Goal: Information Seeking & Learning: Get advice/opinions

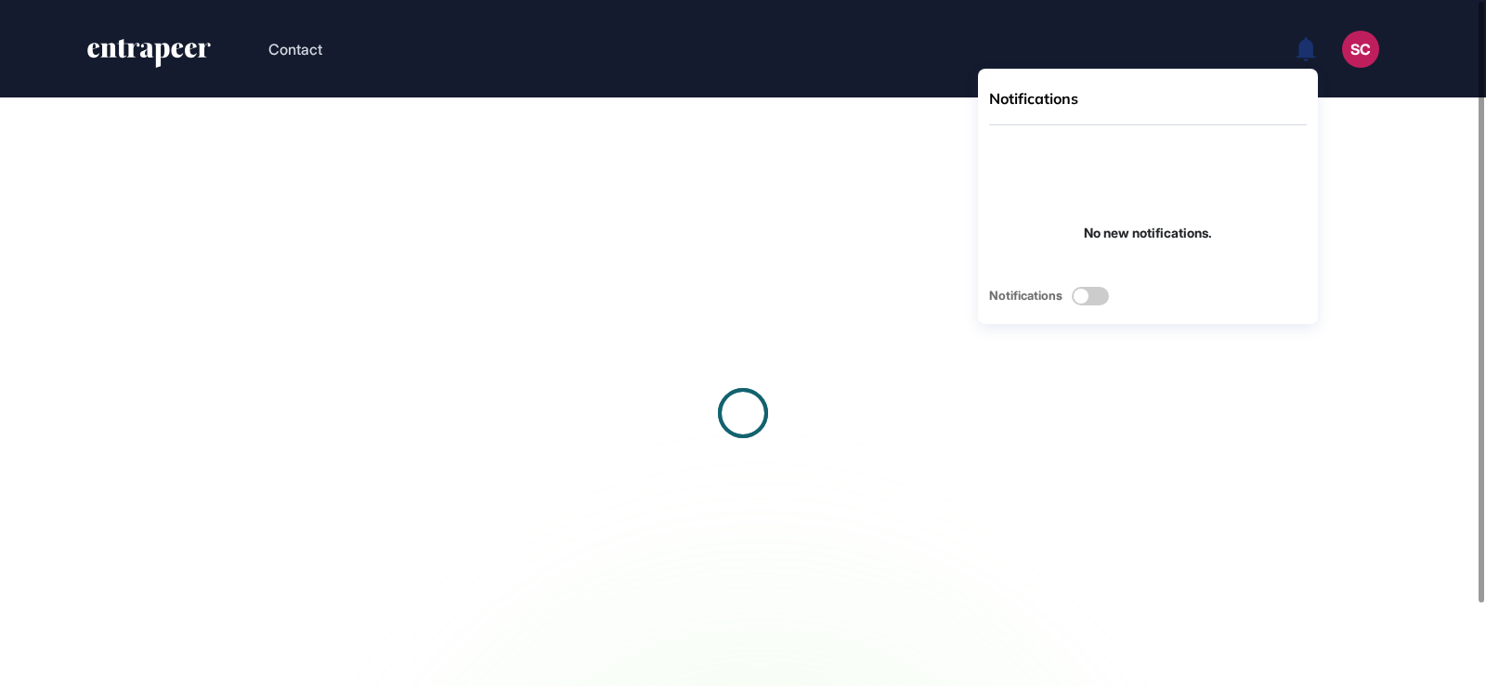
click at [1360, 48] on div "SC" at bounding box center [1360, 49] width 37 height 37
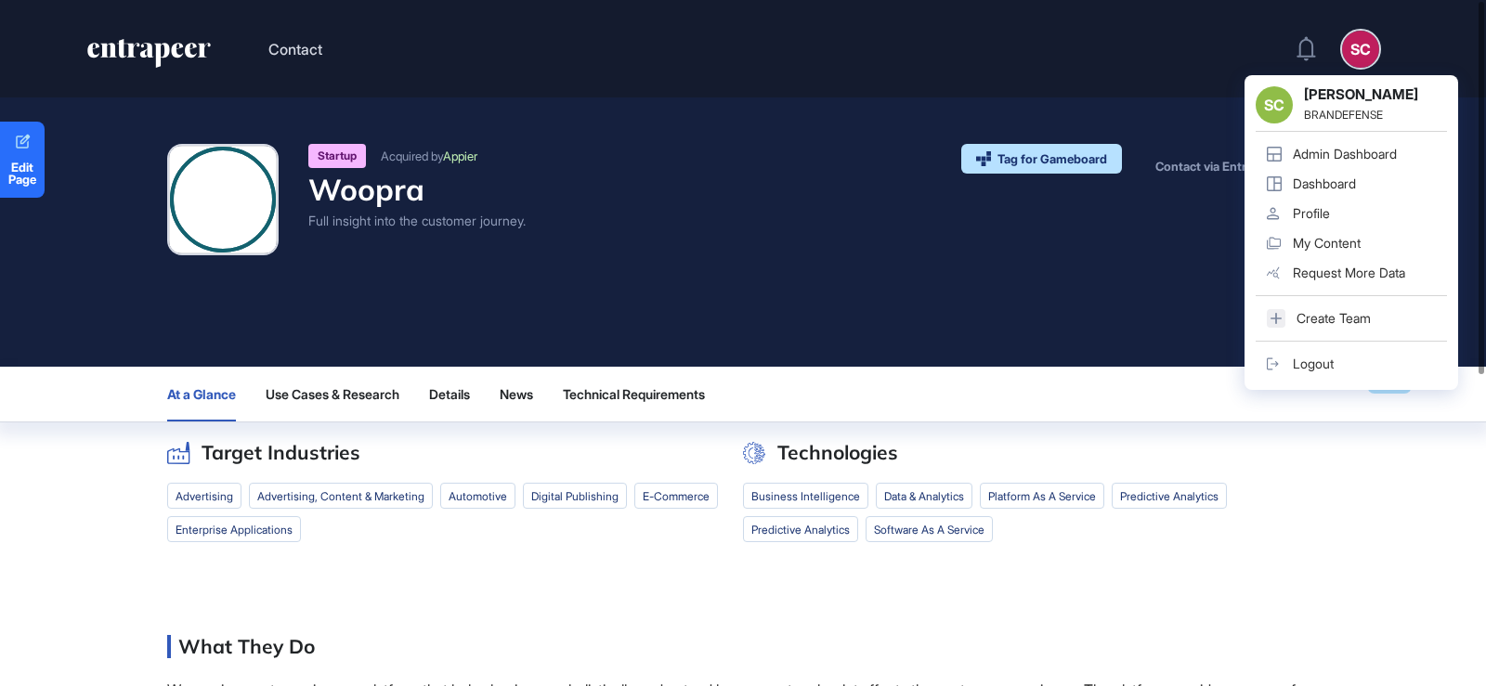
scroll to position [1, 1]
click at [1331, 157] on div "Admin Dashboard" at bounding box center [1344, 154] width 104 height 15
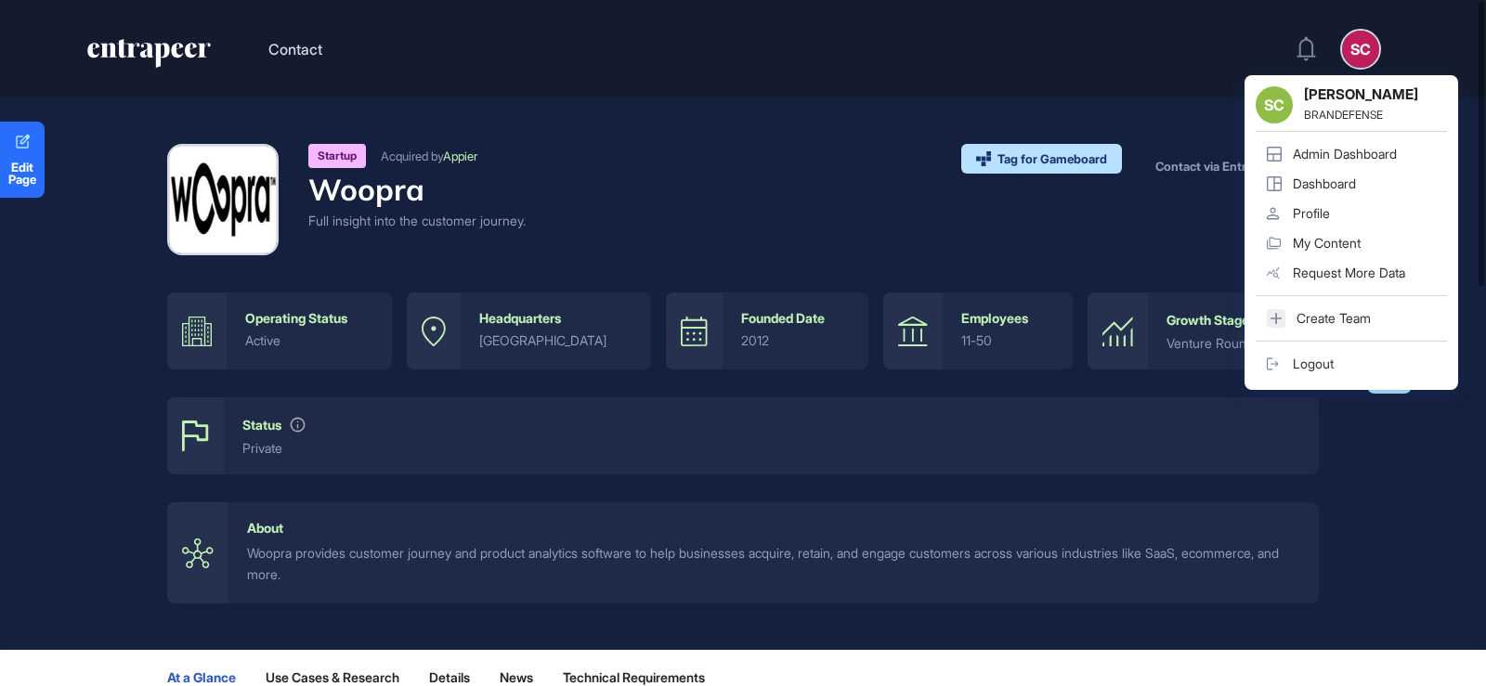
scroll to position [0, 0]
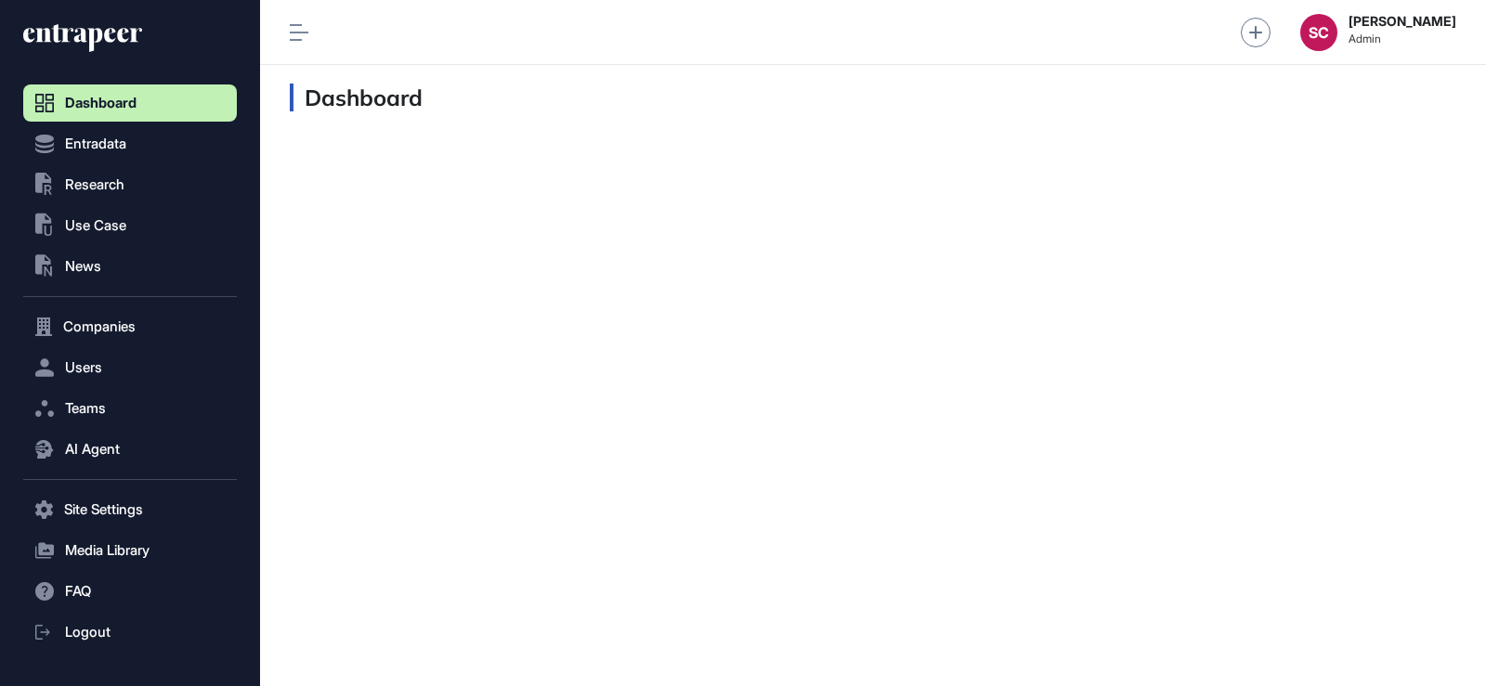
scroll to position [1, 1]
click at [127, 253] on button ".st0{fill:currentColor} News" at bounding box center [130, 266] width 214 height 37
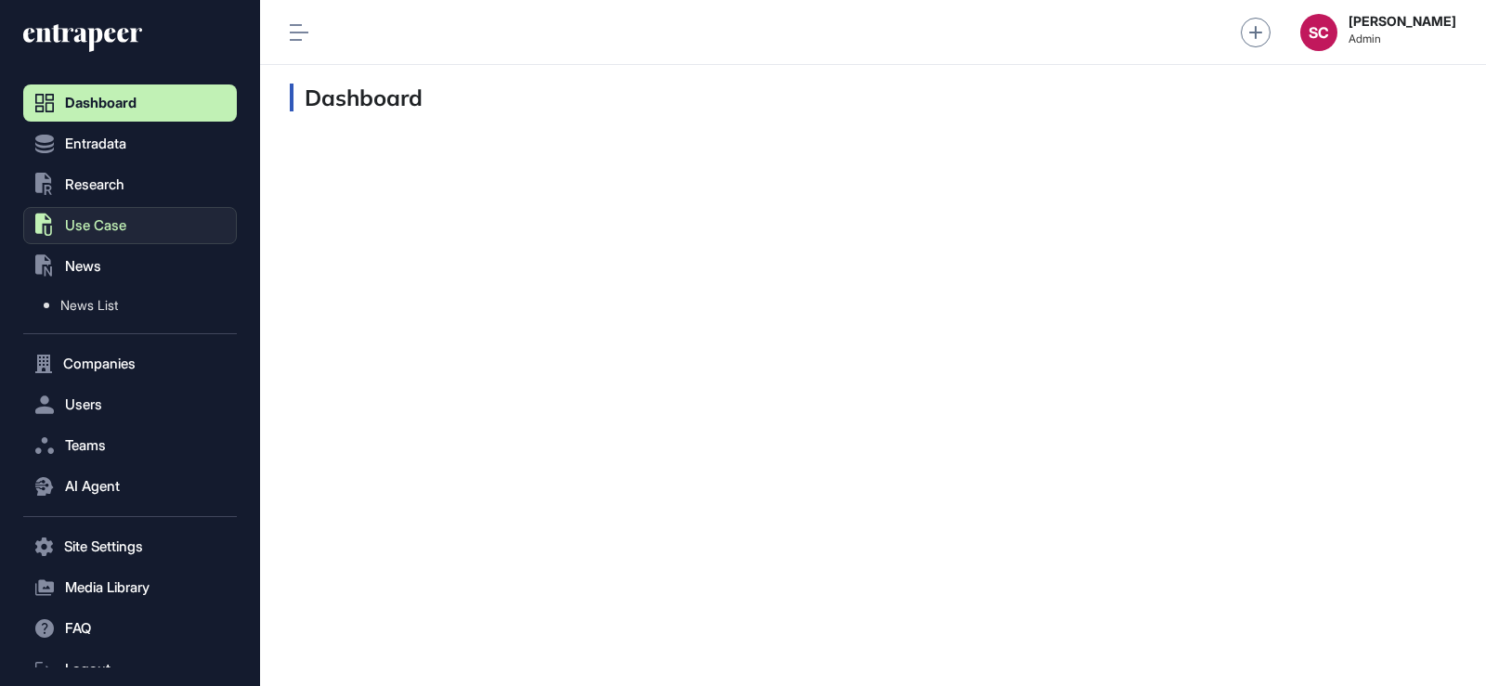
click at [138, 226] on button ".st0{fill:currentColor} Use Case" at bounding box center [130, 225] width 214 height 37
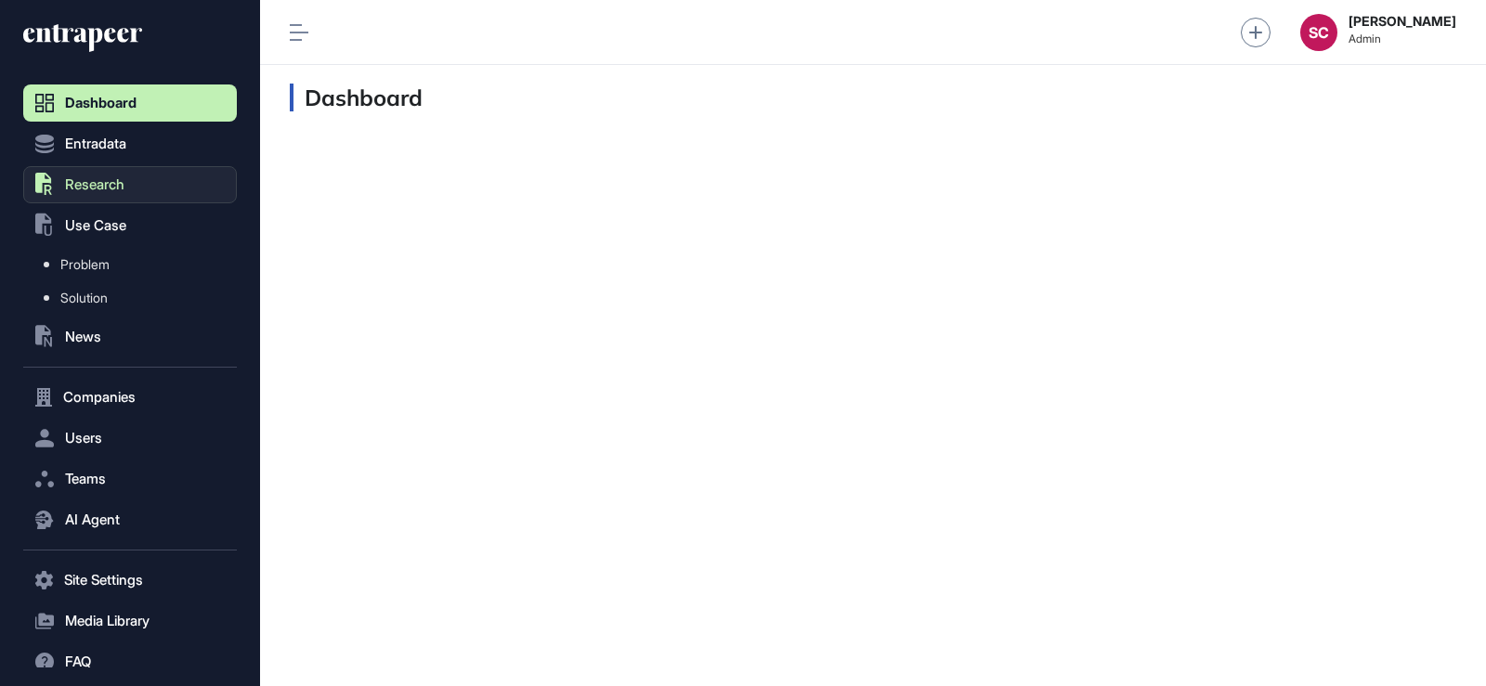
click at [138, 185] on button ".st0{fill:currentColor} Research" at bounding box center [130, 184] width 214 height 37
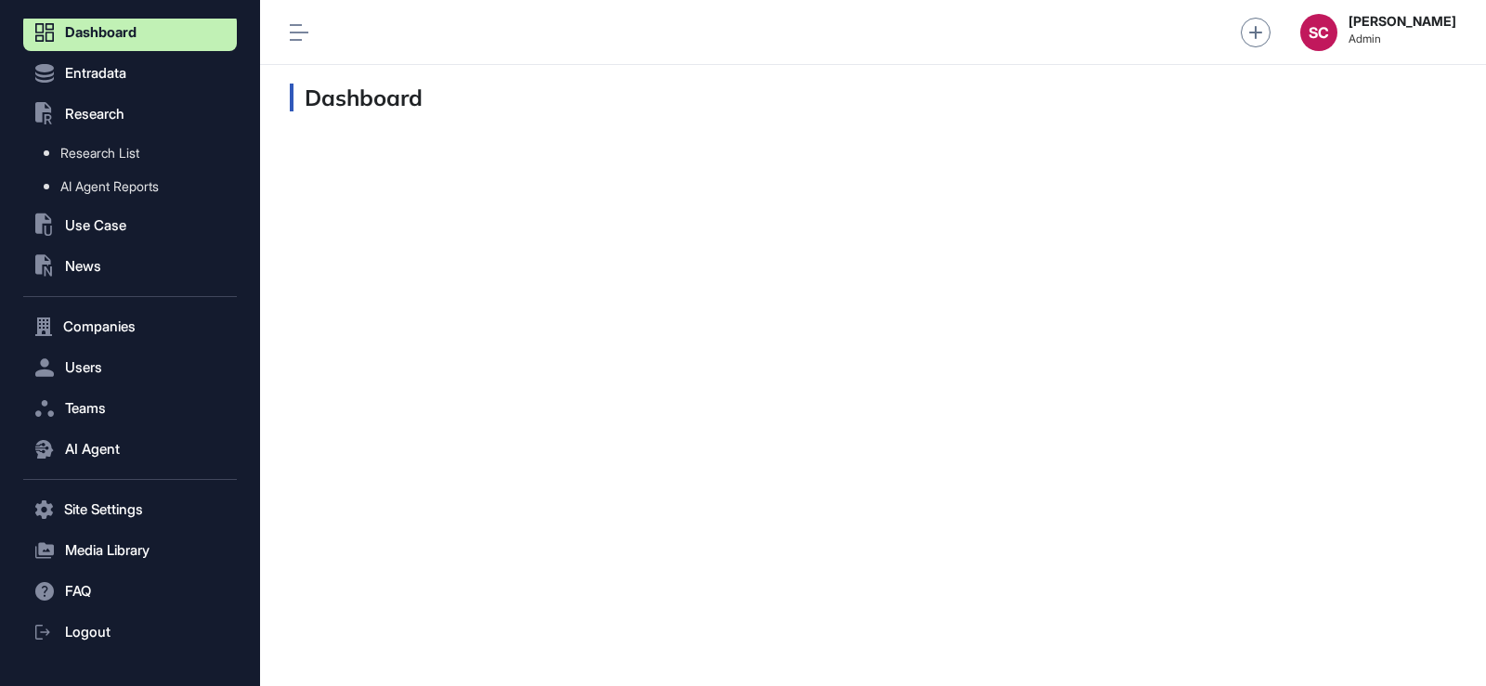
scroll to position [93, 0]
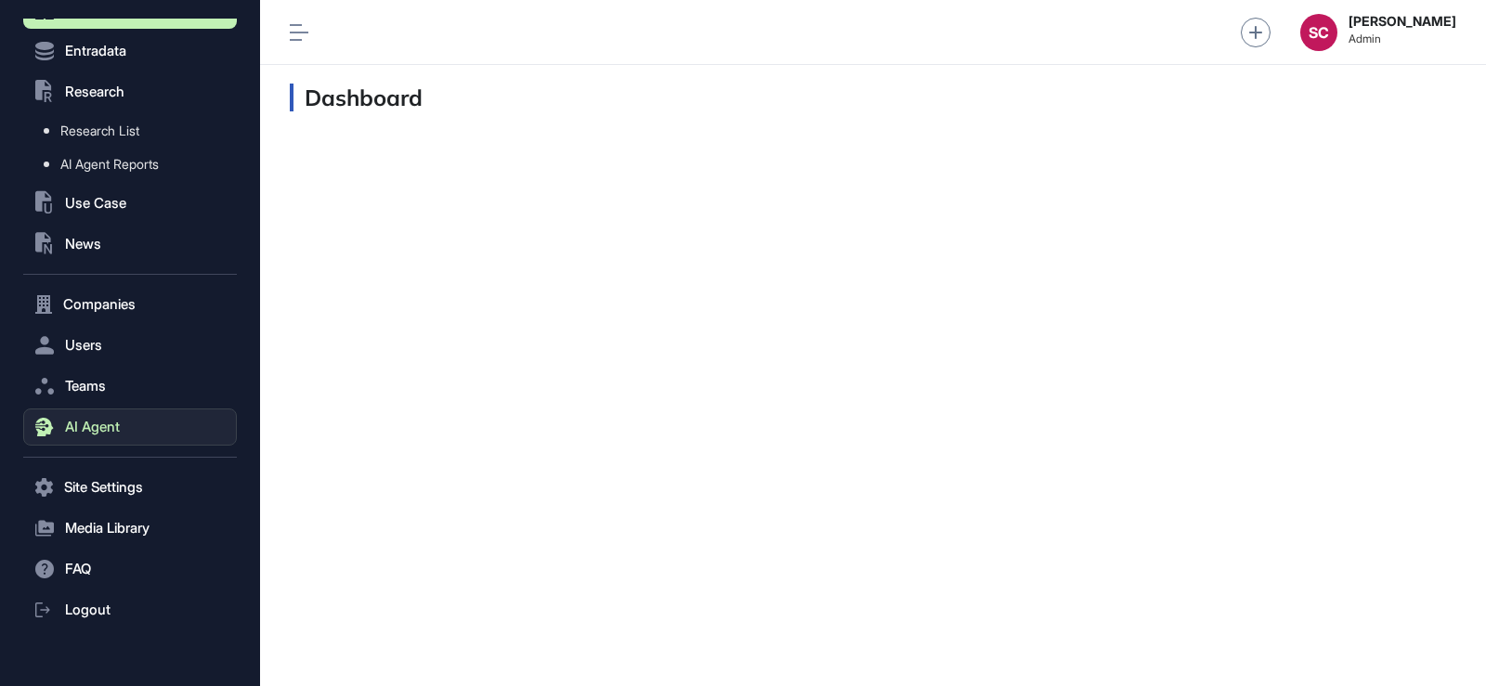
click at [163, 412] on button "AI Agent" at bounding box center [130, 427] width 214 height 37
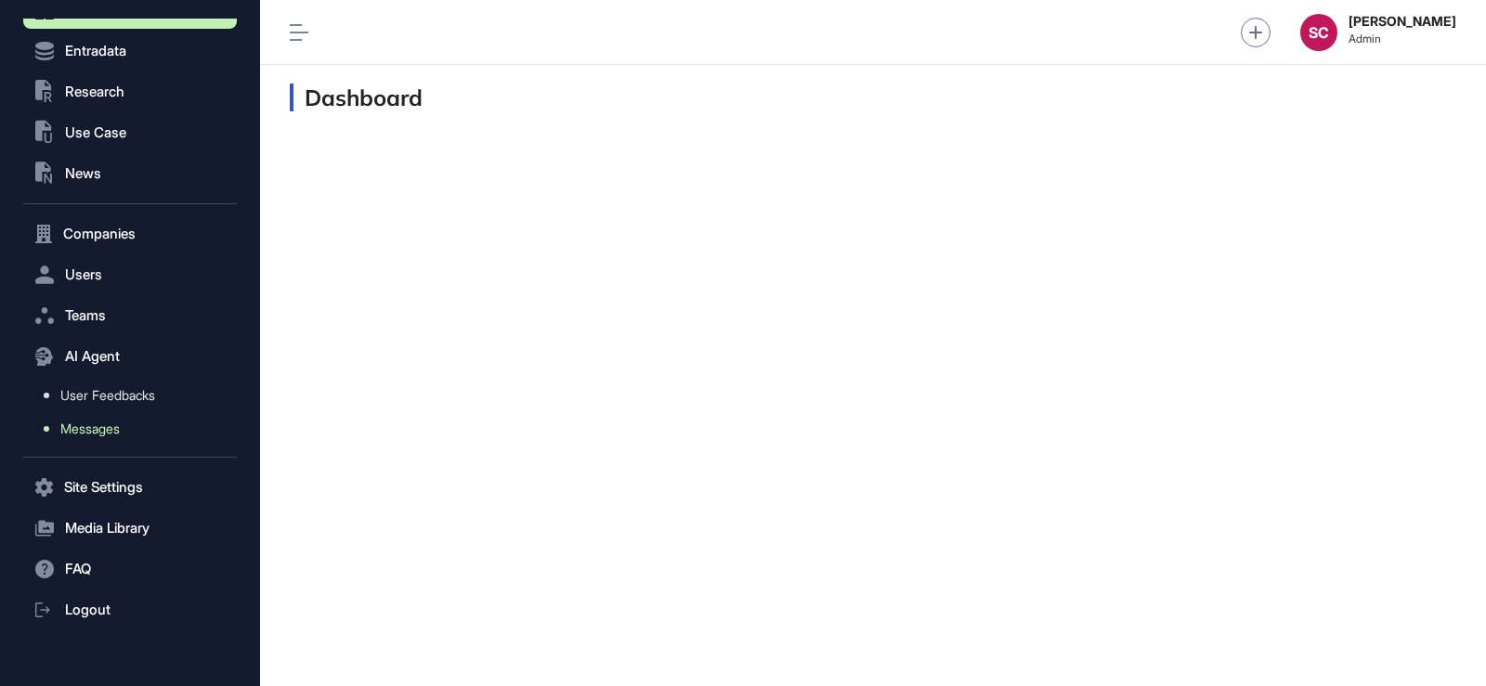
click at [148, 423] on link "Messages" at bounding box center [134, 428] width 204 height 33
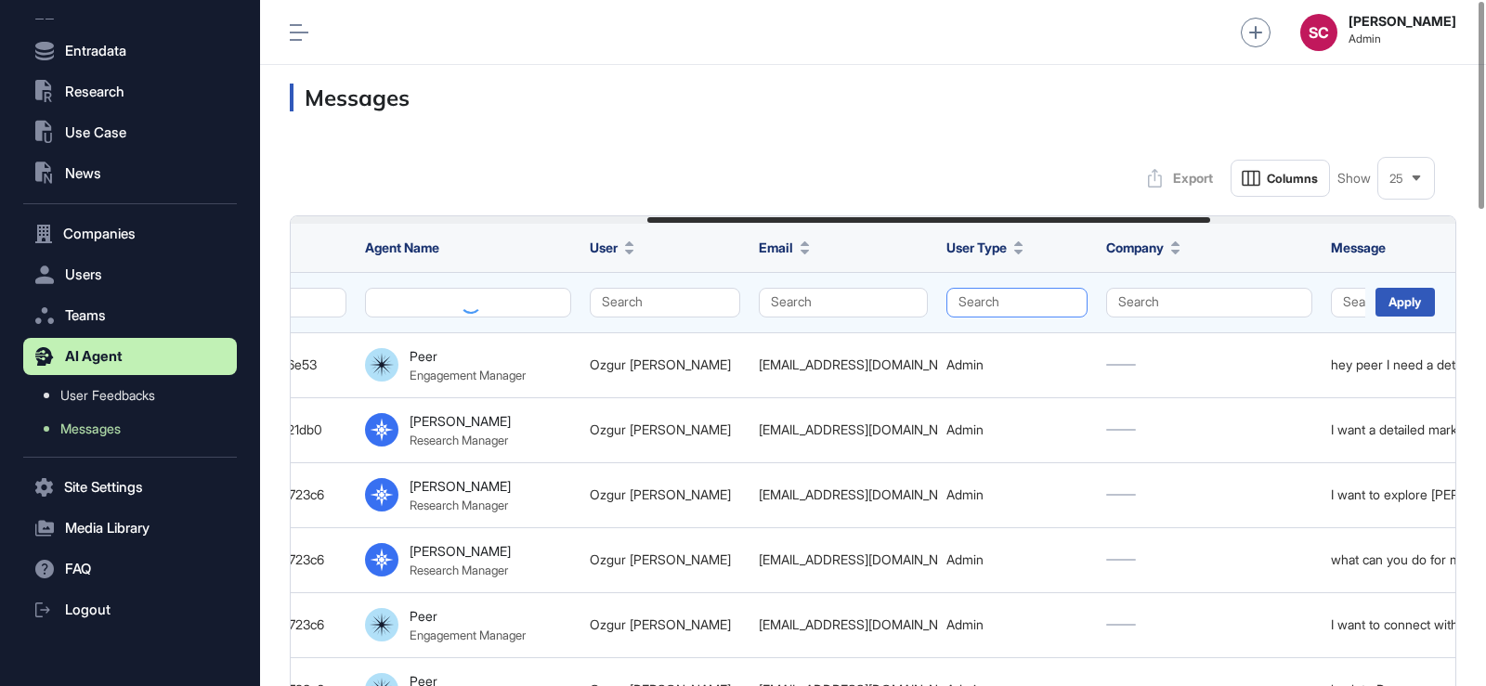
scroll to position [0, 740]
click at [1011, 290] on button "Search" at bounding box center [1015, 303] width 141 height 30
click at [1005, 335] on div "Enterprise" at bounding box center [1012, 339] width 110 height 26
click at [1380, 305] on div "Apply" at bounding box center [1404, 302] width 59 height 29
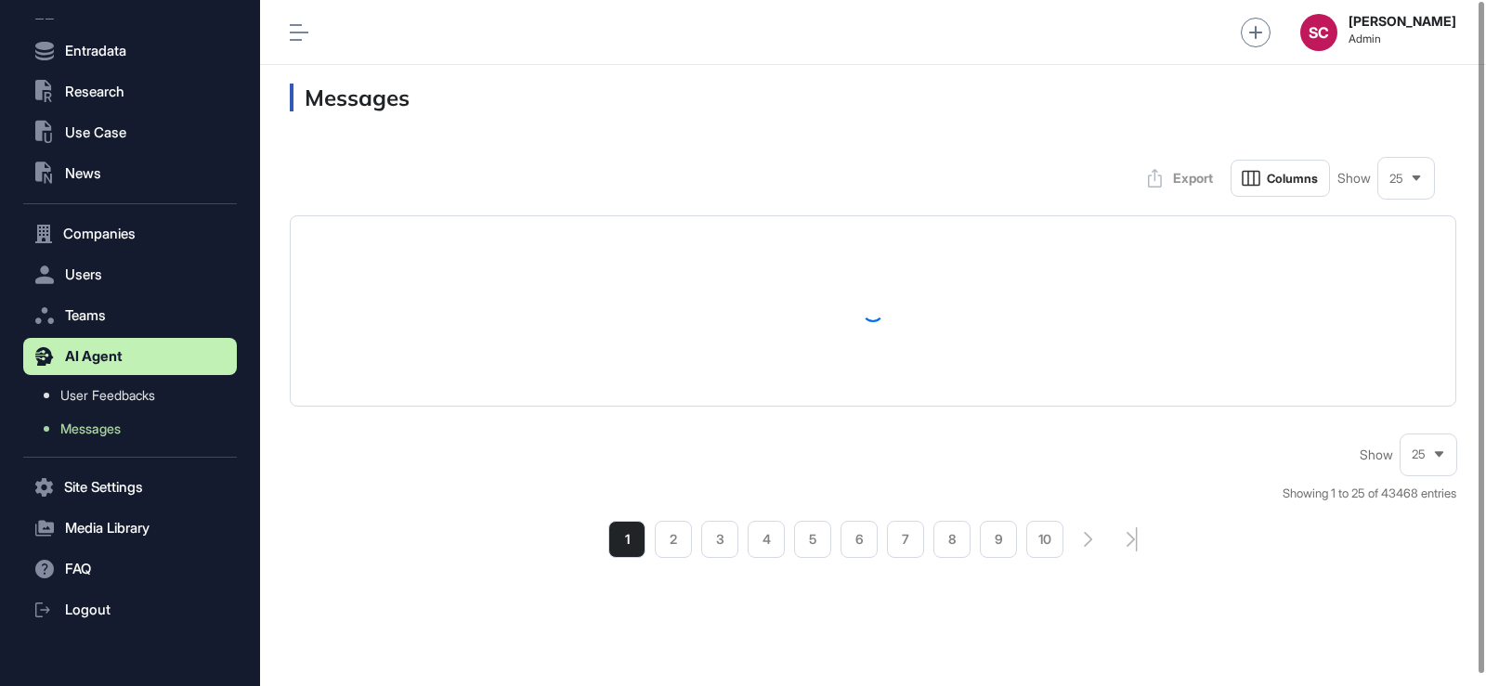
click at [1428, 465] on div "25" at bounding box center [1428, 454] width 56 height 36
click at [1428, 421] on li "100" at bounding box center [1428, 421] width 45 height 37
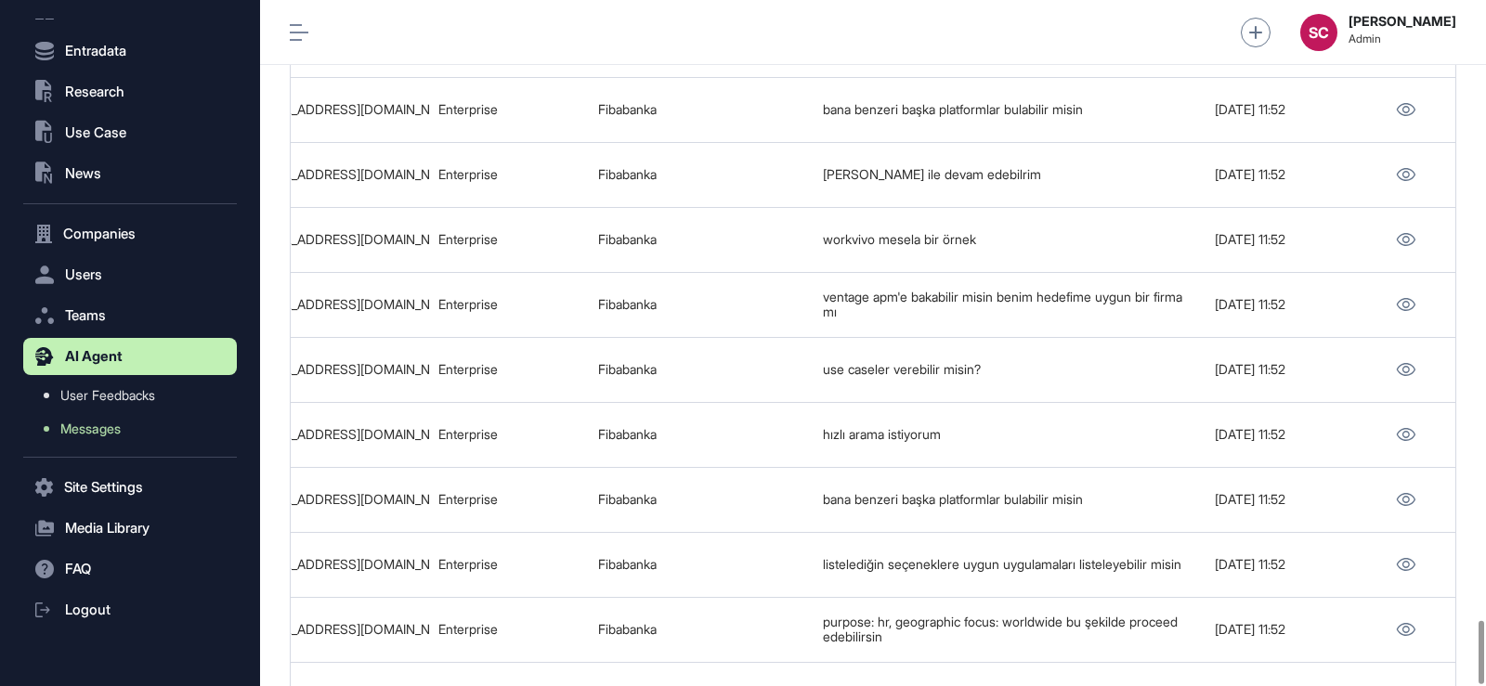
scroll to position [6754, 0]
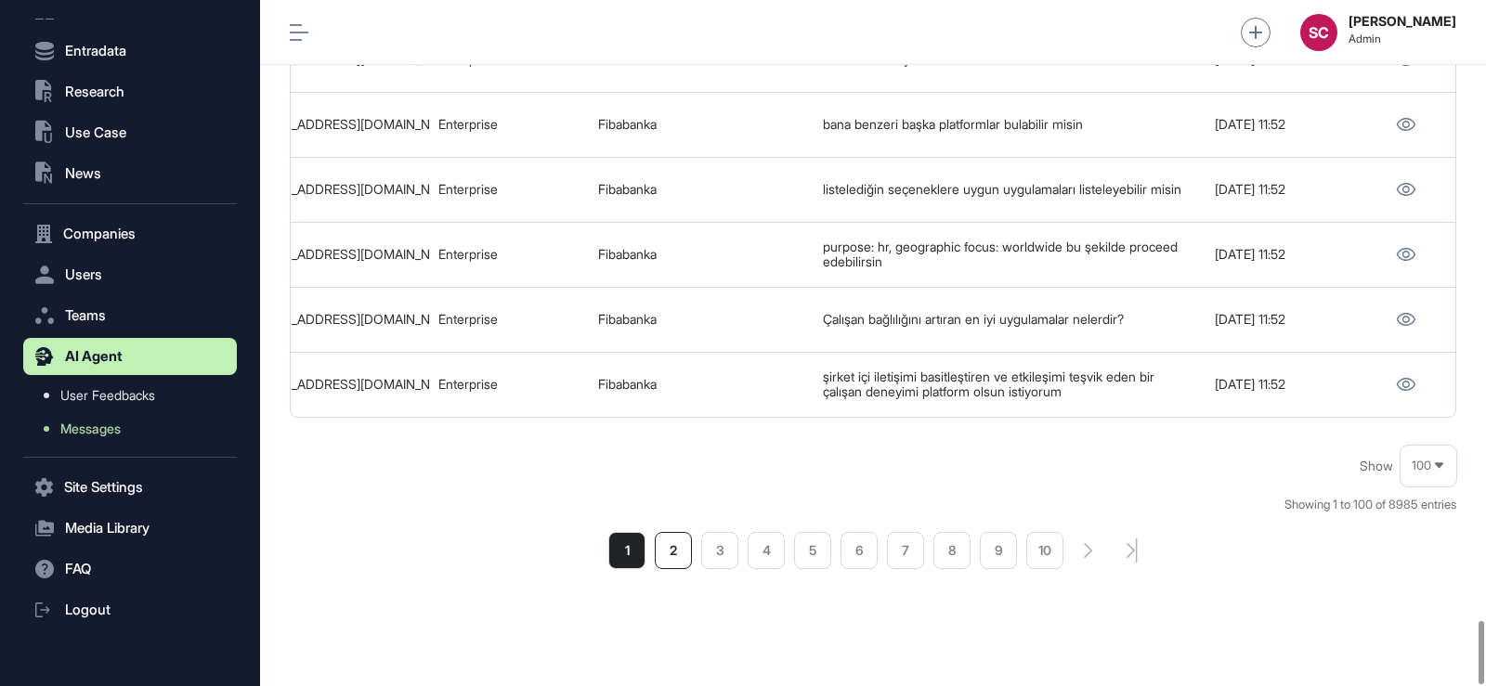
click at [656, 532] on li "2" at bounding box center [673, 550] width 37 height 37
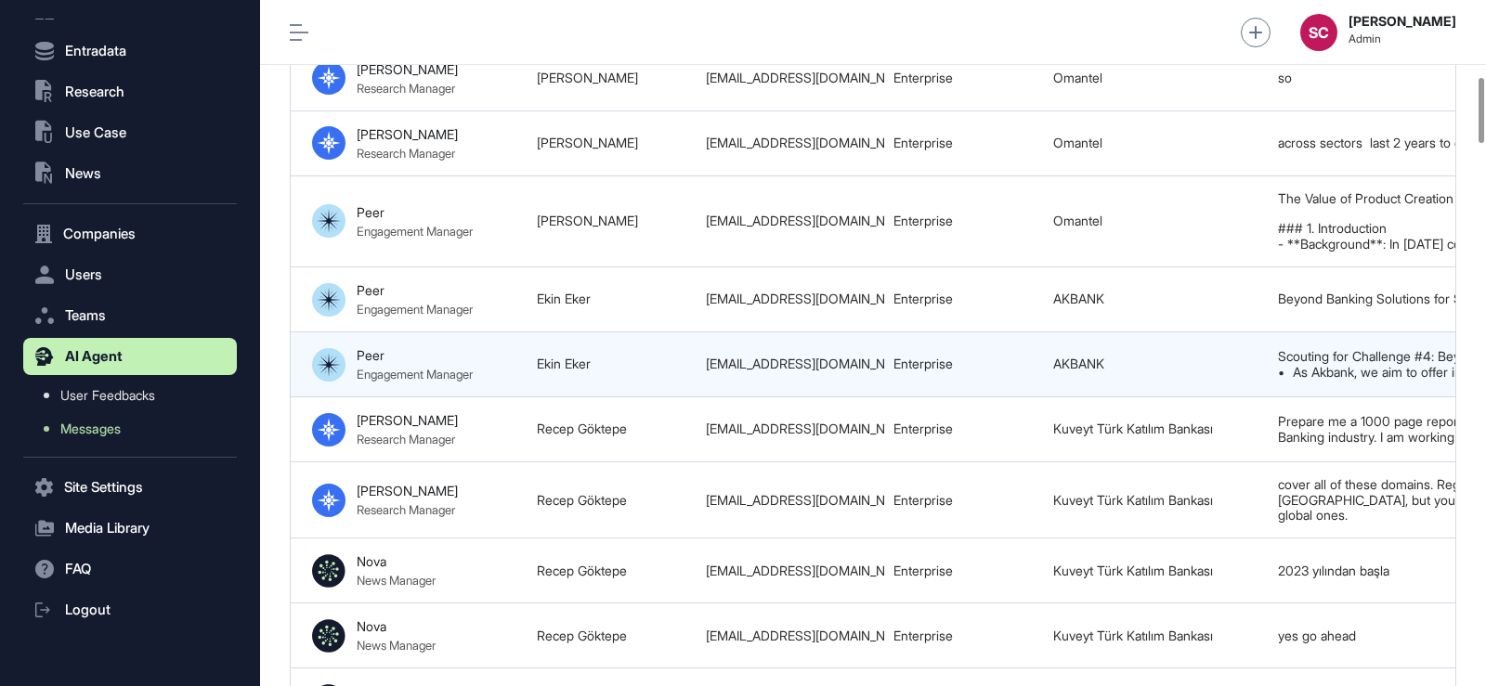
scroll to position [0, 734]
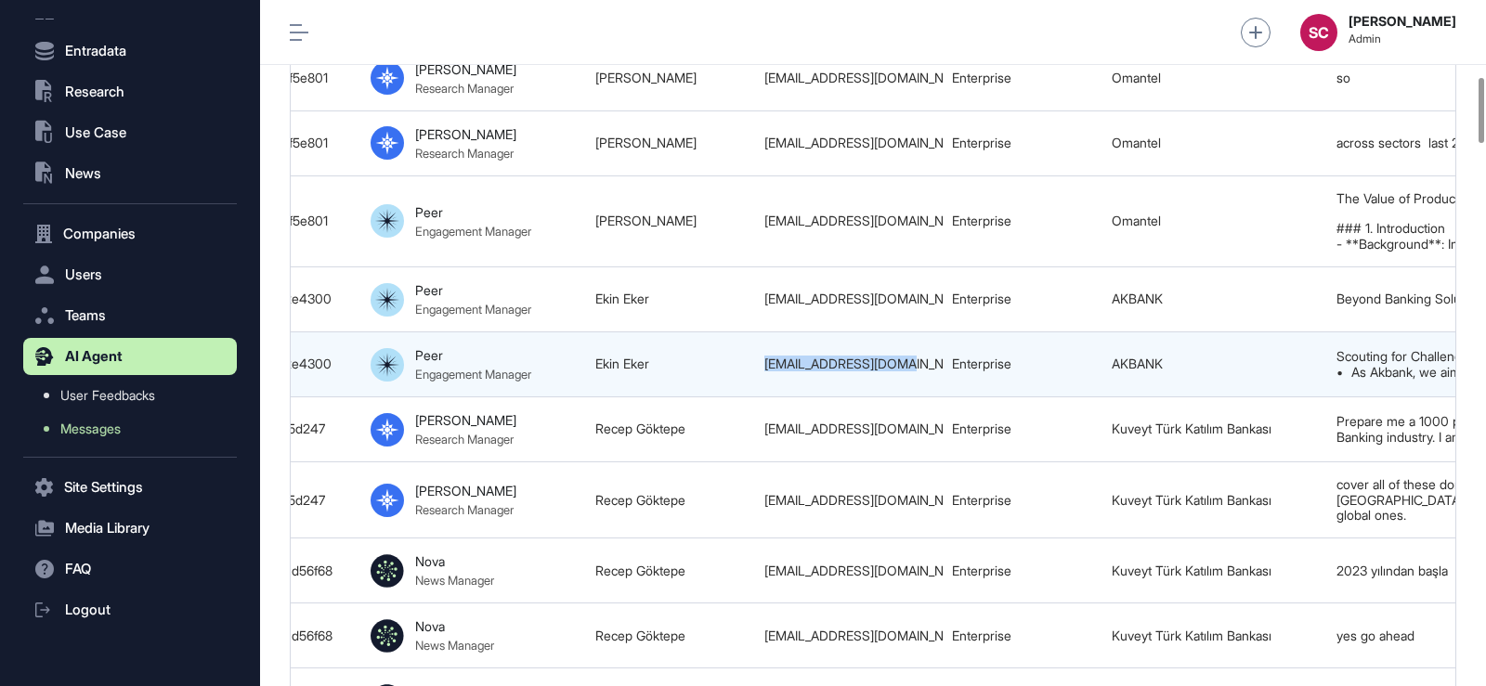
drag, startPoint x: 886, startPoint y: 391, endPoint x: 761, endPoint y: 391, distance: 124.4
click at [761, 391] on td "ekin.eker@akbank.com" at bounding box center [849, 364] width 188 height 65
drag, startPoint x: 657, startPoint y: 394, endPoint x: 567, endPoint y: 401, distance: 90.4
click at [567, 397] on tr "68b93a22c9112a11b630e377 Innovative Beyond Banking Solutions for SMEs by Akbank…" at bounding box center [762, 364] width 2411 height 65
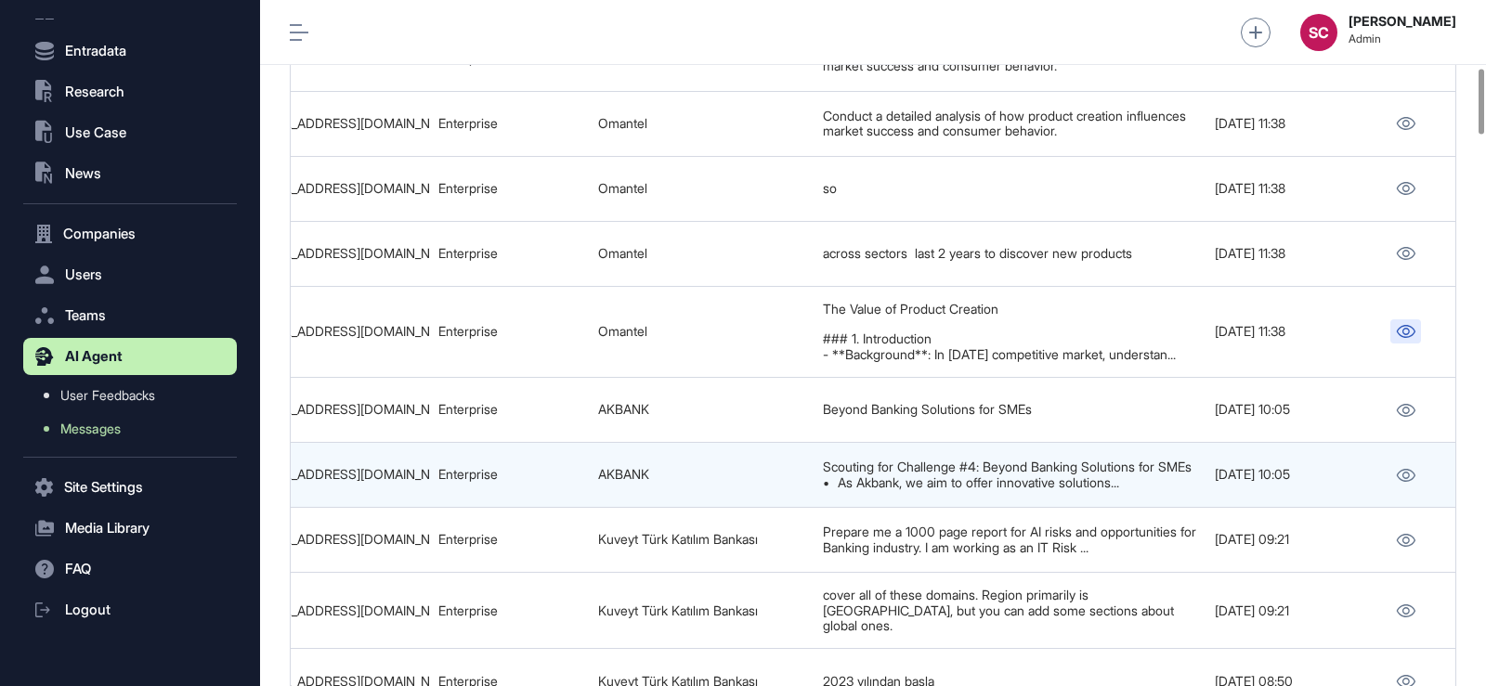
scroll to position [714, 0]
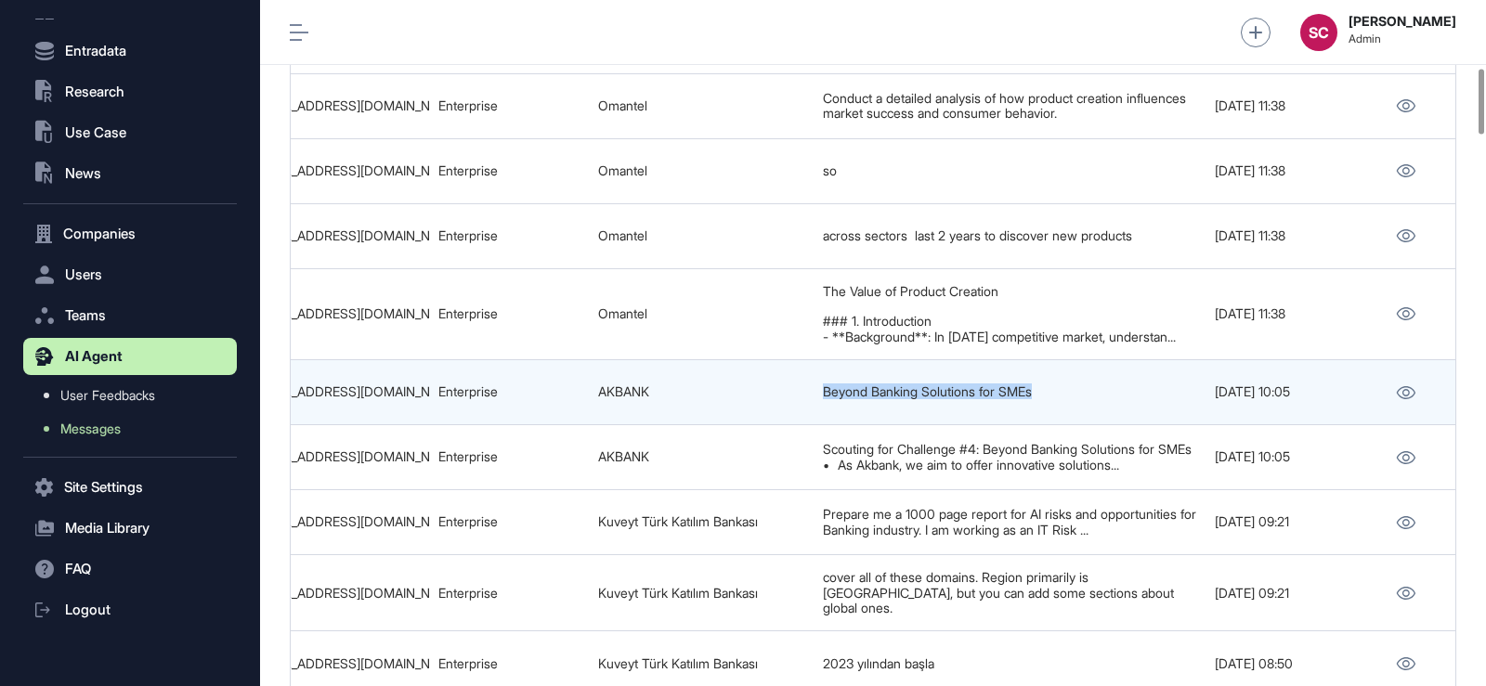
drag, startPoint x: 1098, startPoint y: 407, endPoint x: 803, endPoint y: 433, distance: 296.4
click at [803, 425] on tr "68b93ac1feff1675802e4335 Innovative Beyond Banking Solutions for SMEs by Akbank…" at bounding box center [249, 392] width 2411 height 65
click at [803, 425] on td "AKBANK" at bounding box center [701, 392] width 225 height 65
drag, startPoint x: 1054, startPoint y: 413, endPoint x: 801, endPoint y: 417, distance: 252.6
click at [801, 417] on tr "68b93ac1feff1675802e4335 Innovative Beyond Banking Solutions for SMEs by Akbank…" at bounding box center [249, 392] width 2411 height 65
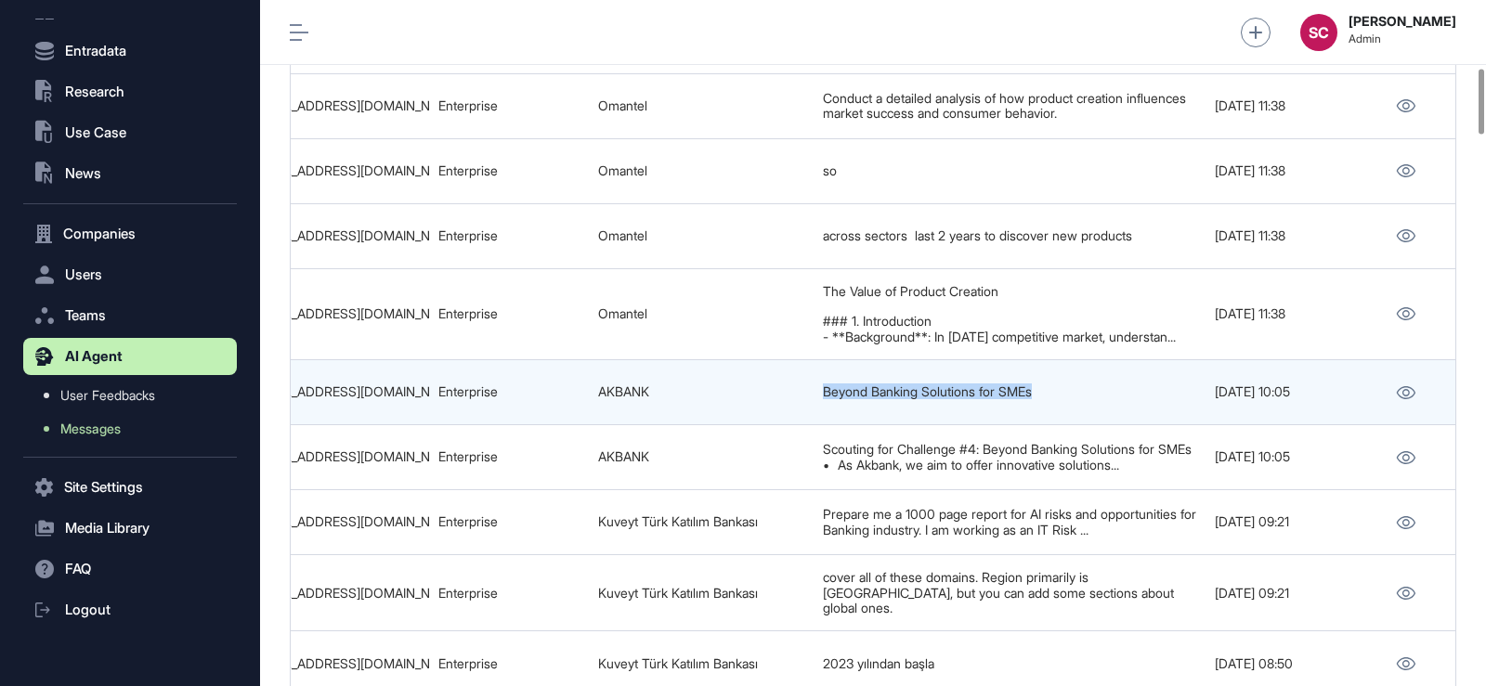
copy tr "Beyond Banking Solutions for SMEs"
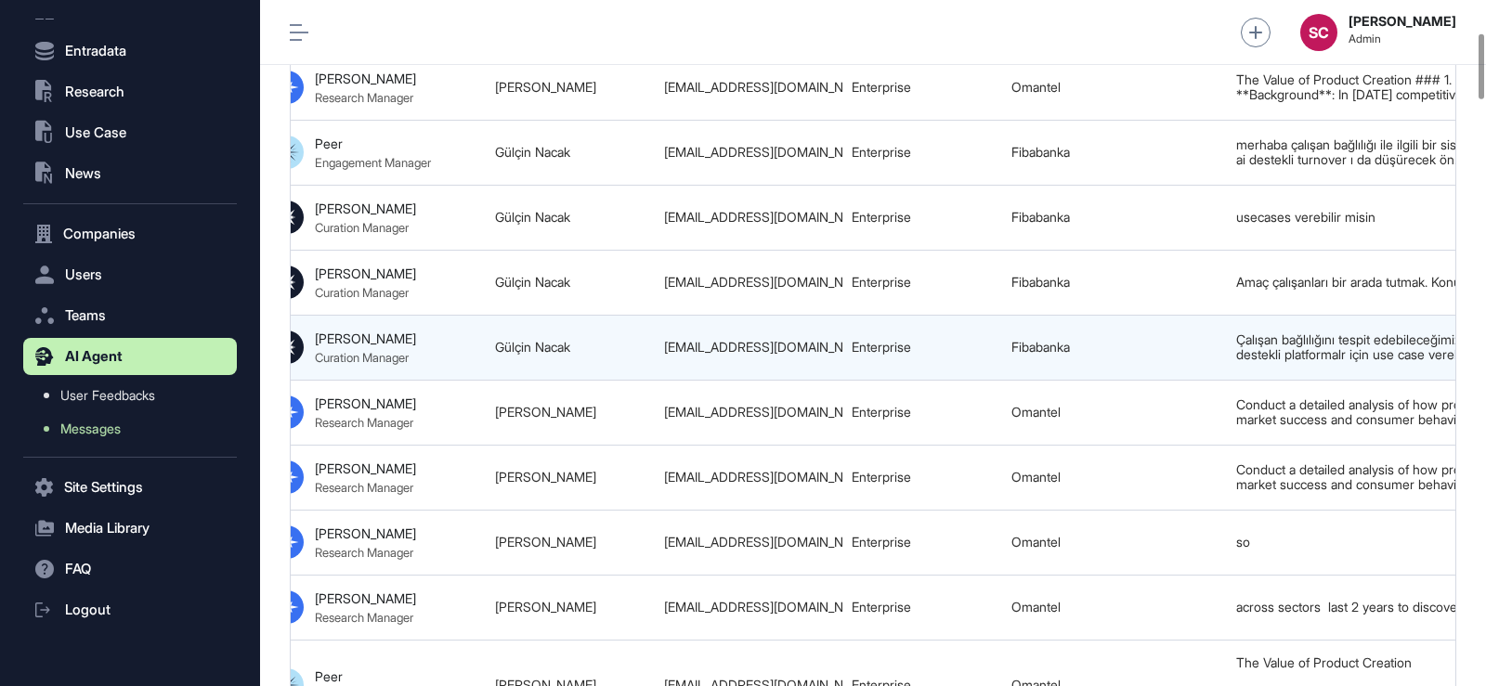
scroll to position [0, 826]
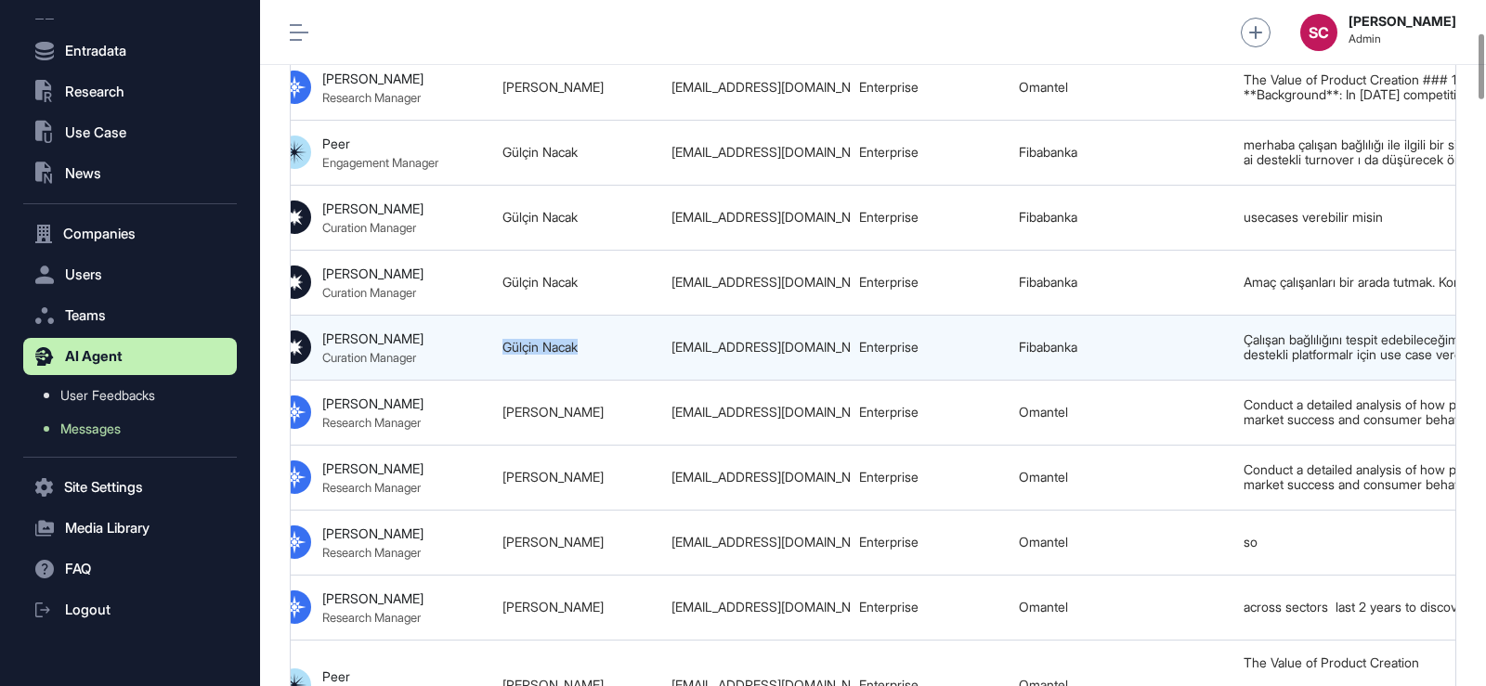
drag, startPoint x: 614, startPoint y: 359, endPoint x: 467, endPoint y: 365, distance: 146.8
click at [467, 365] on tr "68b96028c9112a11b630f893 Çalışan Bağlılığı ve AI Destekli Turnover Düşürme Sist…" at bounding box center [669, 347] width 2411 height 65
copy tr "Gülçin Nacak"
click at [840, 355] on div "gulcin.nacak@fibabanka.com.tr" at bounding box center [755, 347] width 169 height 15
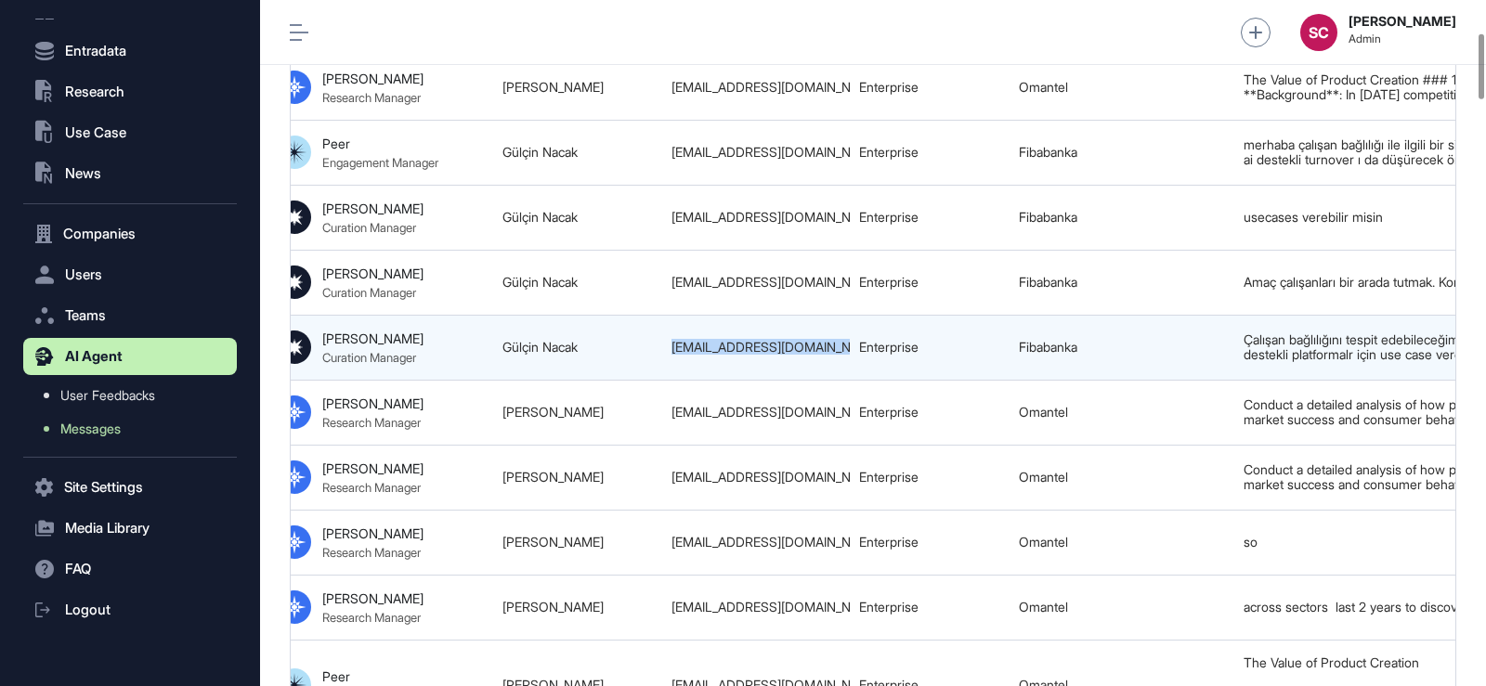
click at [840, 355] on div "gulcin.nacak@fibabanka.com.tr" at bounding box center [755, 347] width 169 height 15
copy tr "gulcin.nacak@fibabanka.com.tr"
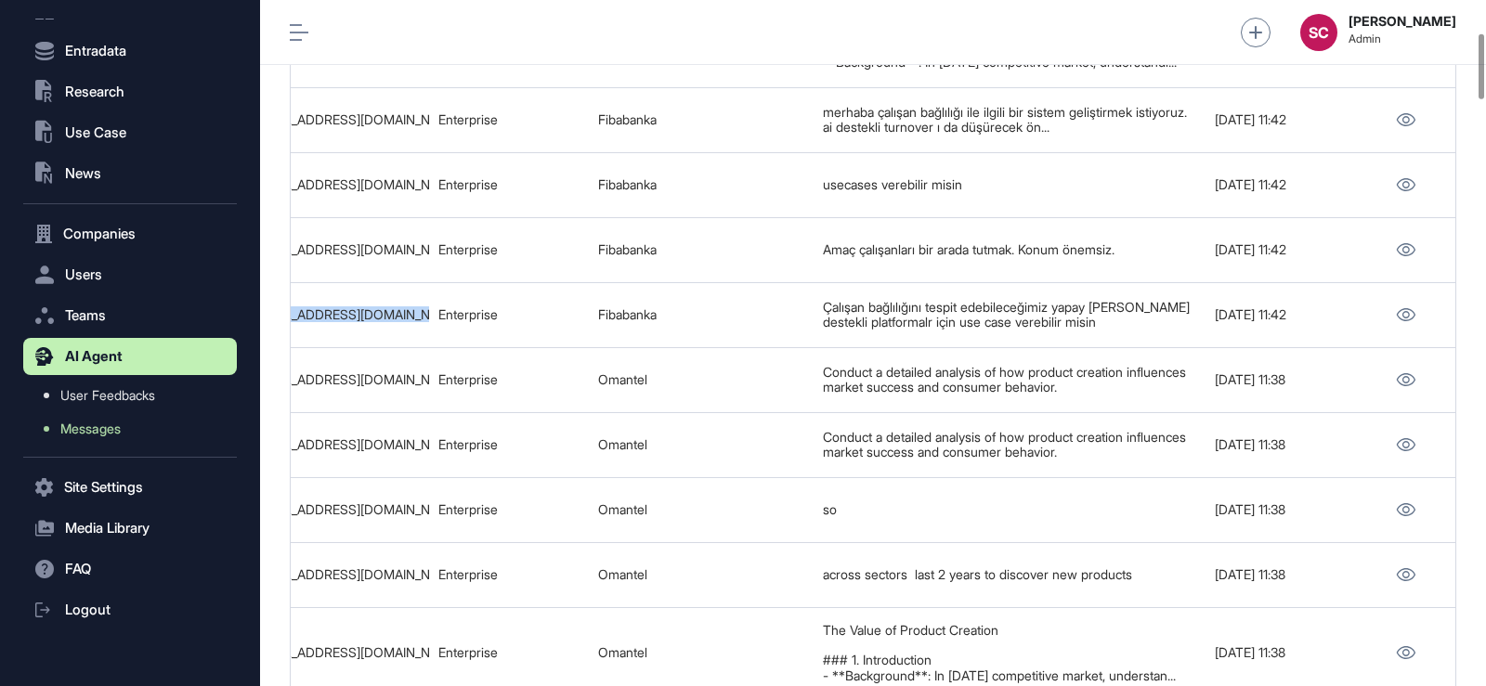
scroll to position [343, 0]
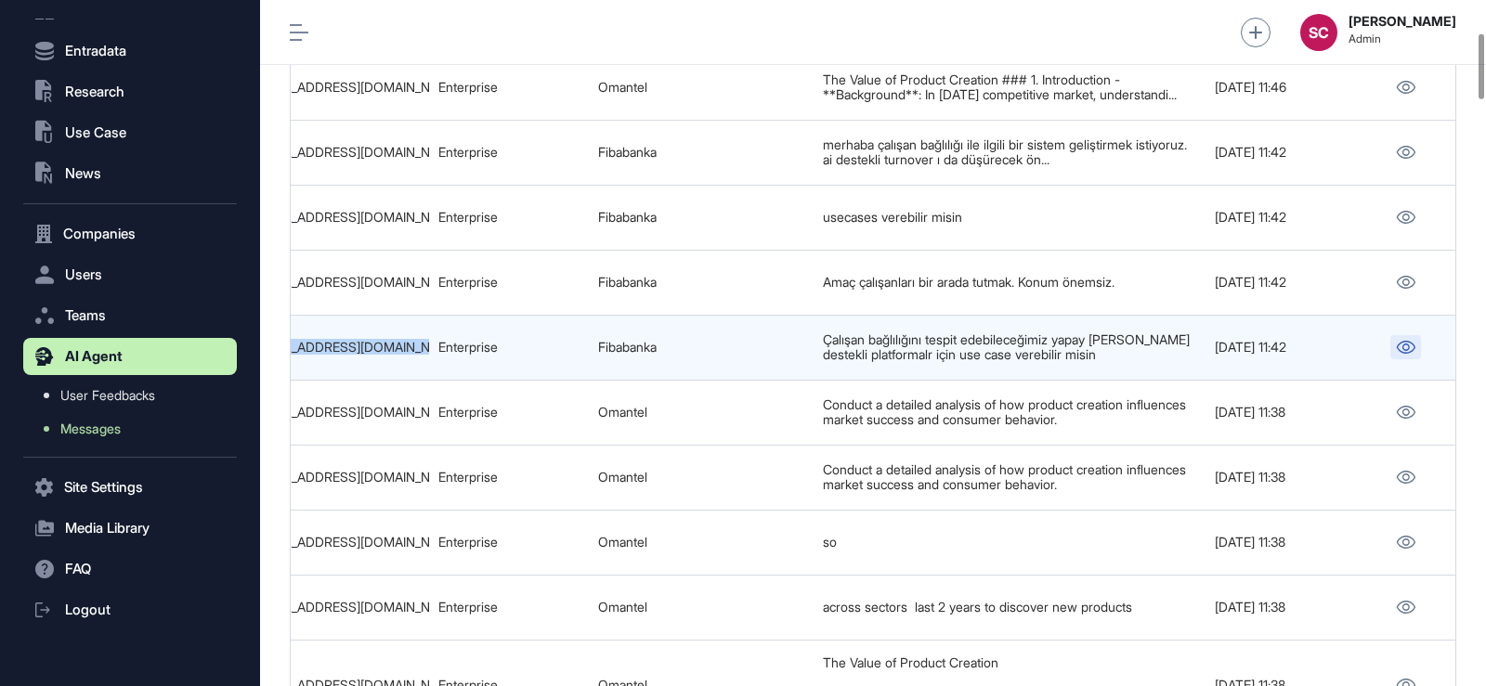
click at [1399, 347] on link at bounding box center [1405, 347] width 31 height 24
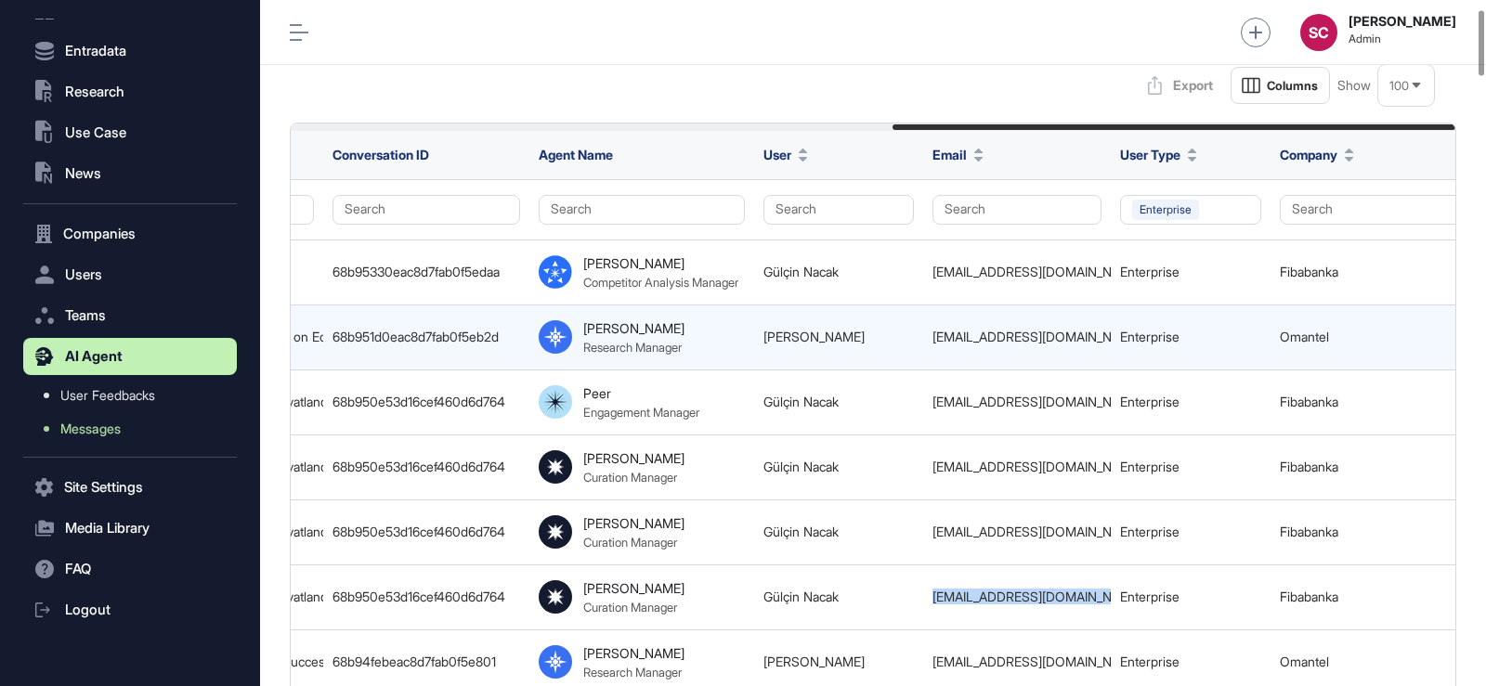
scroll to position [0, 1247]
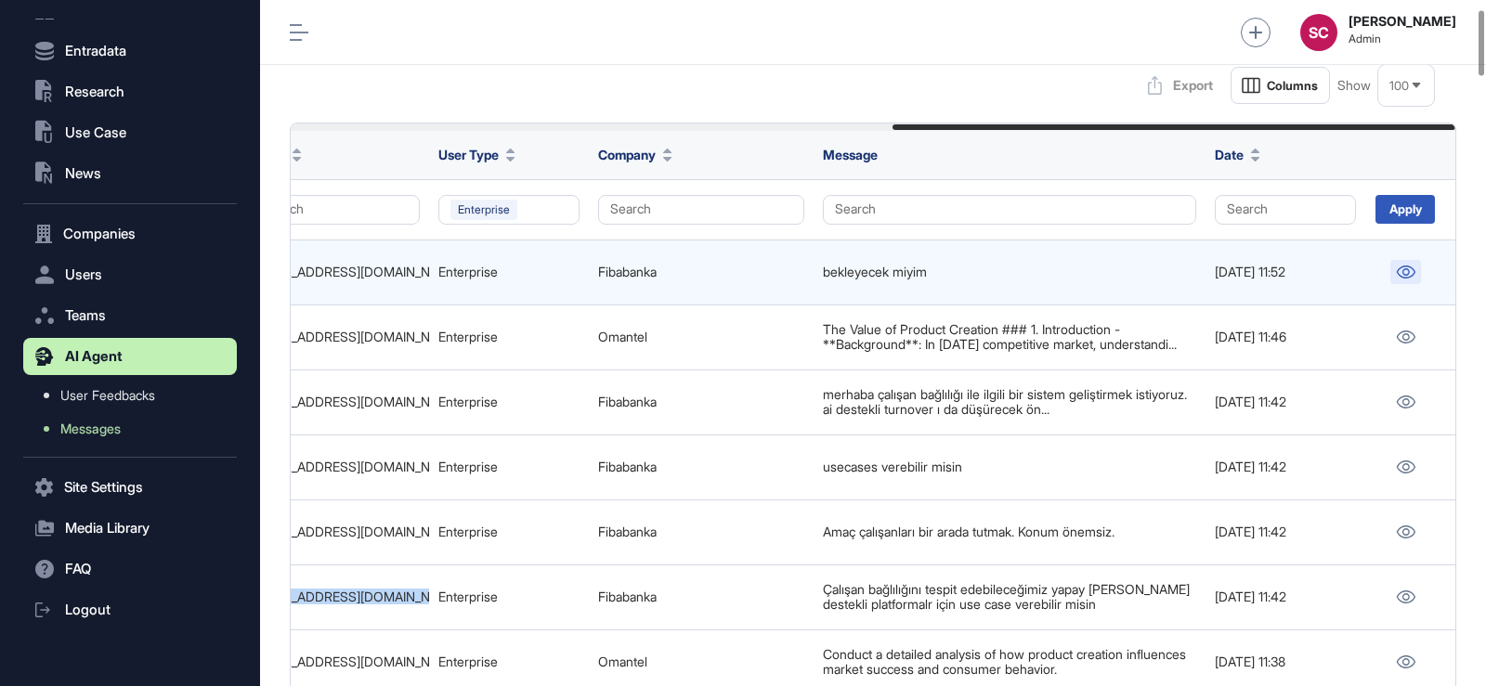
click at [1400, 271] on icon at bounding box center [1405, 272] width 19 height 13
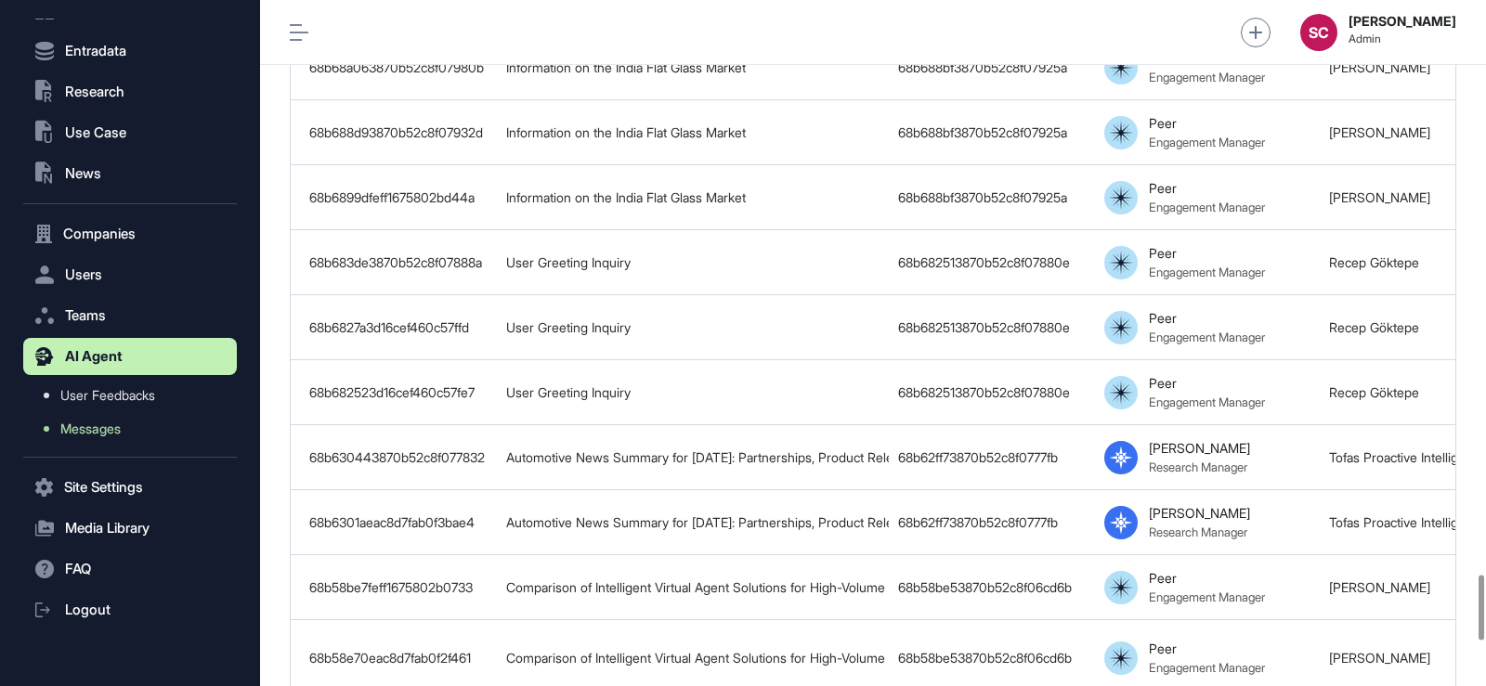
scroll to position [6549, 0]
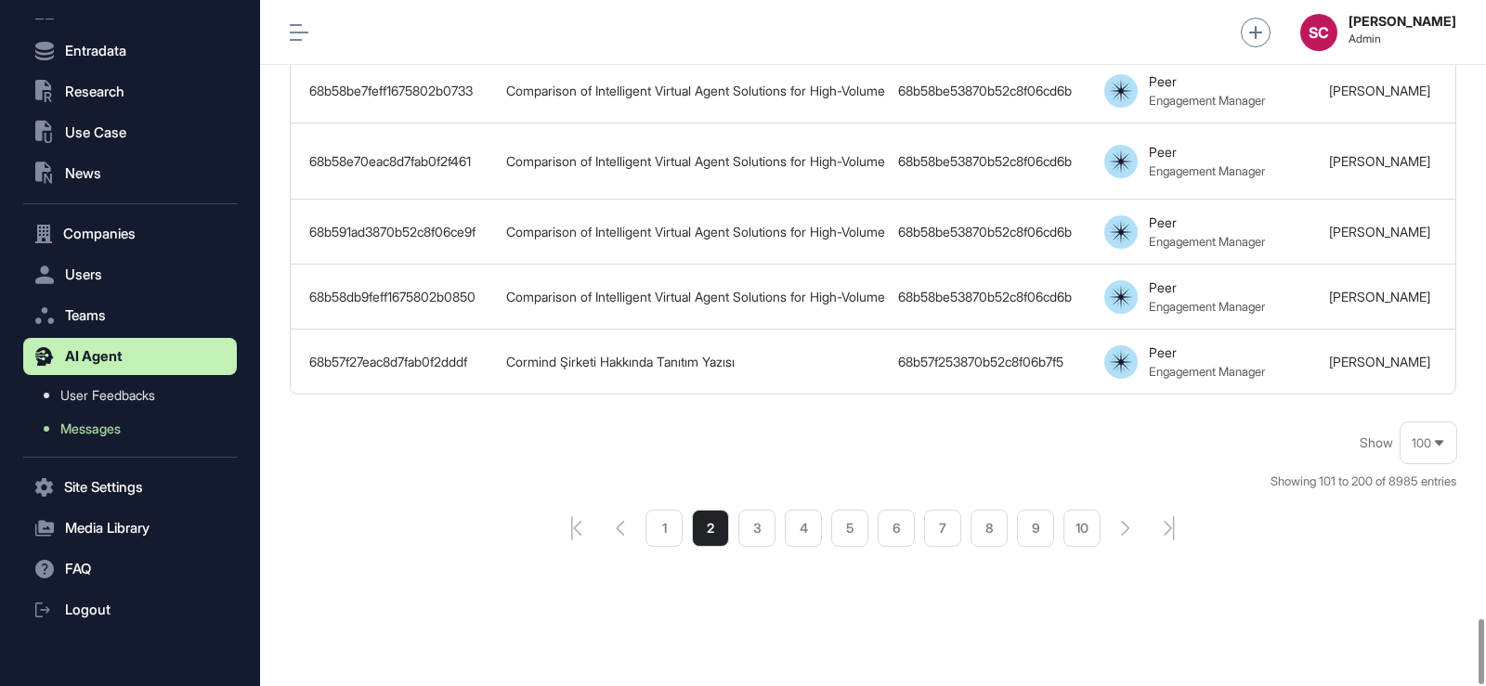
click at [663, 522] on li "1" at bounding box center [663, 528] width 37 height 37
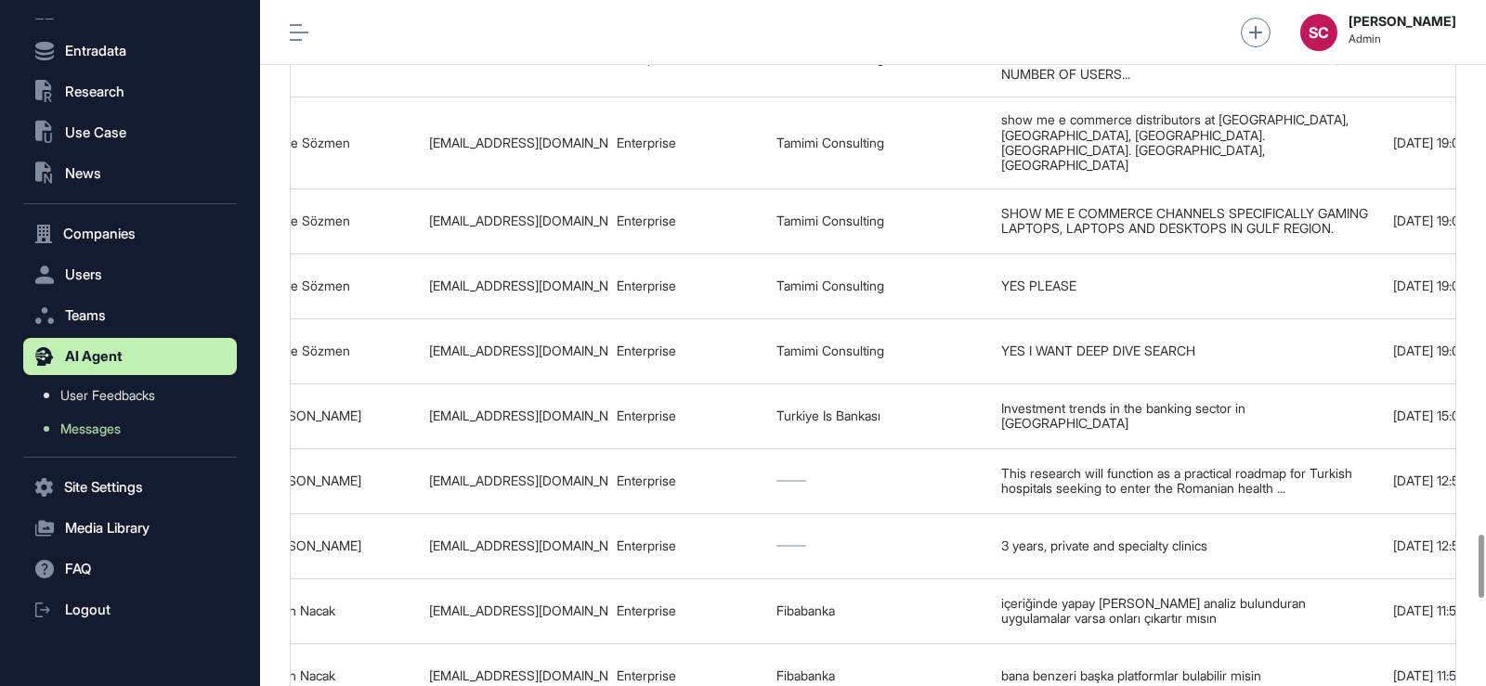
scroll to position [0, 1247]
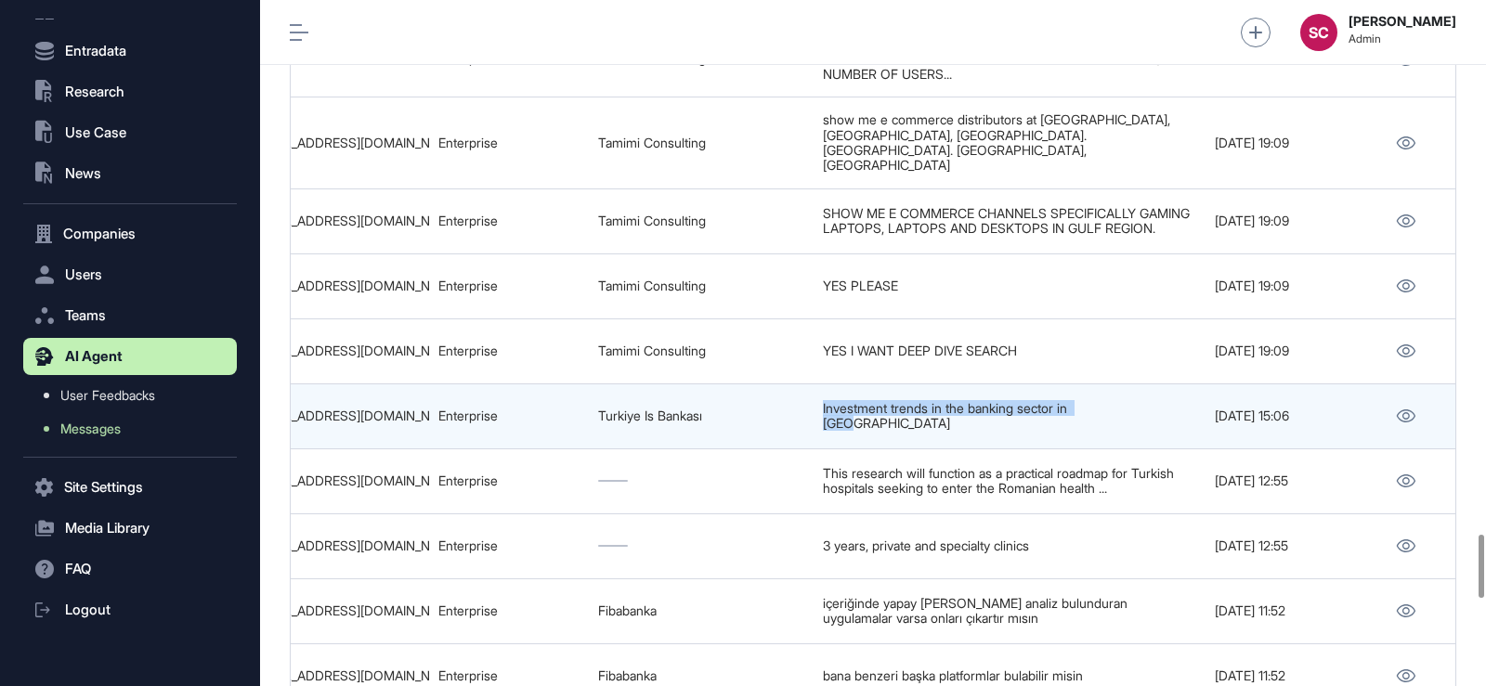
drag, startPoint x: 1167, startPoint y: 386, endPoint x: 800, endPoint y: 375, distance: 366.9
click at [800, 383] on tr "68b980d8eac8d7fab0f6181f Current Investment Trends in the Banking Sector in Asi…" at bounding box center [249, 415] width 2411 height 65
copy tr "Turkiye Is Bankası Investment trends in the banking sector in Asia"
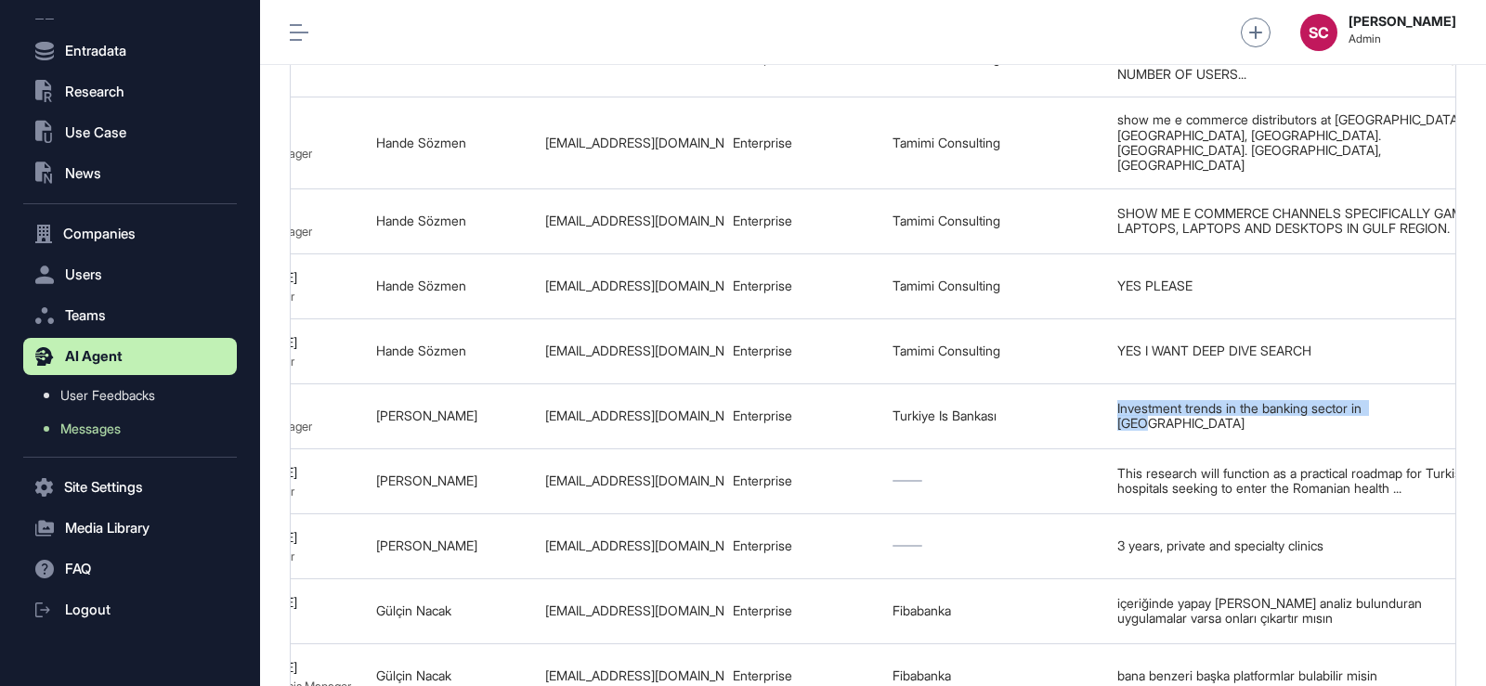
scroll to position [0, 938]
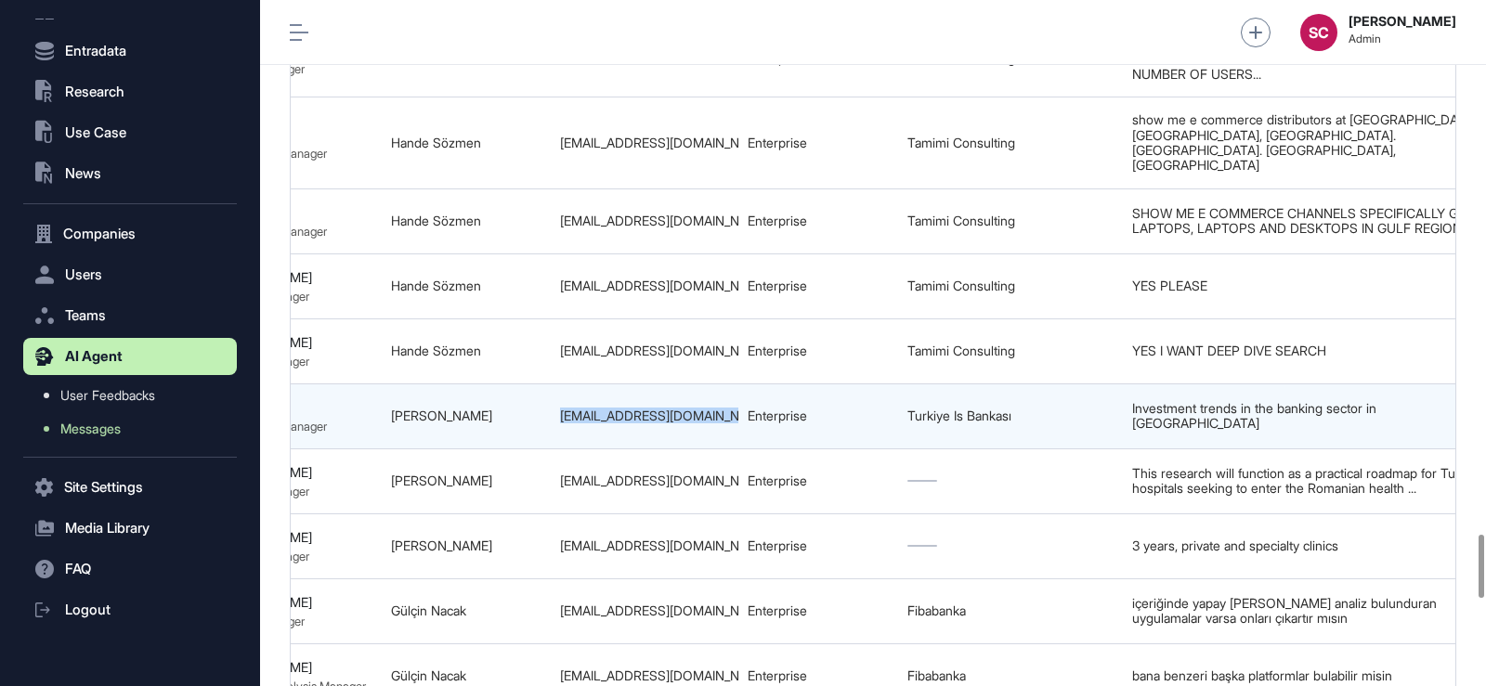
drag, startPoint x: 695, startPoint y: 399, endPoint x: 739, endPoint y: 398, distance: 44.6
click at [739, 398] on tr "68b980d8eac8d7fab0f6181f Current Investment Trends in the Banking Sector in Asi…" at bounding box center [558, 415] width 2411 height 65
copy tr "sema.guvendik@isbank.com.tr"
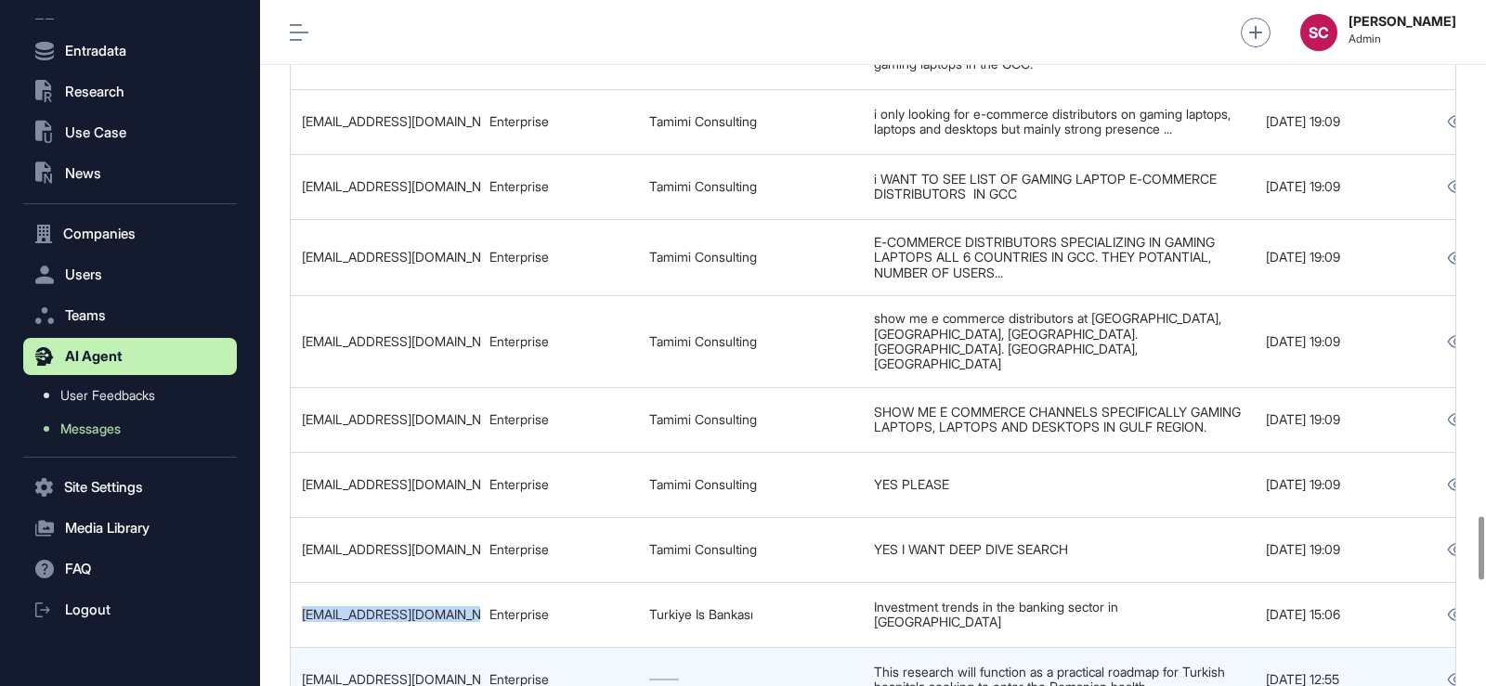
scroll to position [0, 1247]
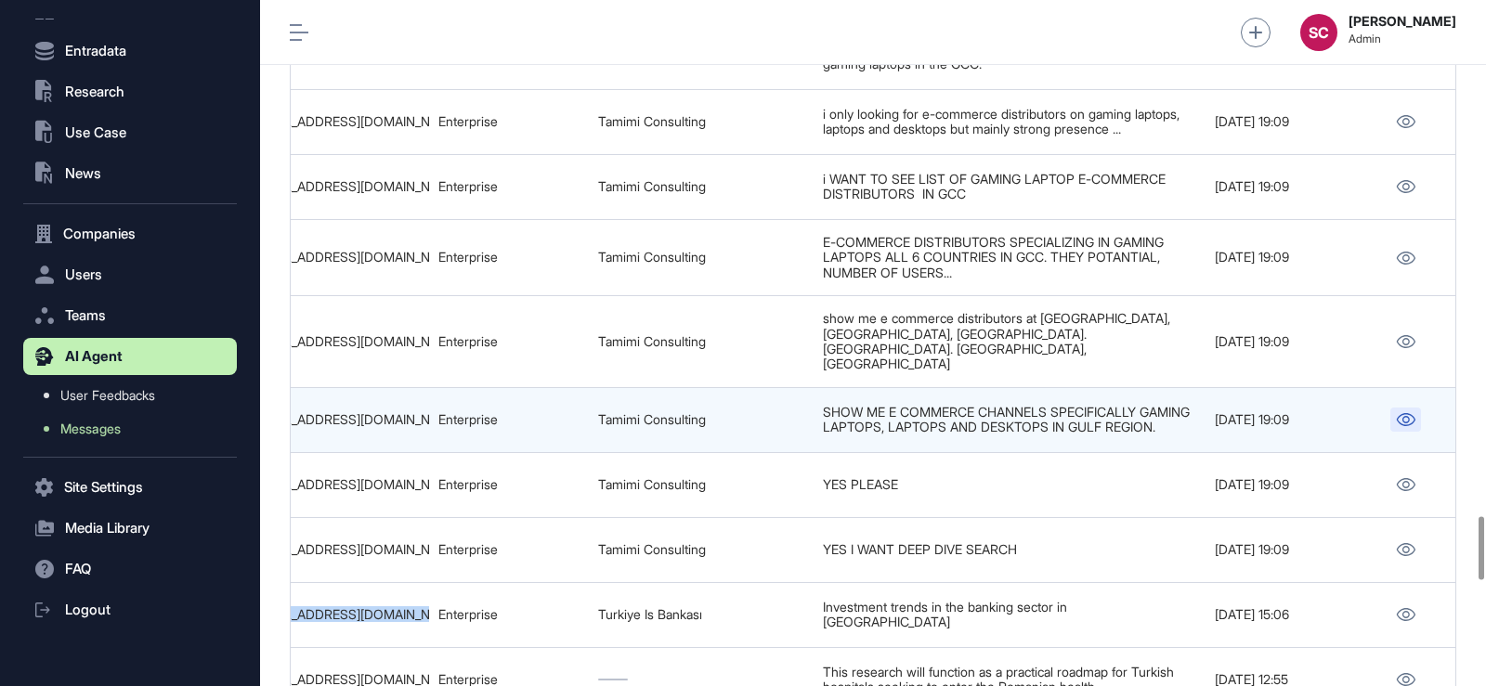
click at [1395, 408] on link at bounding box center [1405, 420] width 31 height 24
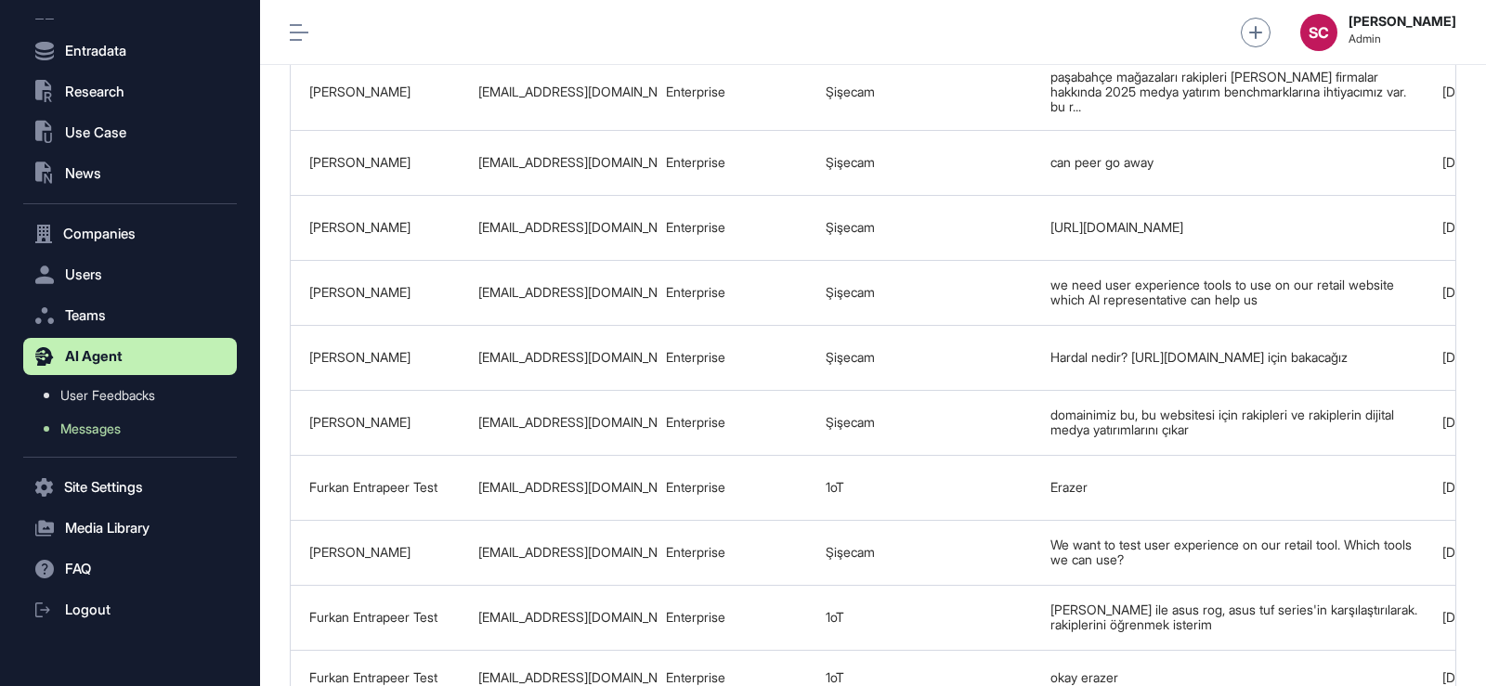
scroll to position [0, 1006]
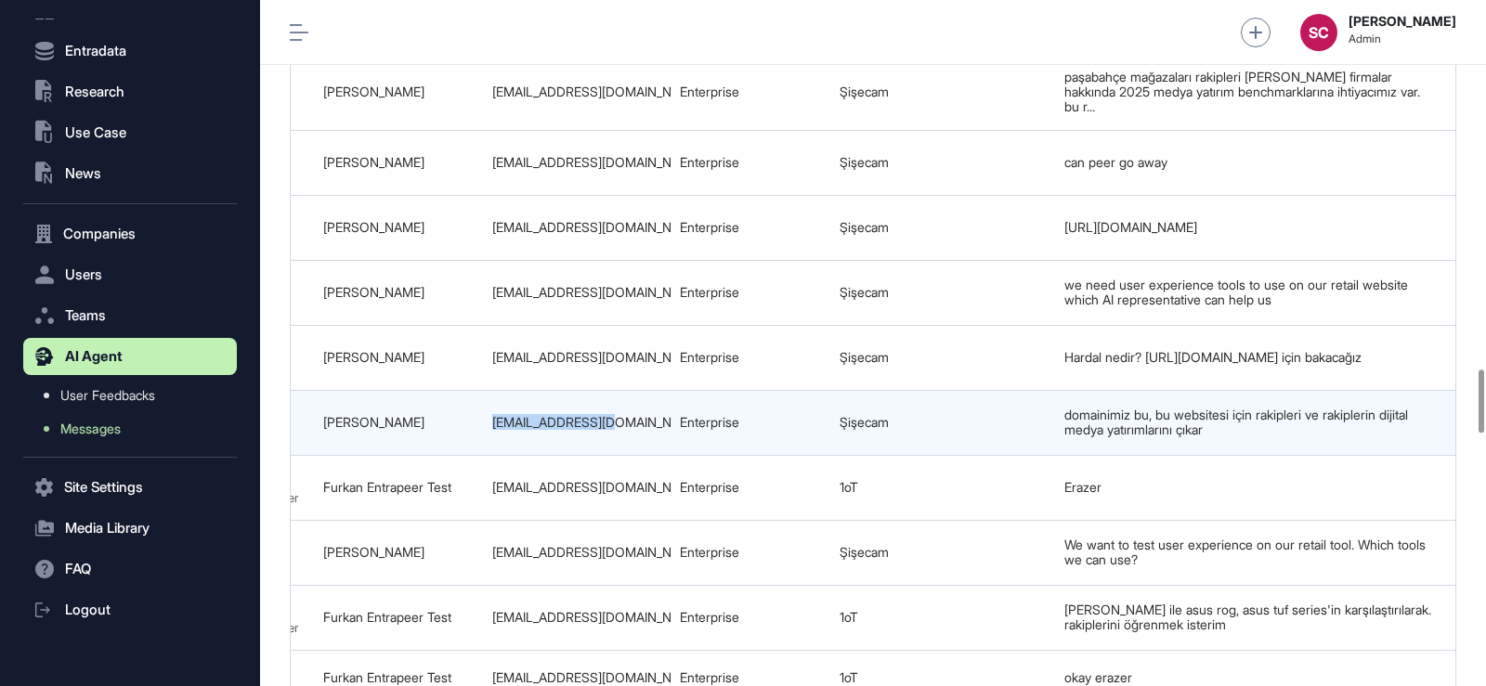
drag, startPoint x: 627, startPoint y: 423, endPoint x: 485, endPoint y: 415, distance: 142.3
click at [485, 415] on td "ucemo@sisecam.com" at bounding box center [577, 422] width 188 height 65
copy div "ucemo@sisecam.com"
drag, startPoint x: 412, startPoint y: 427, endPoint x: 291, endPoint y: 419, distance: 121.9
click at [291, 419] on tr "68baa3e63d16cef460e1eff2 AI Tools for Enhancing User Experience on Retail Websi…" at bounding box center [490, 422] width 2411 height 65
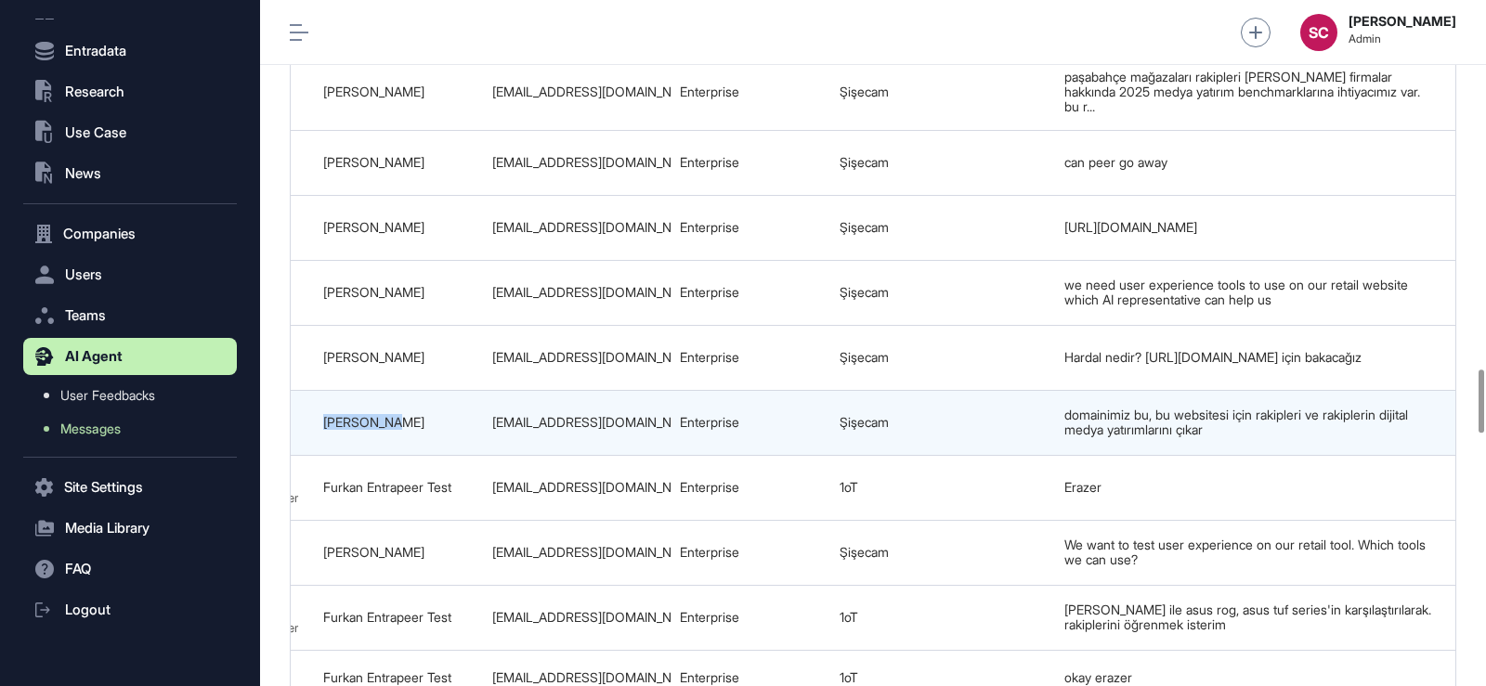
scroll to position [0, 972]
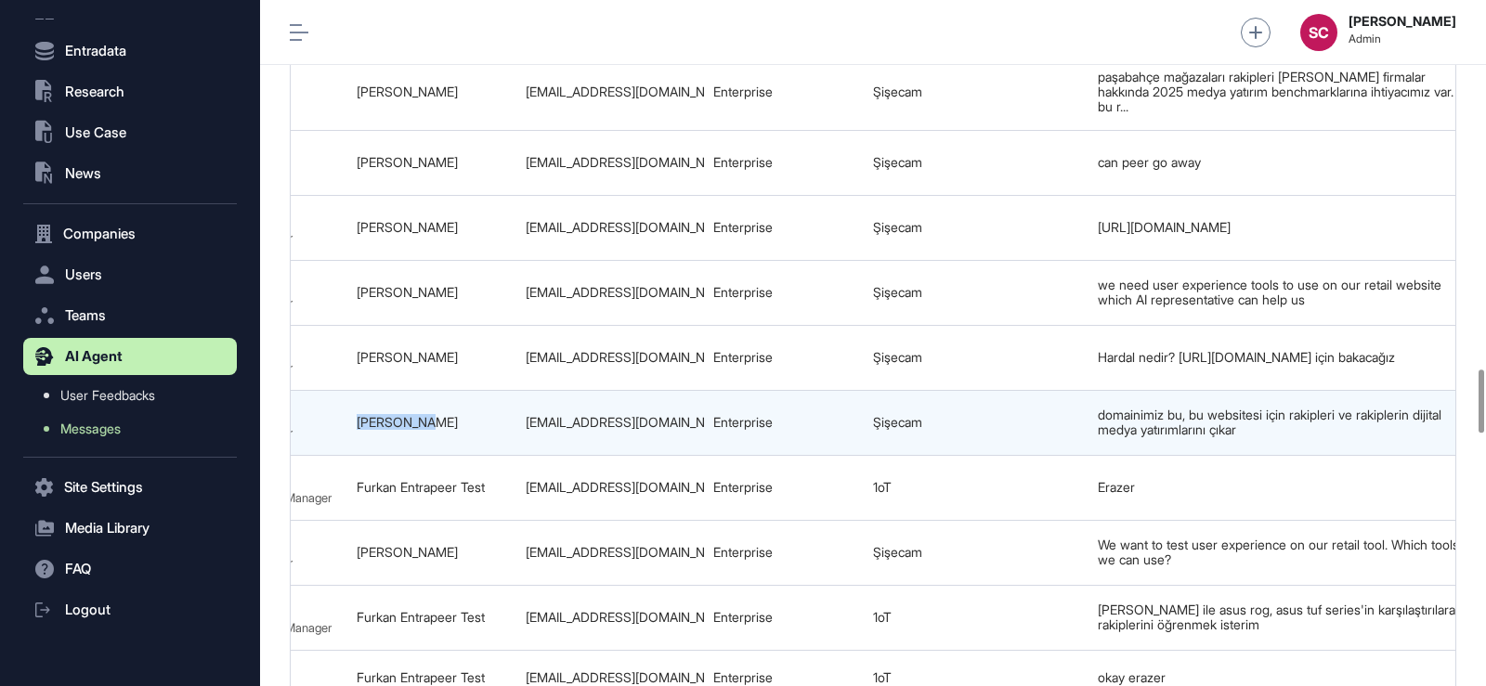
copy tr "Ünsal Cemo"
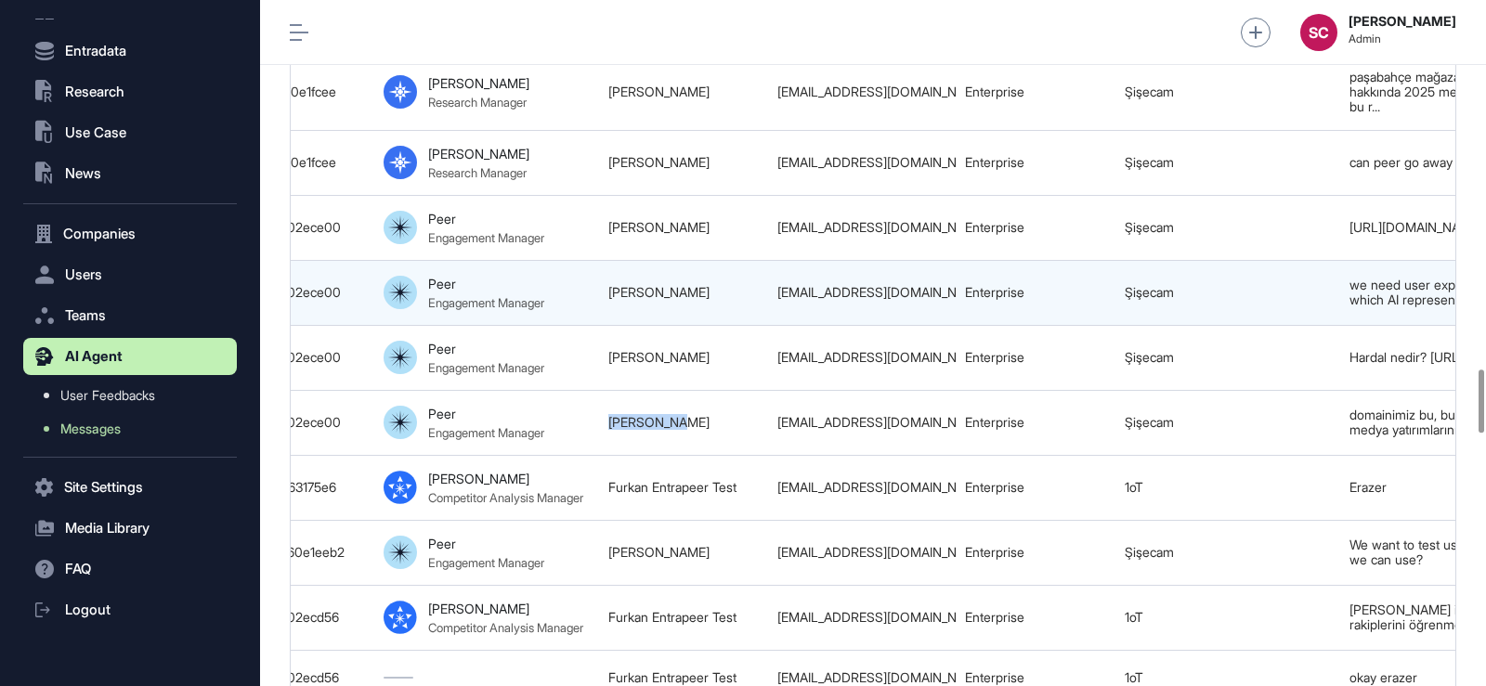
scroll to position [0, 711]
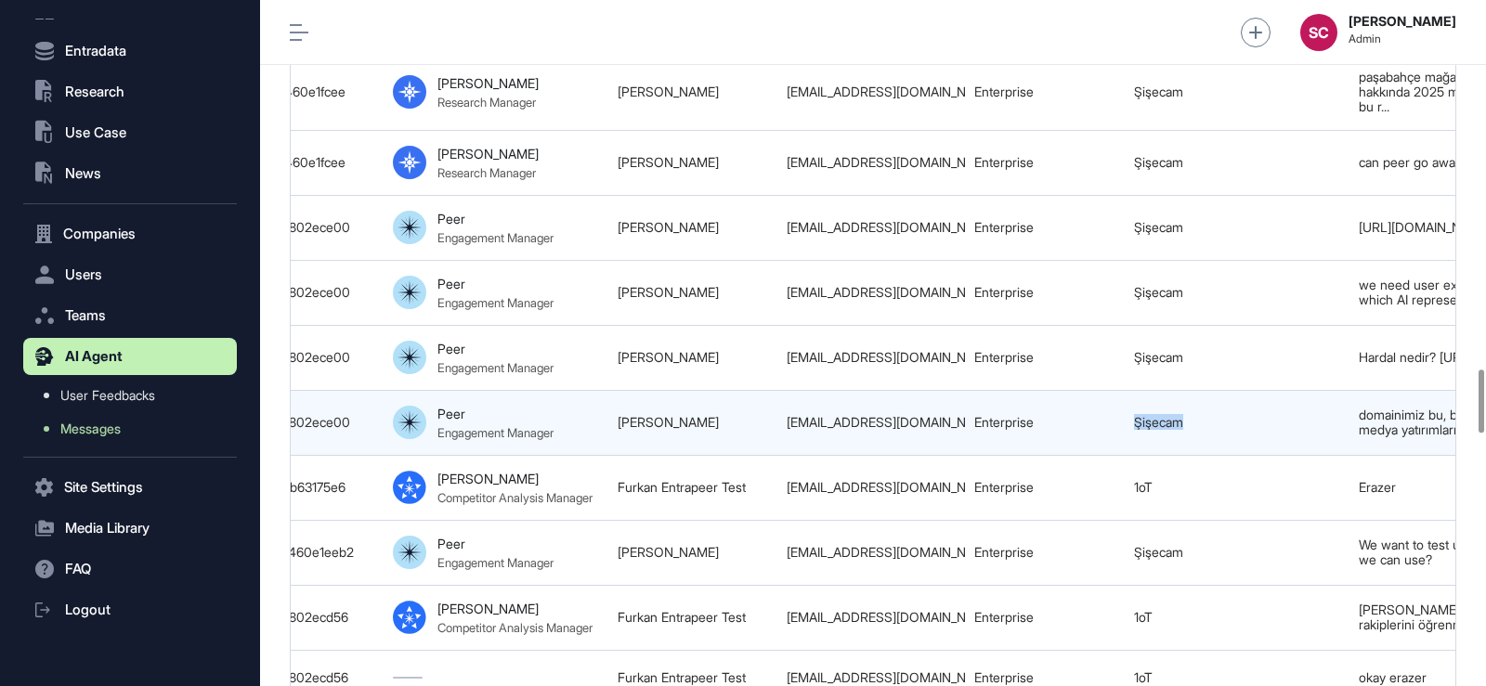
drag, startPoint x: 1255, startPoint y: 417, endPoint x: 1106, endPoint y: 418, distance: 149.5
click at [1106, 418] on tr "68baa3e63d16cef460e1eff2 AI Tools for Enhancing User Experience on Retail Websi…" at bounding box center [784, 422] width 2411 height 65
copy tr "Şişecam"
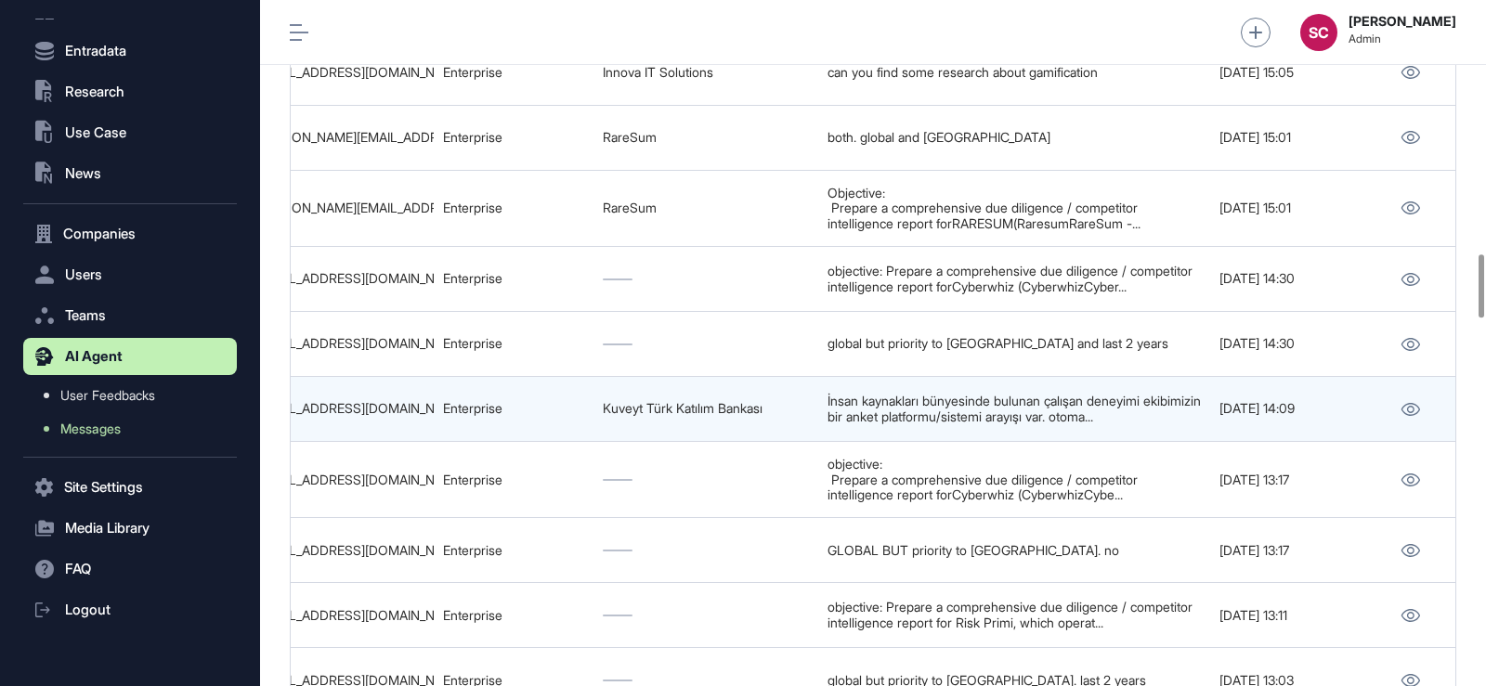
scroll to position [0, 744]
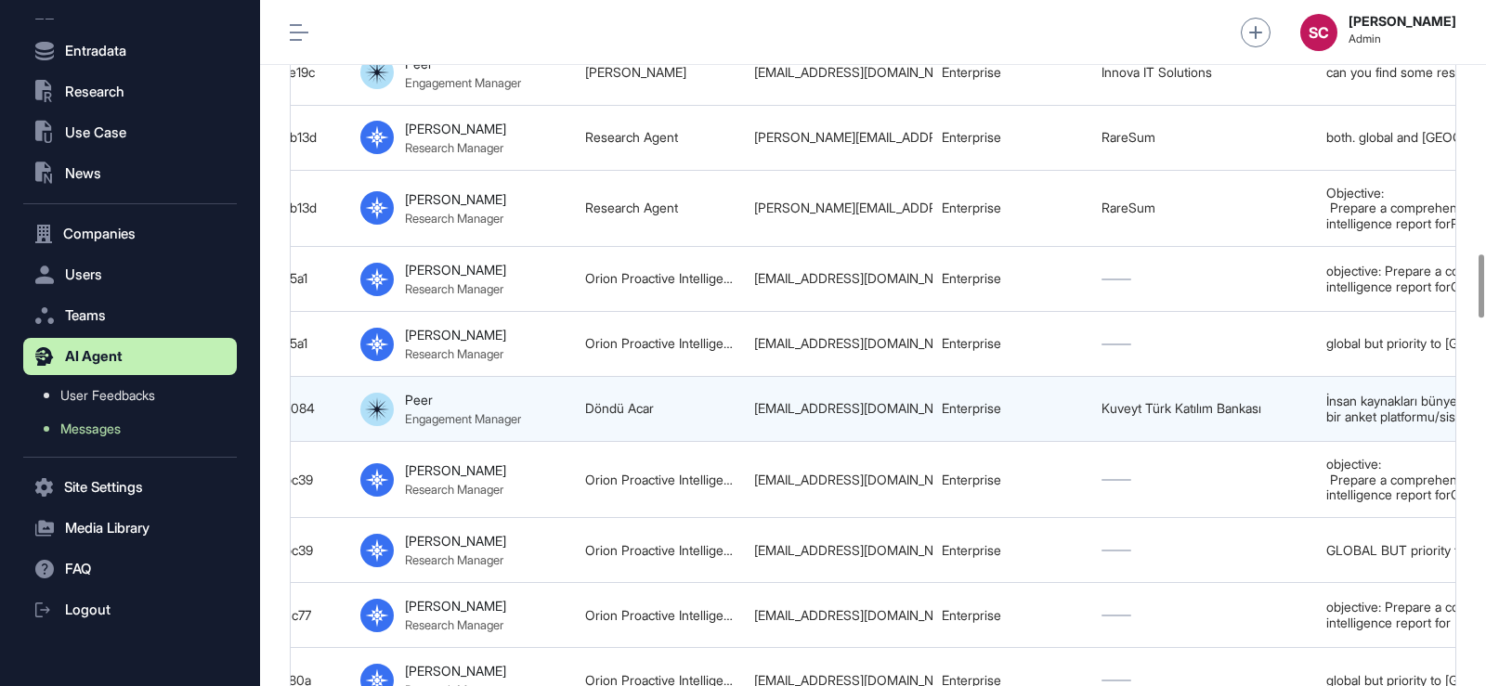
click at [958, 440] on td "Enterprise" at bounding box center [1012, 409] width 160 height 65
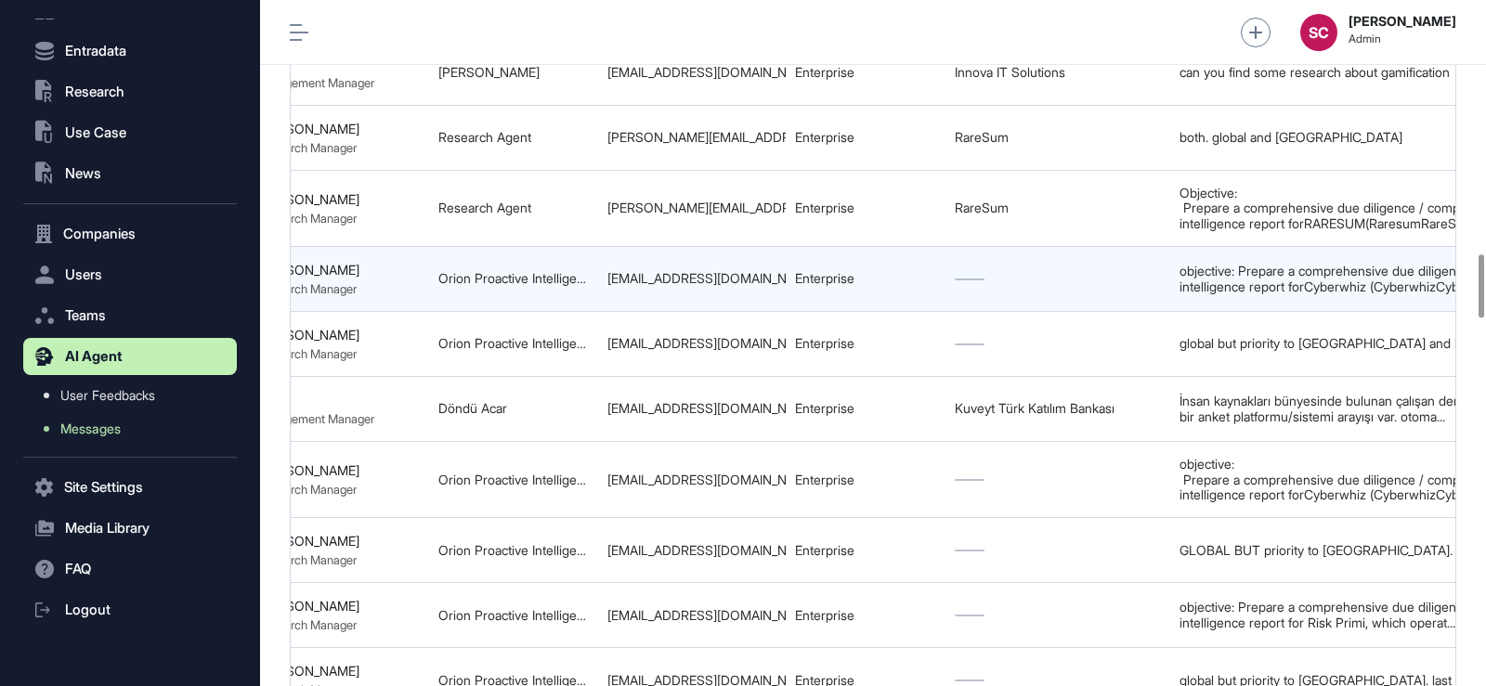
scroll to position [0, 889]
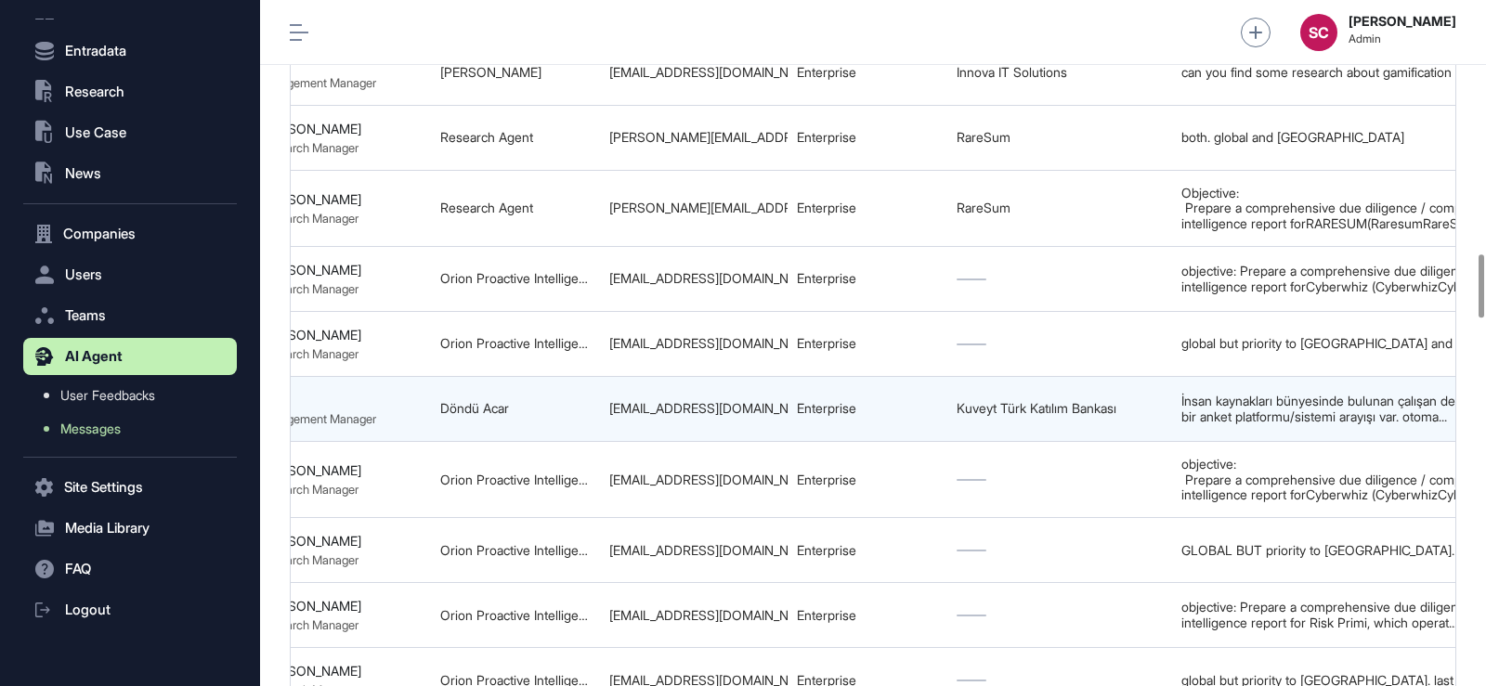
click at [715, 419] on td "dondu.acar@kuveytturk.com.tr" at bounding box center [694, 409] width 188 height 65
copy tr "dondu.acar@kuveytturk.com.tr"
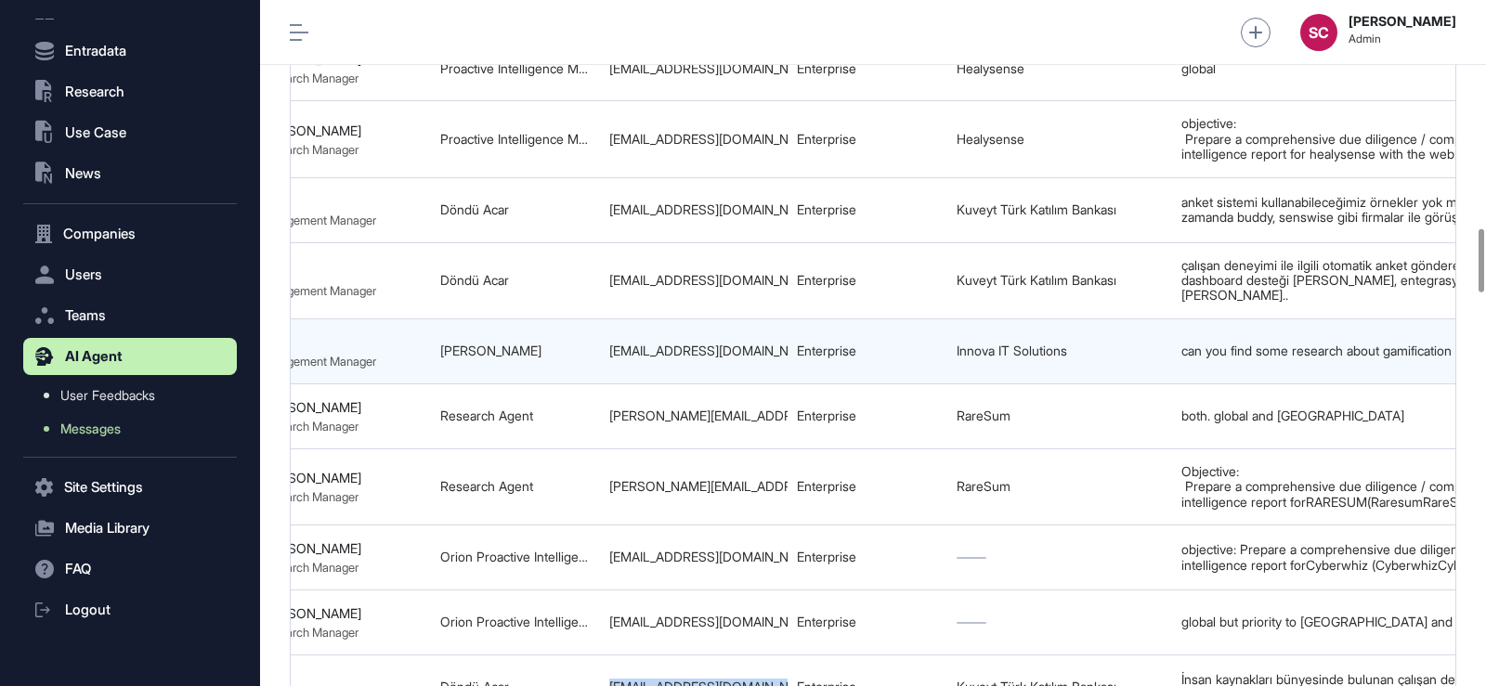
scroll to position [0, 1247]
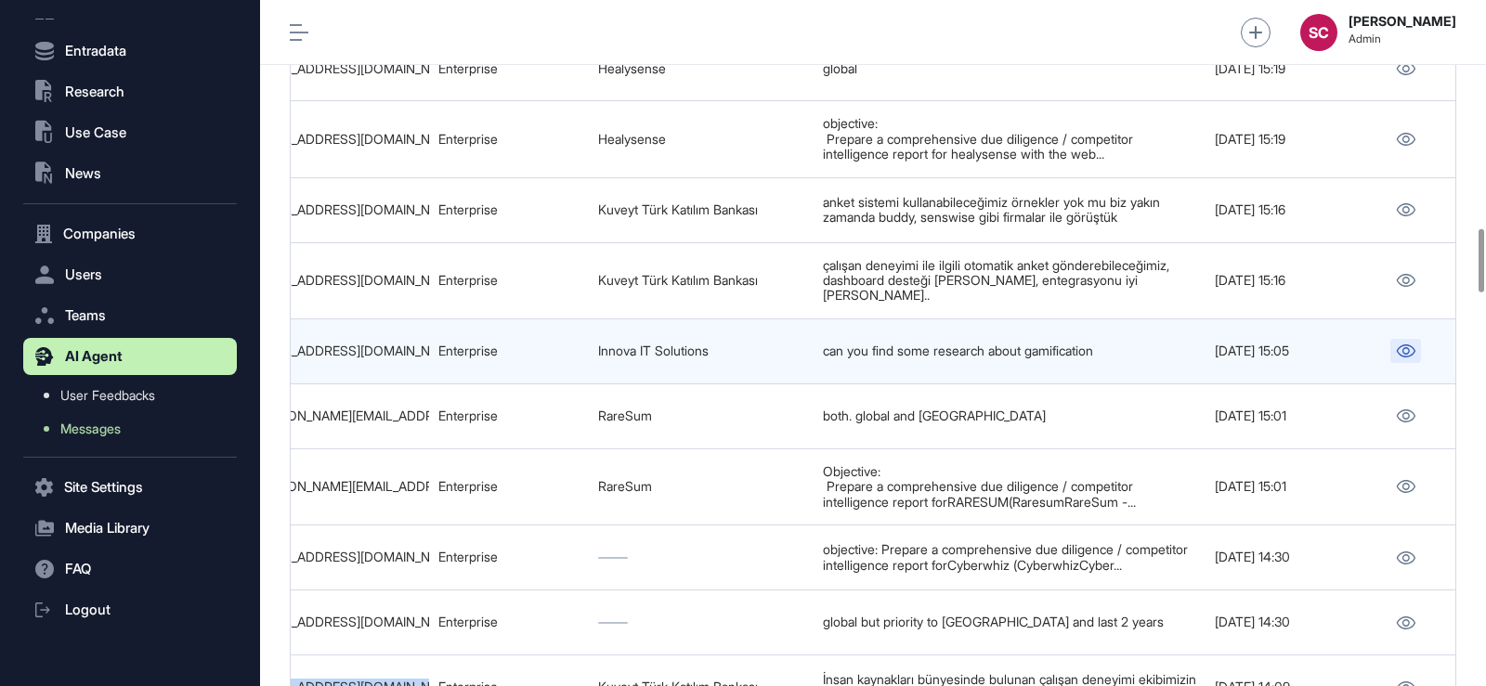
click at [1404, 354] on icon at bounding box center [1405, 350] width 19 height 13
drag, startPoint x: 565, startPoint y: 352, endPoint x: 541, endPoint y: 354, distance: 24.2
click at [541, 354] on tr "68bad214feff1675802f3239 Research on Gamification 68bad213eac8d7fab0f6e19c Peer…" at bounding box center [249, 350] width 2411 height 65
copy tr "Innova IT Solutions"
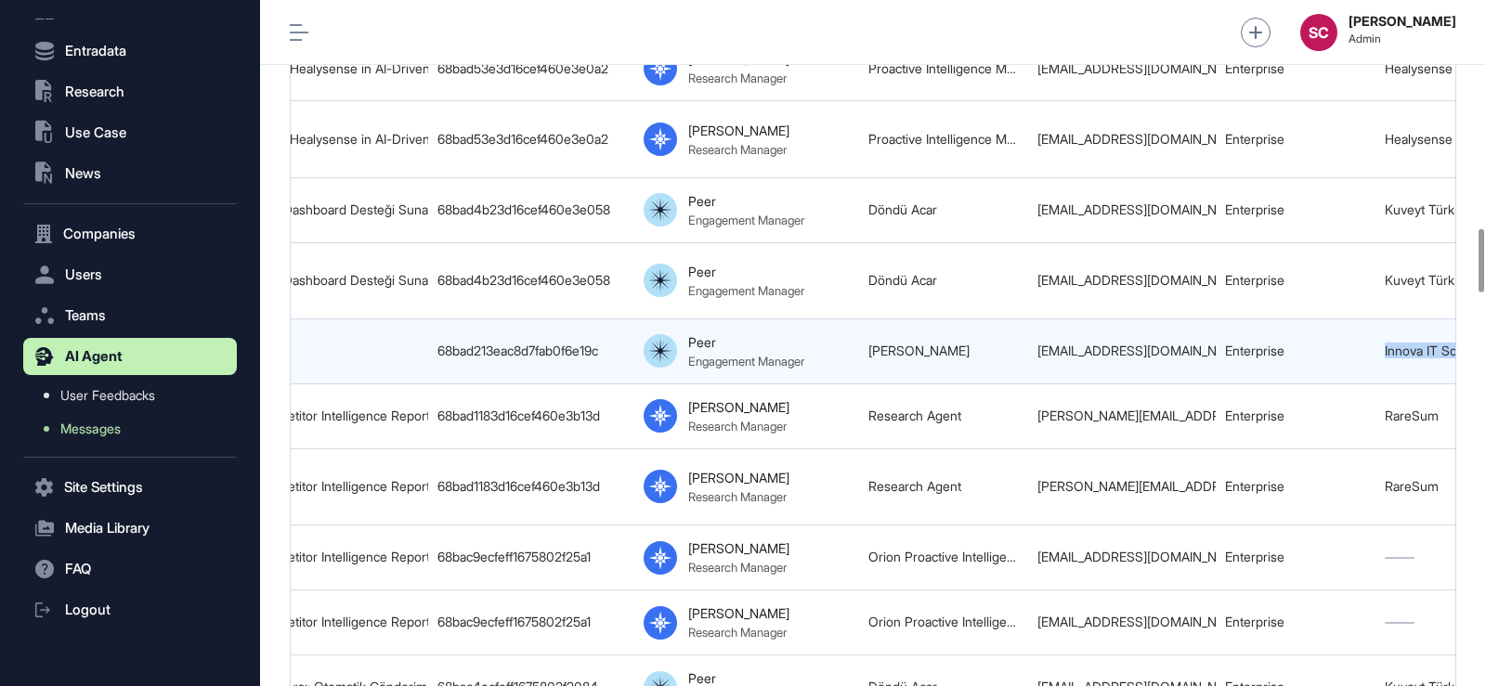
scroll to position [0, 459]
drag, startPoint x: 1179, startPoint y: 360, endPoint x: 981, endPoint y: 335, distance: 199.4
click at [981, 335] on tr "68bad214feff1675802f3239 Research on Gamification 68bad213eac8d7fab0f6e19c Peer…" at bounding box center [1037, 350] width 2411 height 65
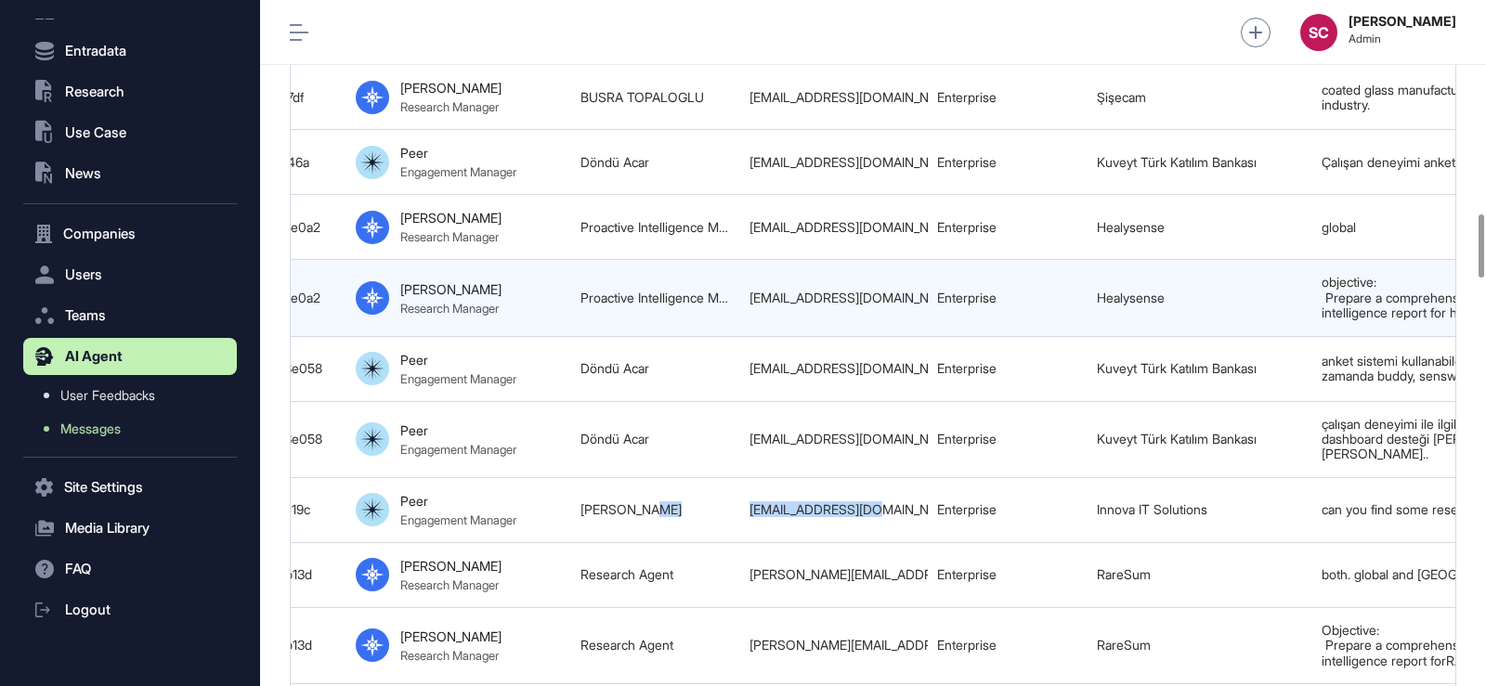
scroll to position [0, 1234]
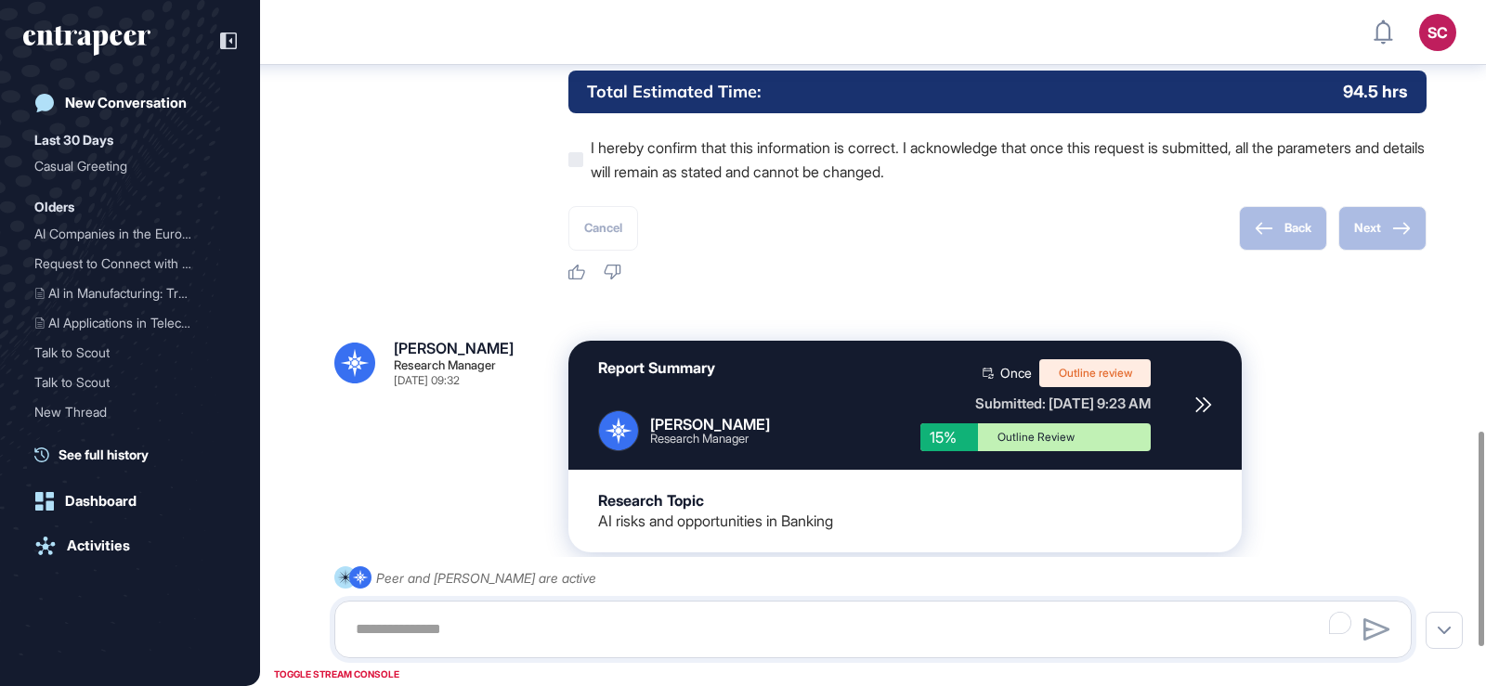
scroll to position [1494, 0]
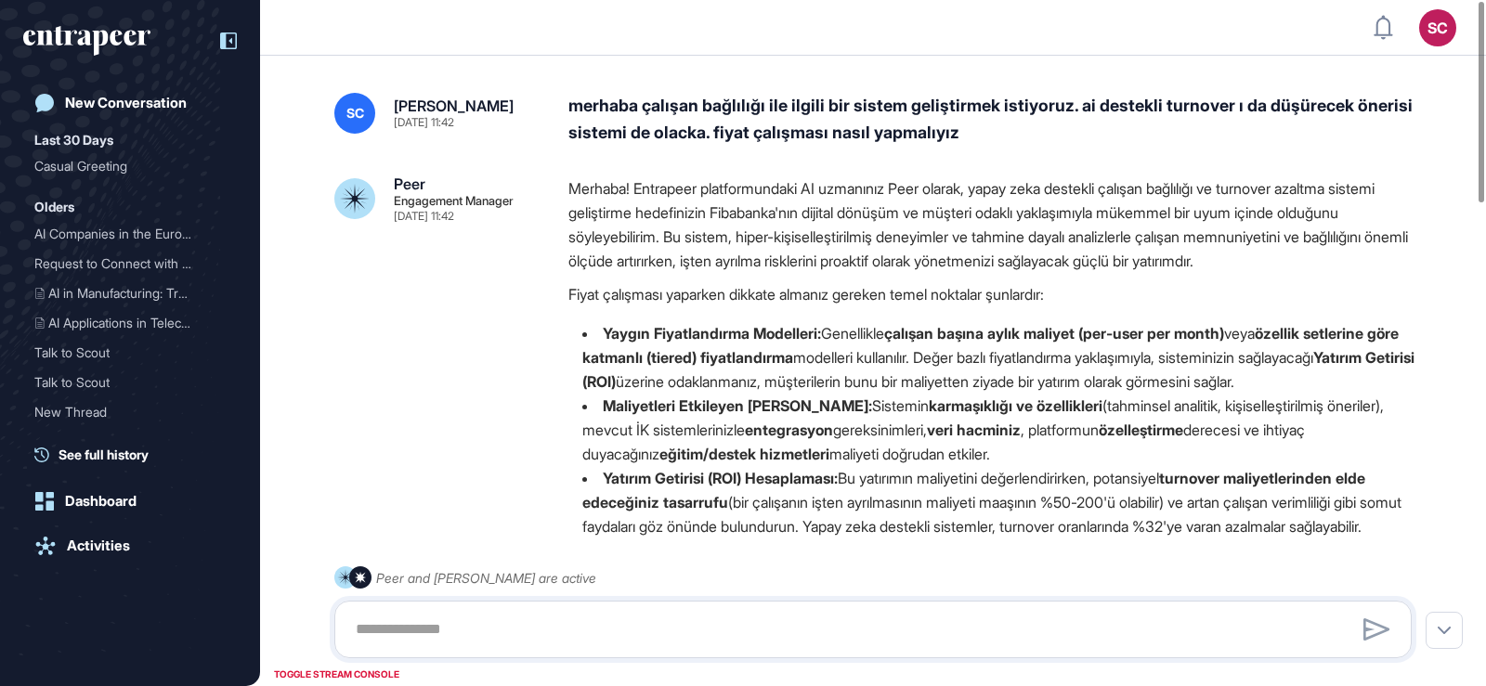
scroll to position [1, 1]
click at [218, 35] on div at bounding box center [218, 40] width 35 height 35
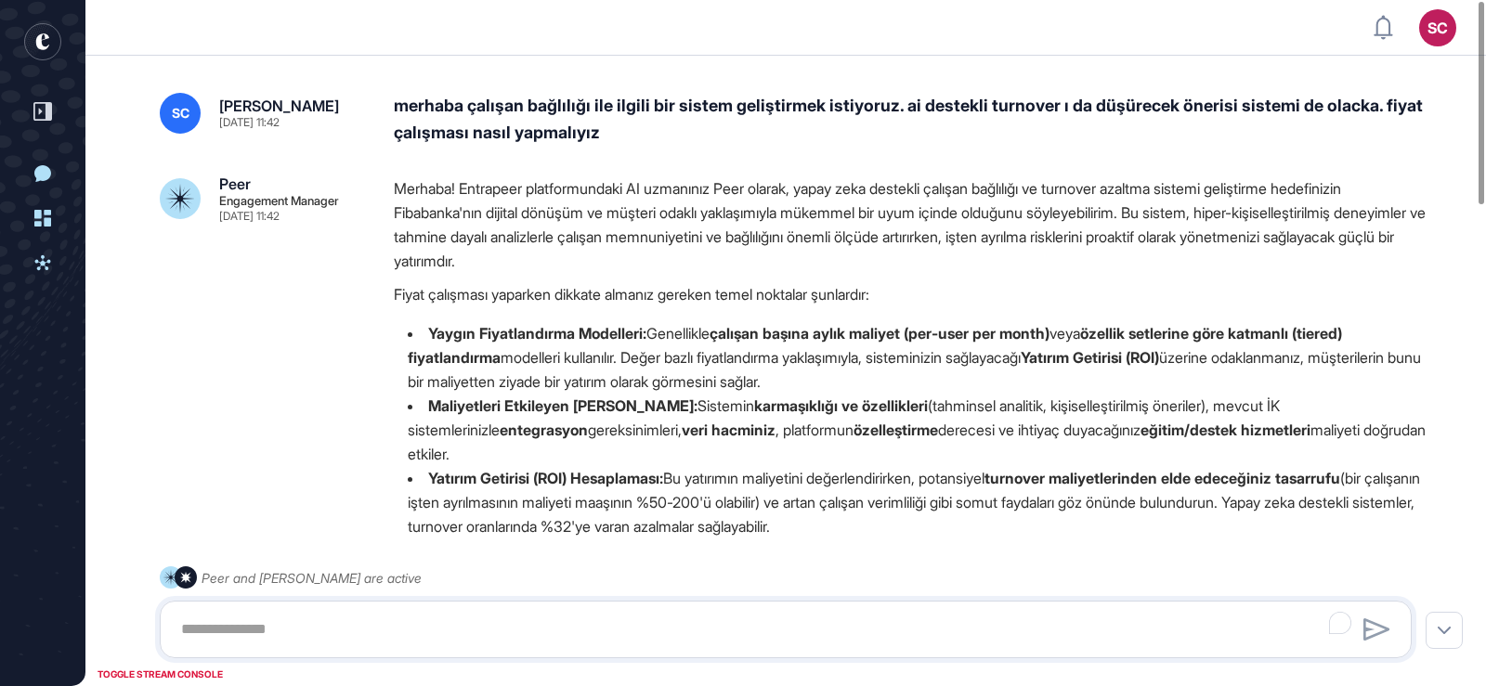
scroll to position [0, 0]
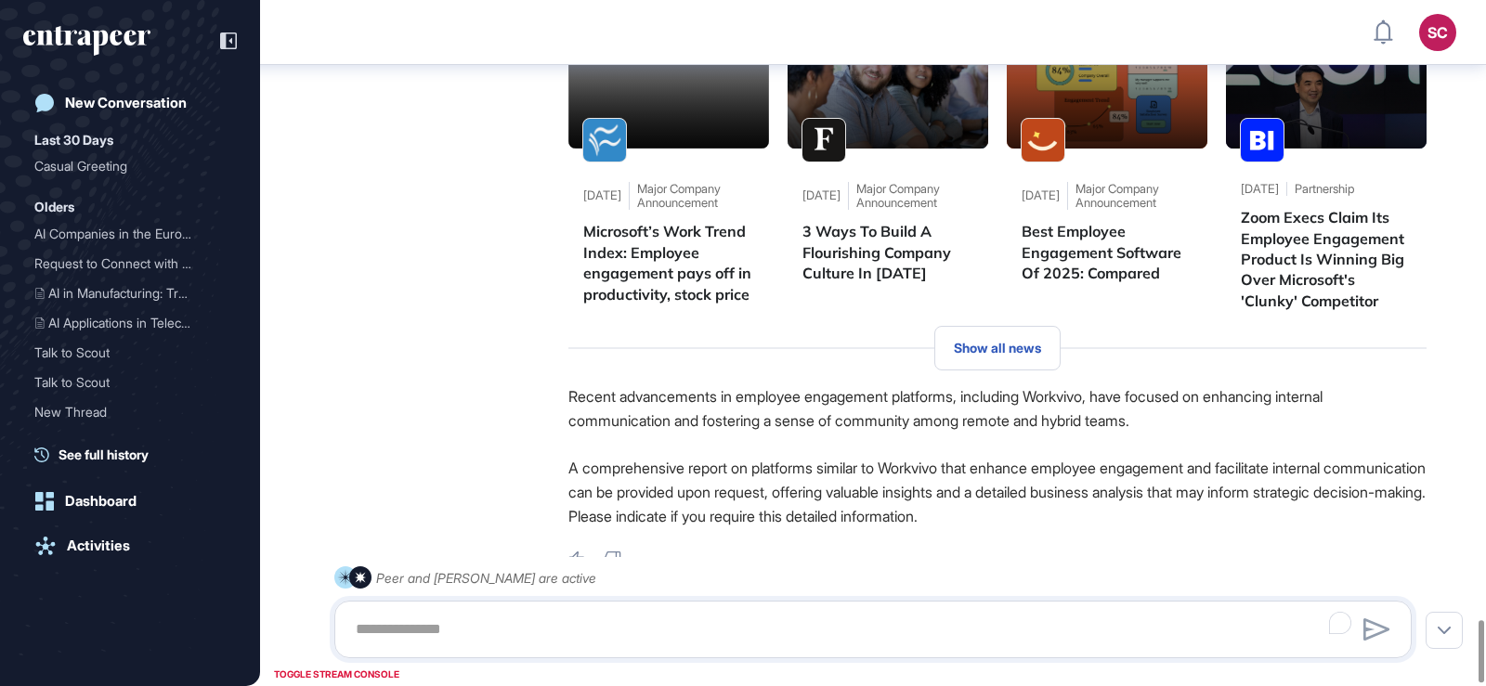
scroll to position [6848, 0]
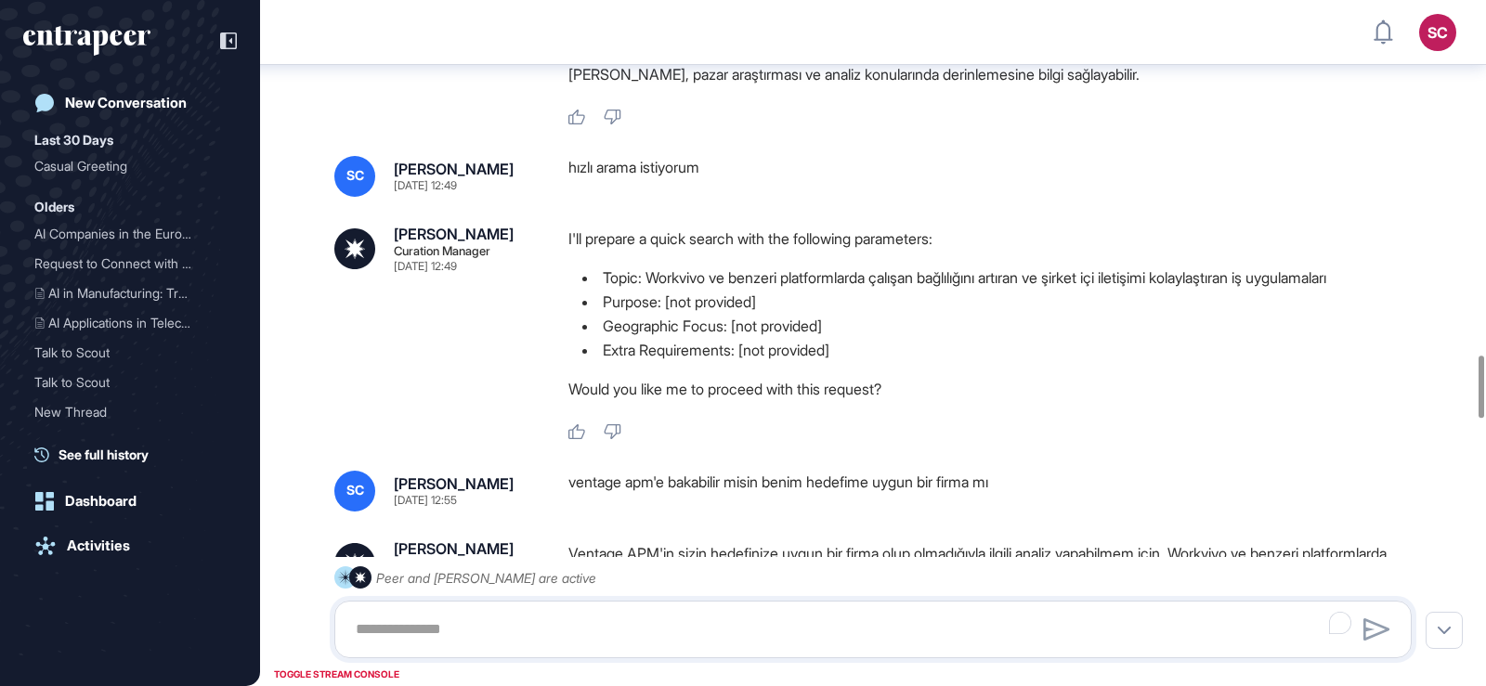
scroll to position [3909, 0]
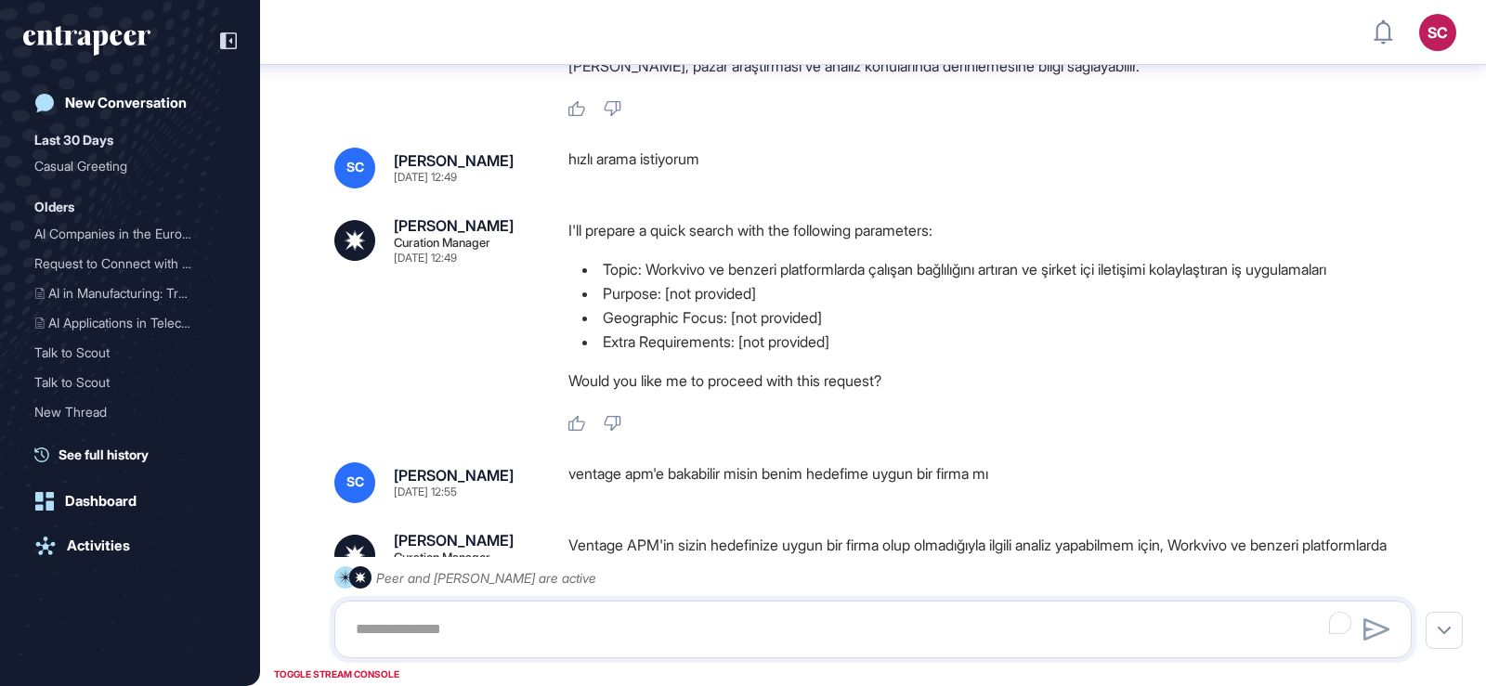
click at [971, 533] on p "Ventage APM'in sizin hedefinize uygun bir firma olup olmadığıyla ilgili analiz …" at bounding box center [997, 581] width 858 height 97
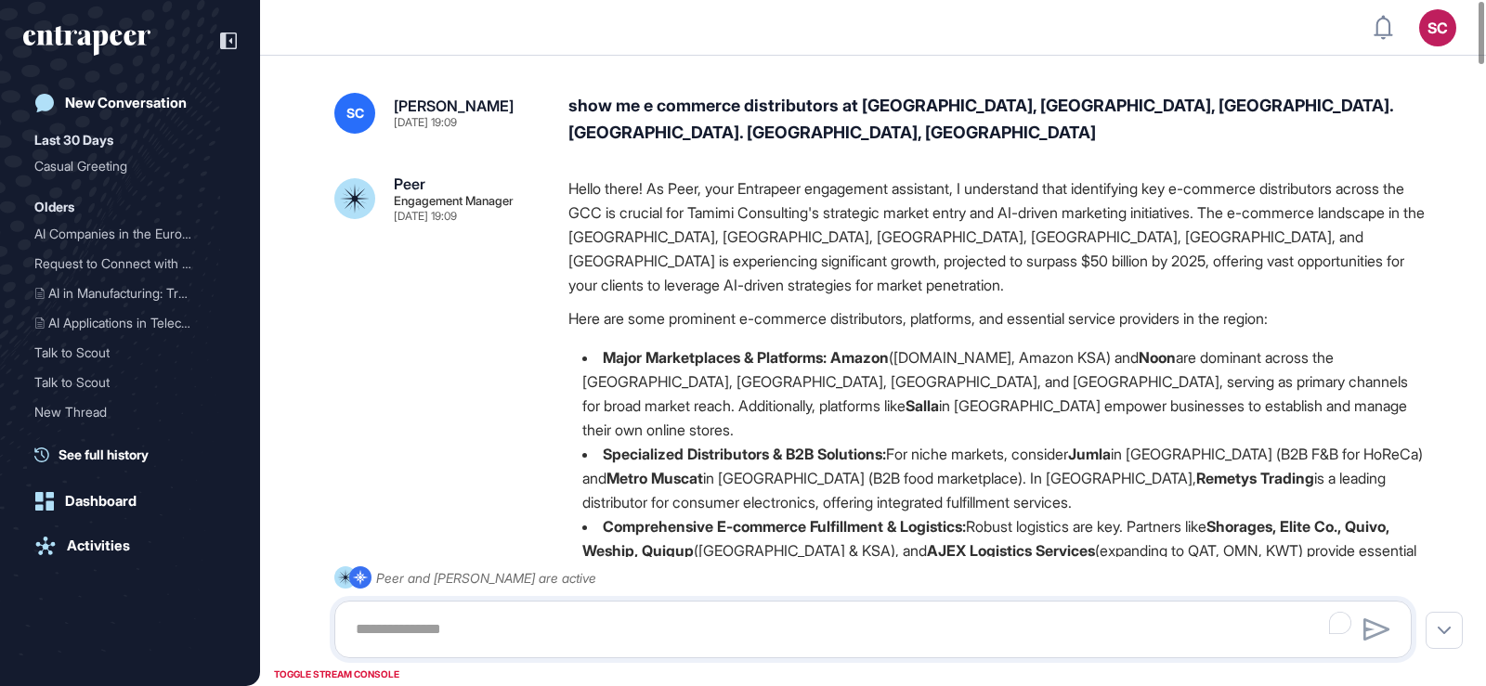
click at [1009, 96] on div "show me e commerce distributors at [GEOGRAPHIC_DATA], [GEOGRAPHIC_DATA], [GEOGR…" at bounding box center [997, 120] width 858 height 54
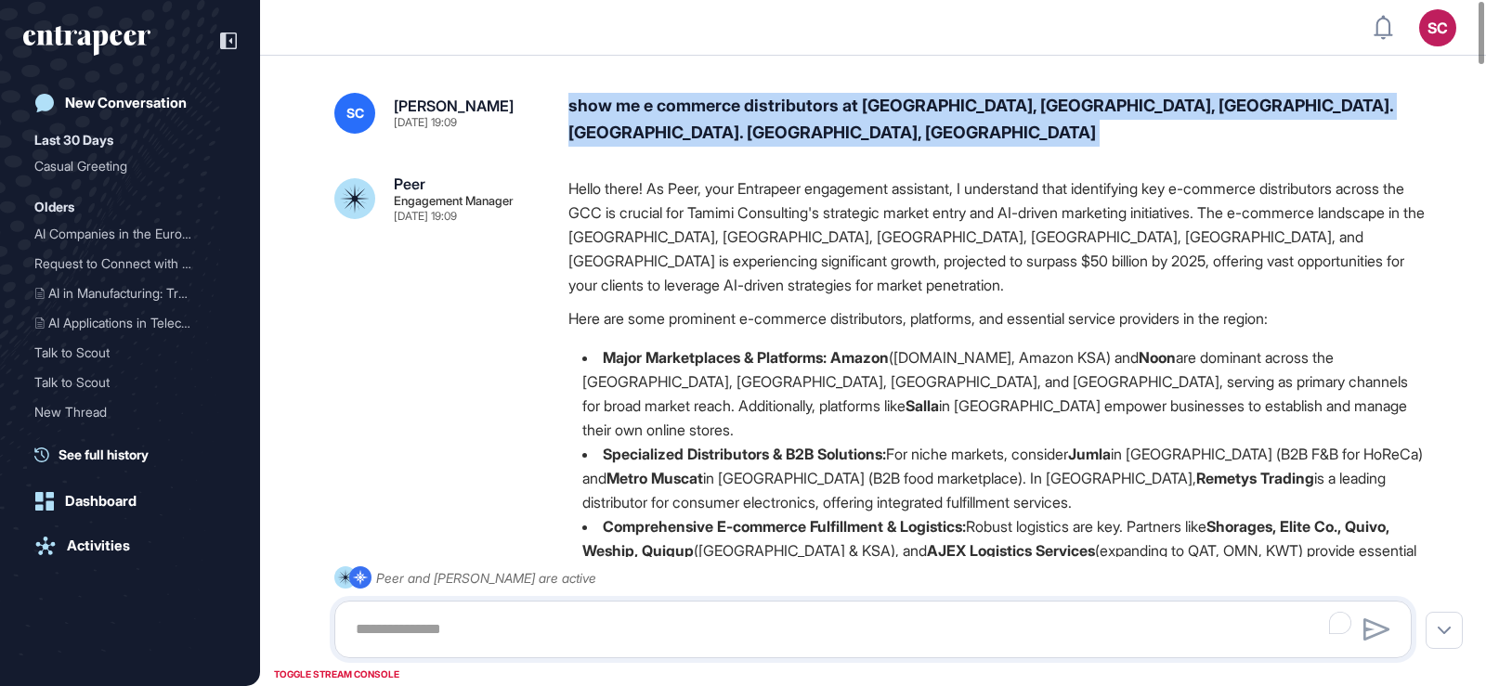
click at [1009, 96] on div "show me e commerce distributors at [GEOGRAPHIC_DATA], [GEOGRAPHIC_DATA], [GEOGR…" at bounding box center [997, 120] width 858 height 54
copy div "show me e commerce distributors at UAE, SAUDI ARABIA, QATAR. KUWAIT. OMAN, BAHR…"
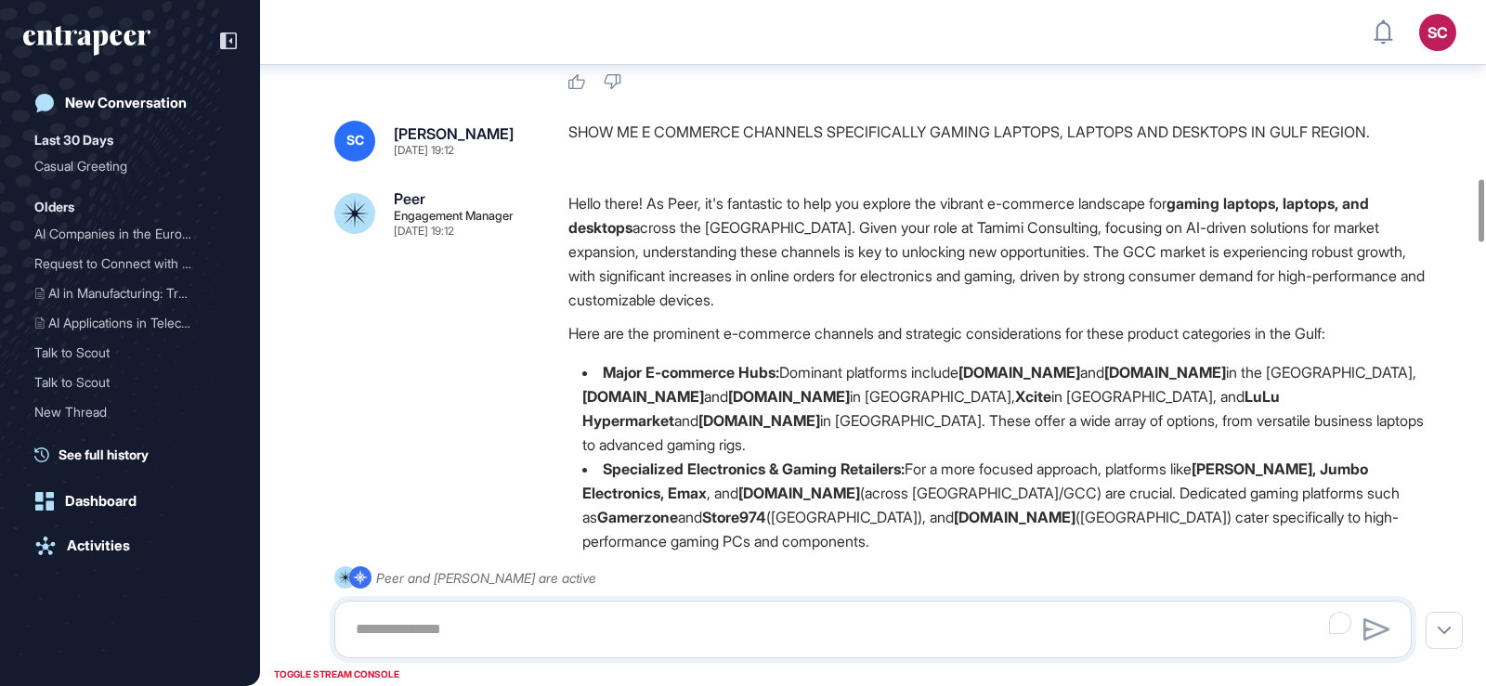
scroll to position [1958, 0]
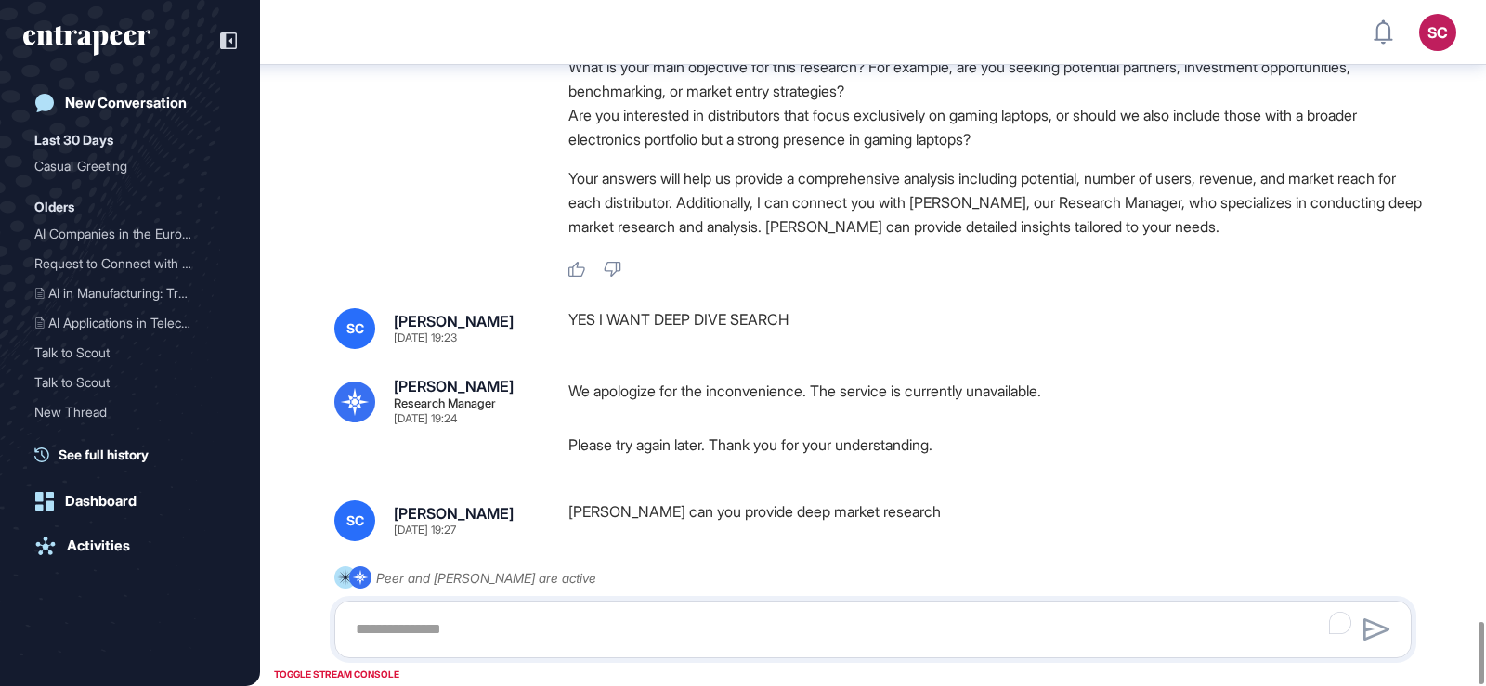
scroll to position [6833, 0]
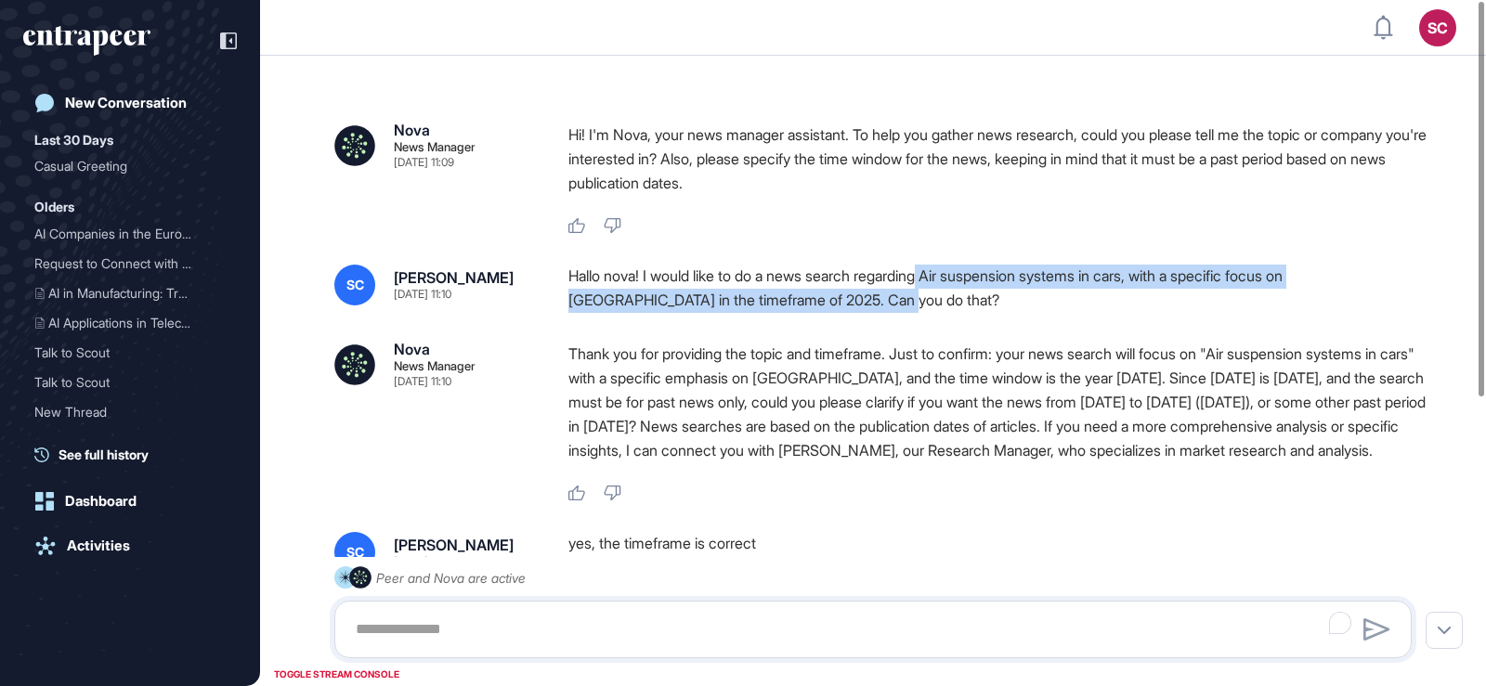
drag, startPoint x: 1062, startPoint y: 275, endPoint x: 1147, endPoint y: 305, distance: 89.6
click at [1147, 305] on div "Hallo nova! I would like to do a news search regarding Air suspension systems i…" at bounding box center [997, 288] width 858 height 47
copy div "Air suspension systems in cars, with a specific focus on China in the timeframe…"
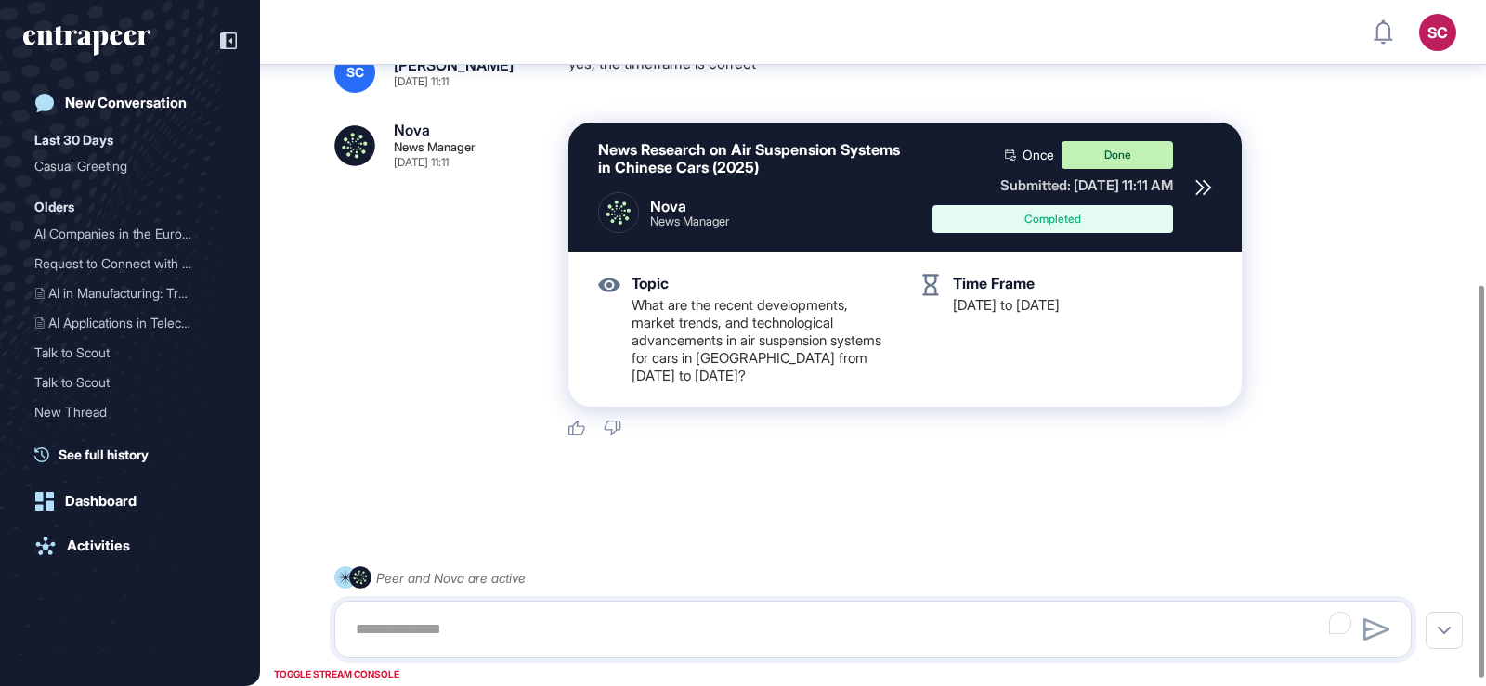
scroll to position [509, 0]
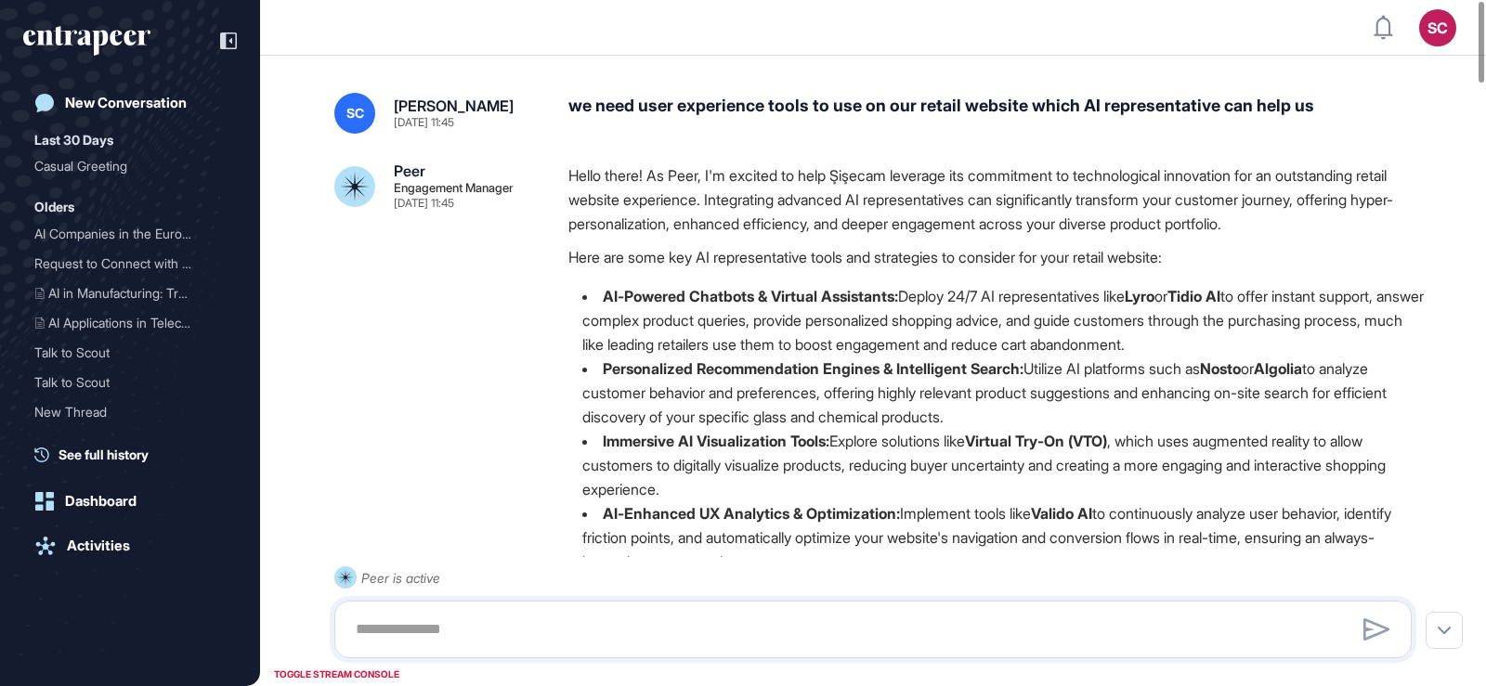
click at [916, 106] on div "we need user experience tools to use on our retail website which AI representat…" at bounding box center [997, 113] width 858 height 41
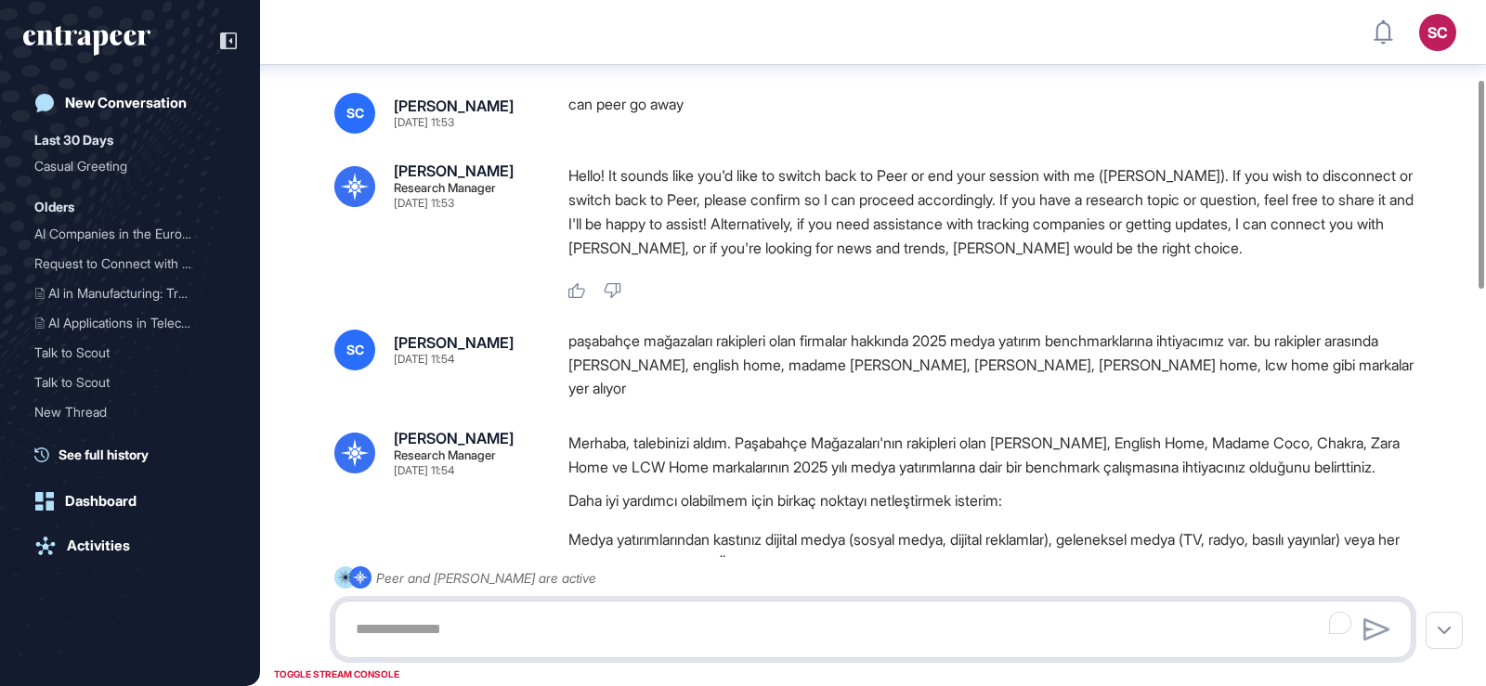
scroll to position [288, 0]
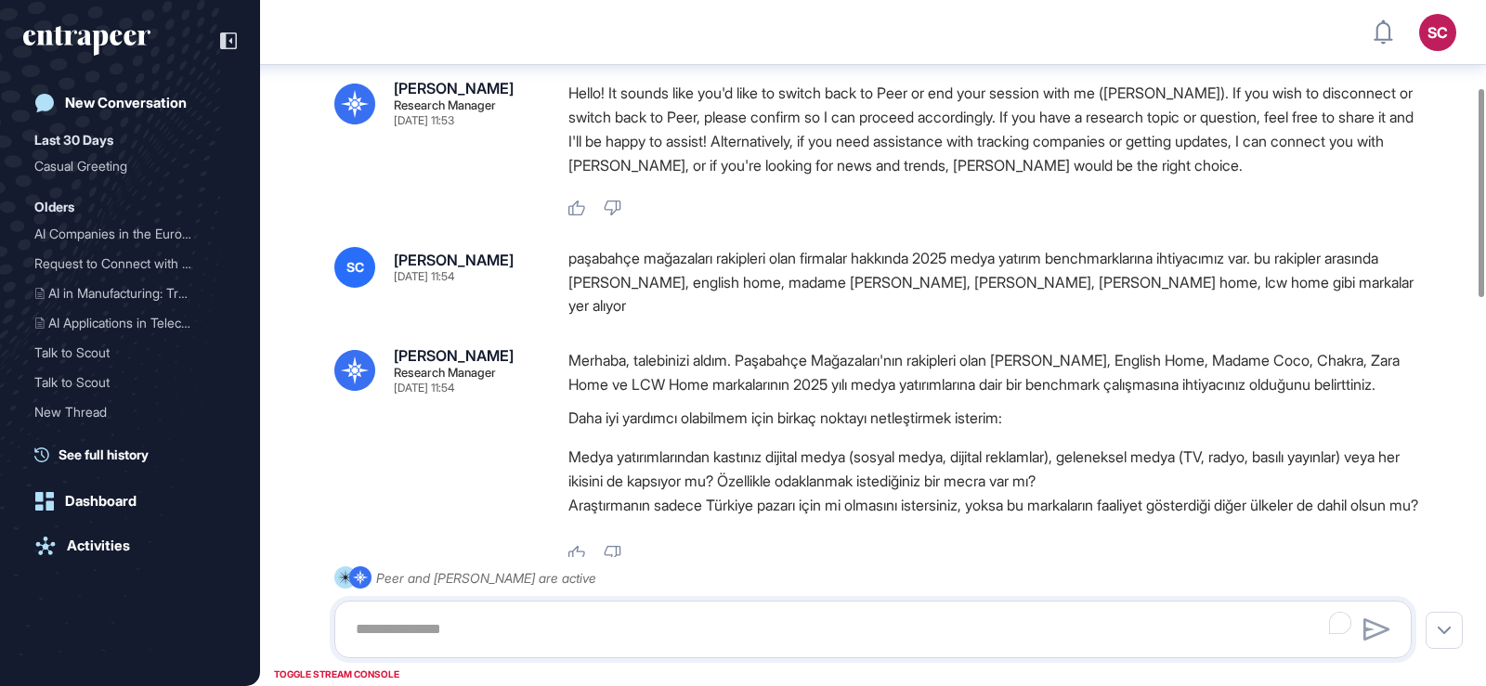
click at [895, 266] on div "paşabahçe mağazaları rakipleri olan firmalar hakkında 2025 medya yatırım benchm…" at bounding box center [997, 282] width 858 height 71
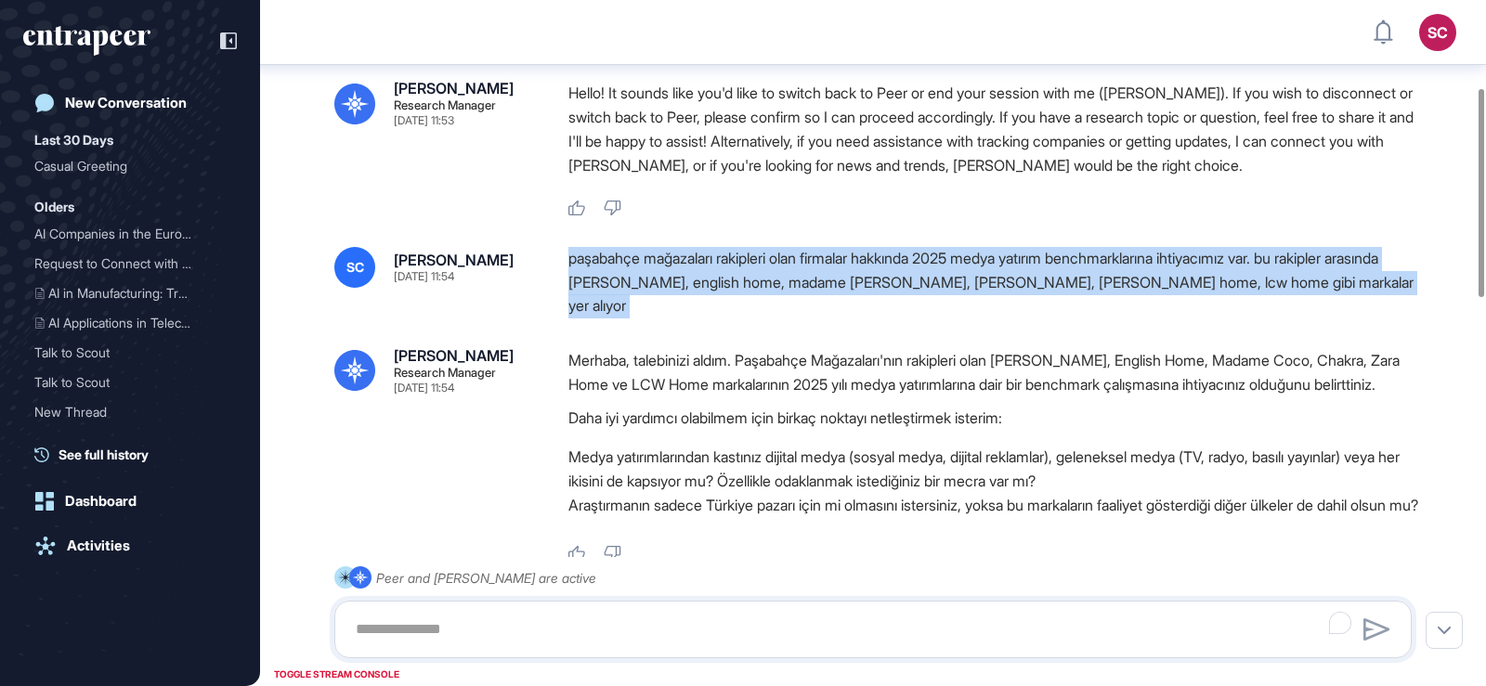
click at [895, 266] on div "paşabahçe mağazaları rakipleri olan firmalar hakkında 2025 medya yatırım benchm…" at bounding box center [997, 282] width 858 height 71
copy div "paşabahçe mağazaları rakipleri olan firmalar hakkında 2025 medya yatırım benchm…"
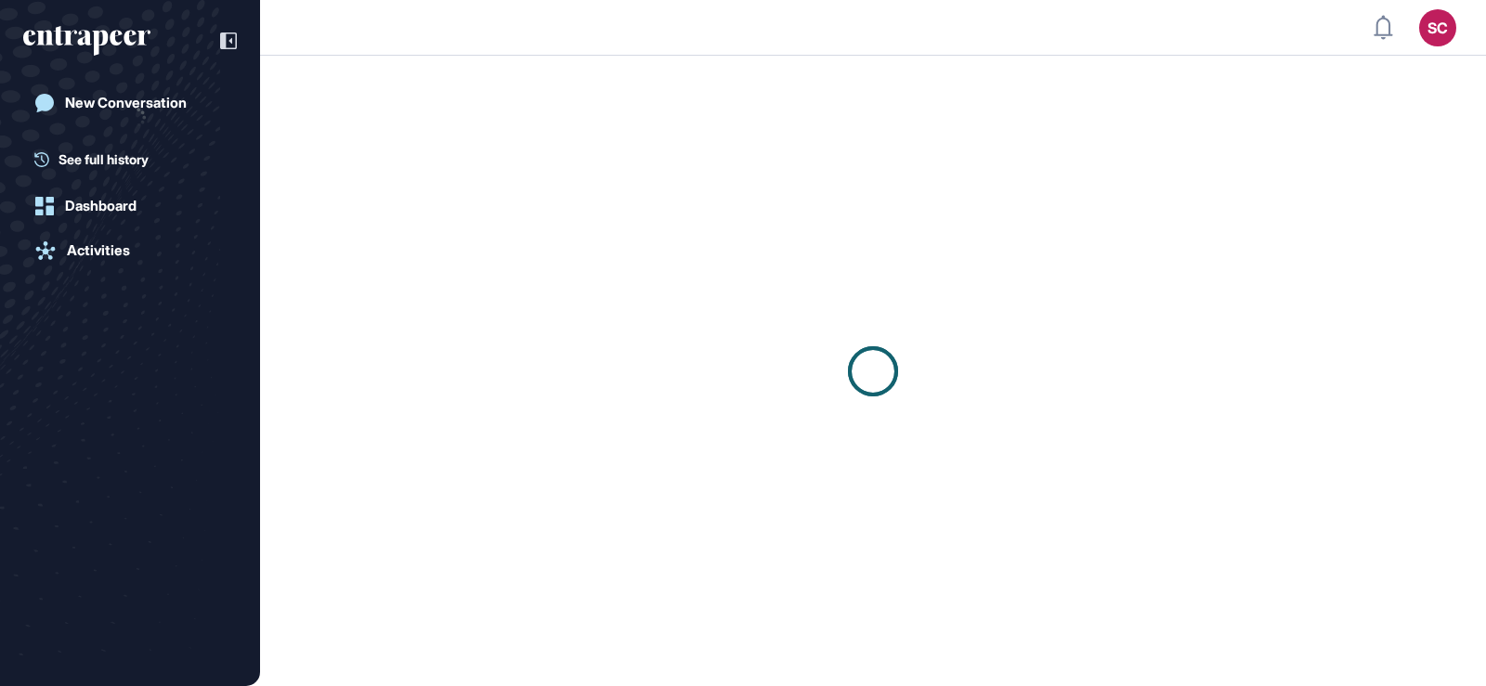
scroll to position [1, 1]
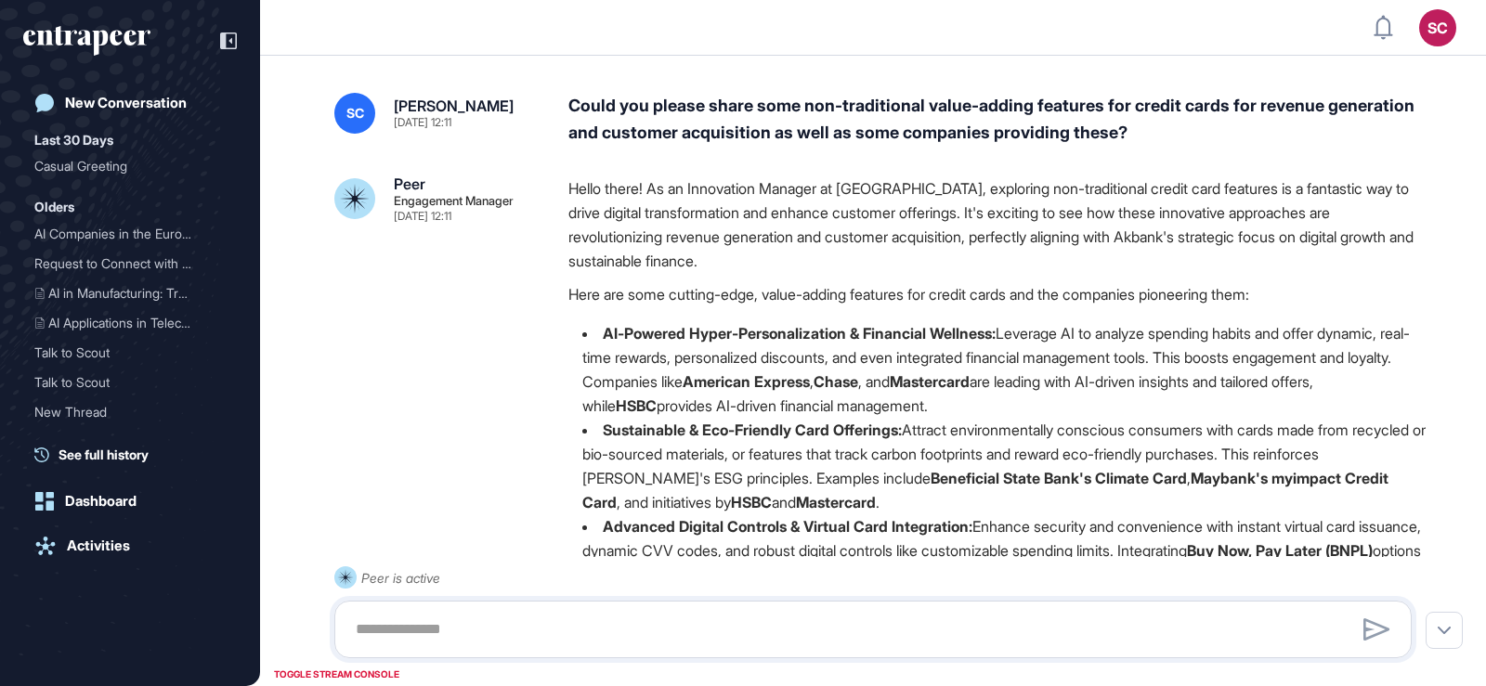
click at [807, 116] on div "Could you please share some non-traditional value-adding features for credit ca…" at bounding box center [997, 120] width 858 height 54
click at [805, 101] on div "Could you please share some non-traditional value-adding features for credit ca…" at bounding box center [997, 120] width 858 height 54
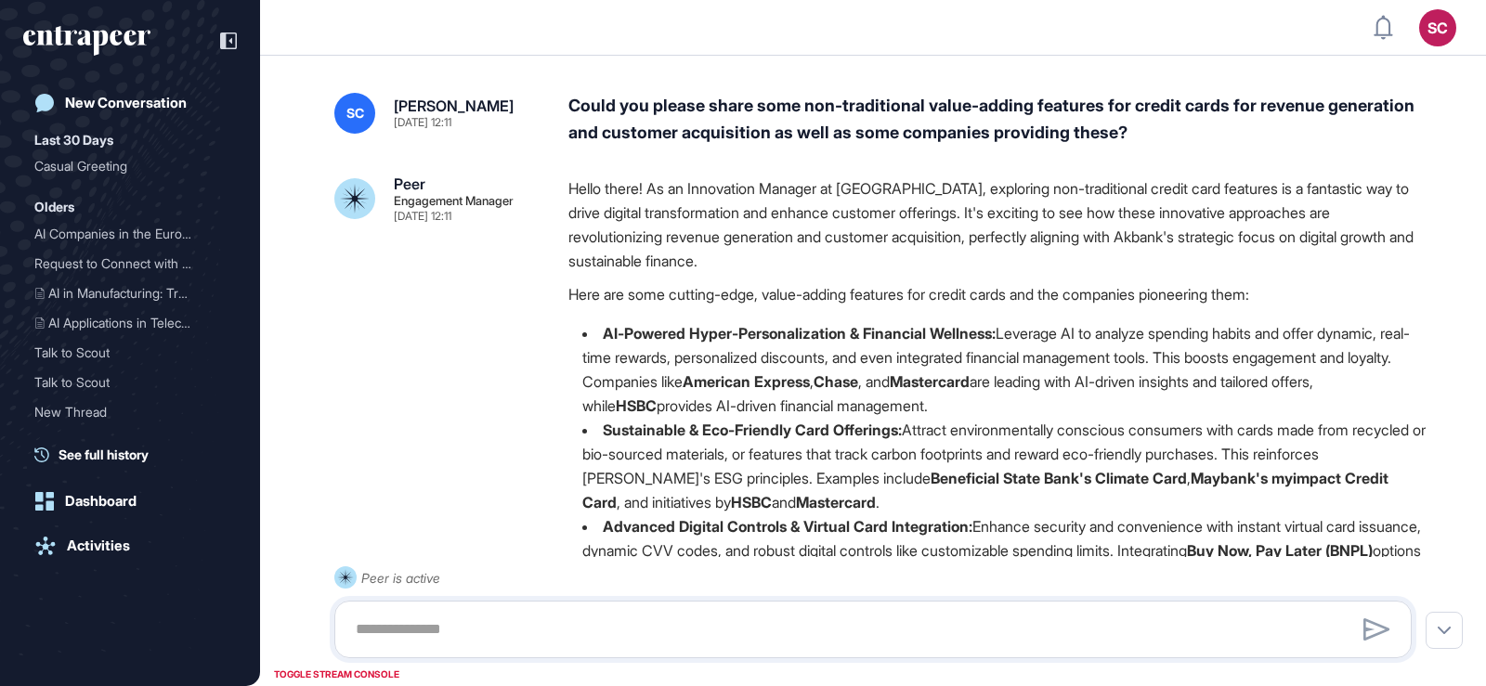
click at [805, 101] on div "Could you please share some non-traditional value-adding features for credit ca…" at bounding box center [997, 120] width 858 height 54
click at [1281, 123] on div "Could you please share some non-traditional value-adding features for credit ca…" at bounding box center [997, 120] width 858 height 54
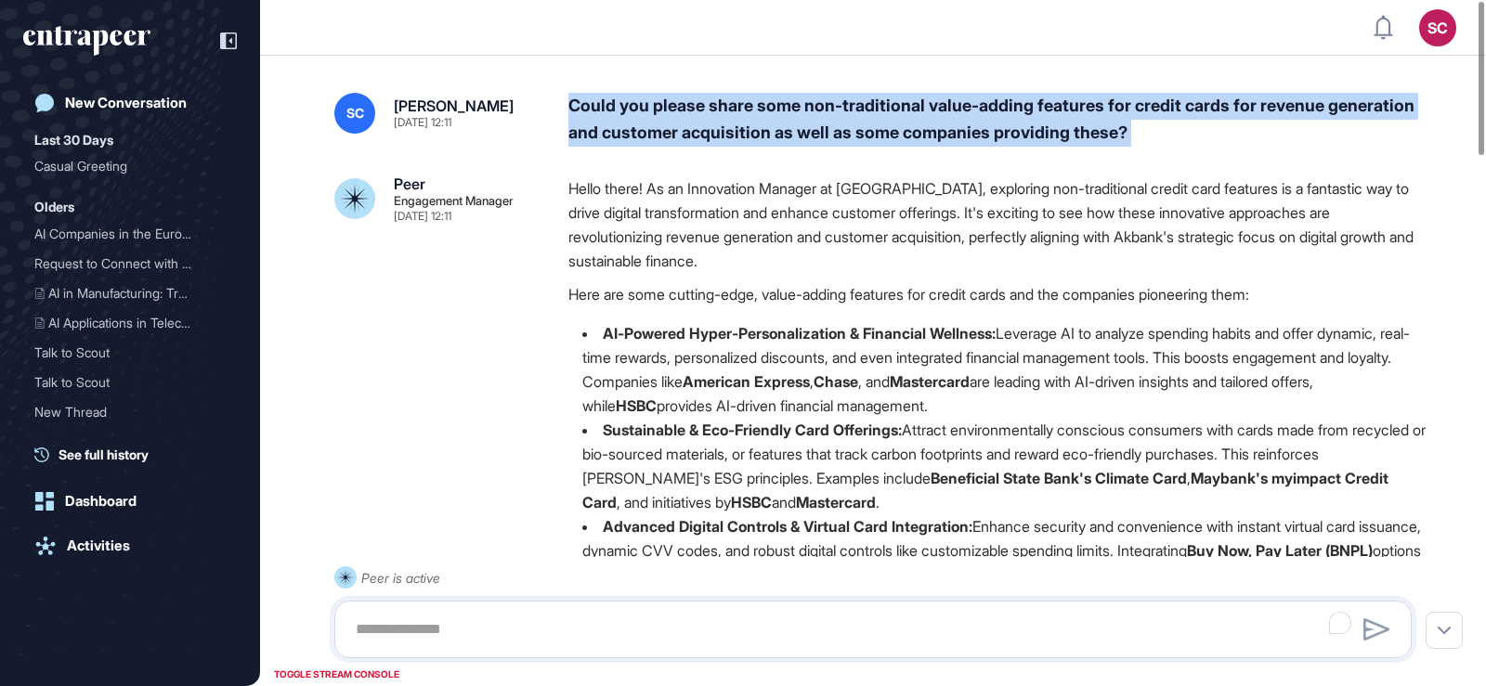
scroll to position [0, 0]
copy div "Could you please share some non-traditional value-adding features for credit ca…"
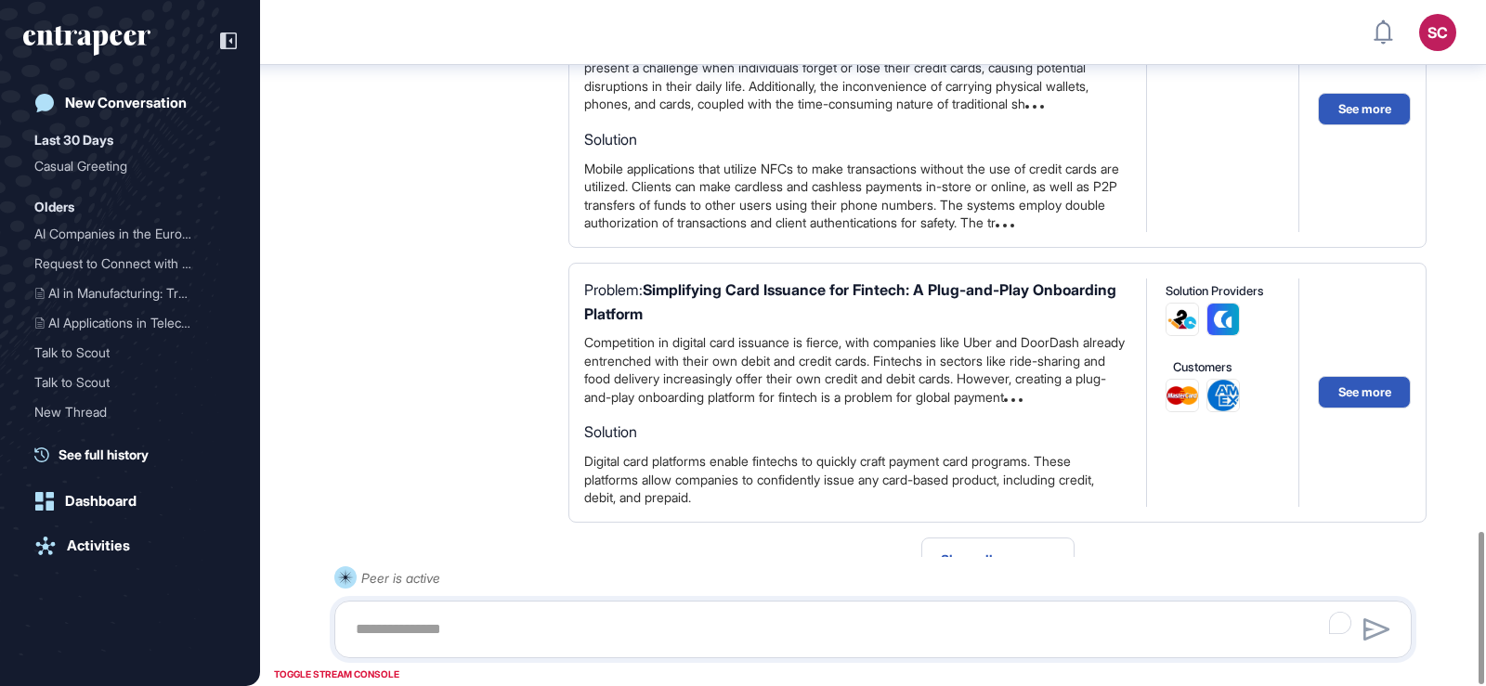
scroll to position [2382, 0]
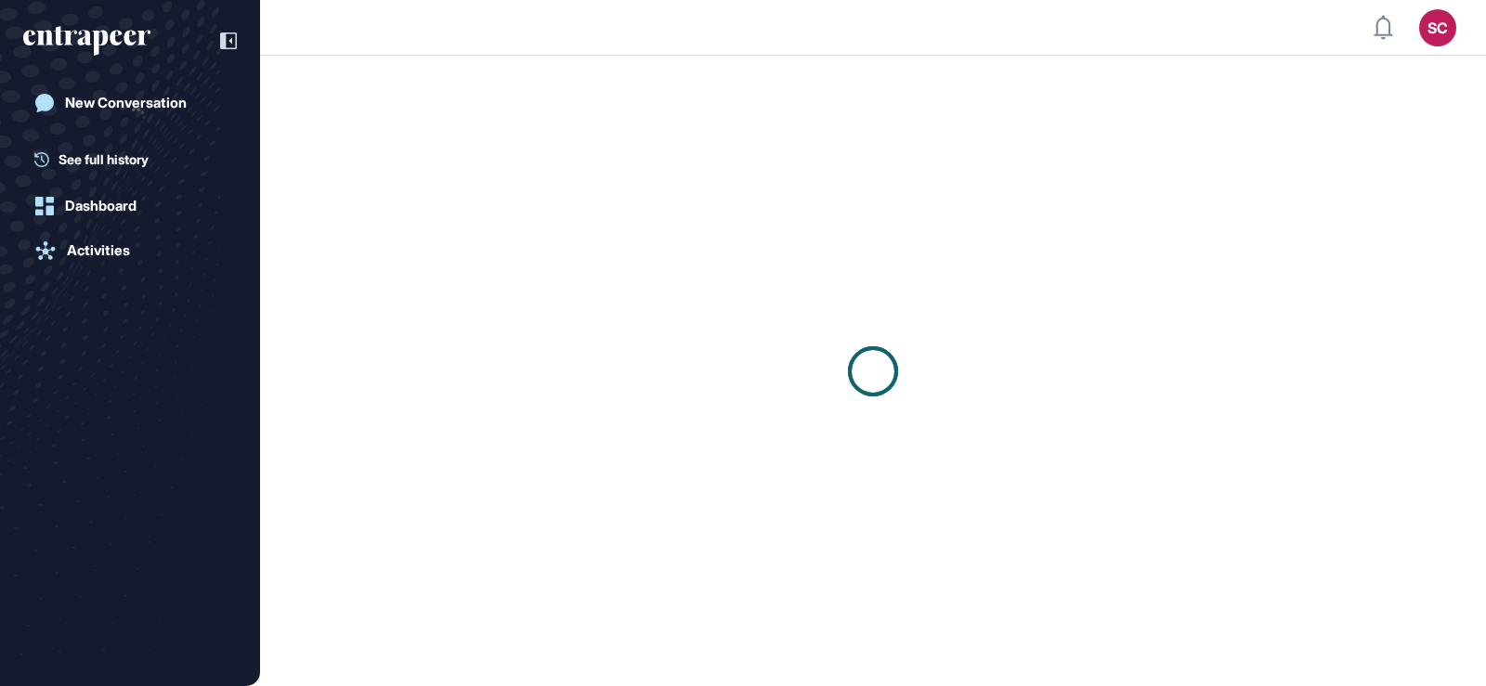
scroll to position [1, 1]
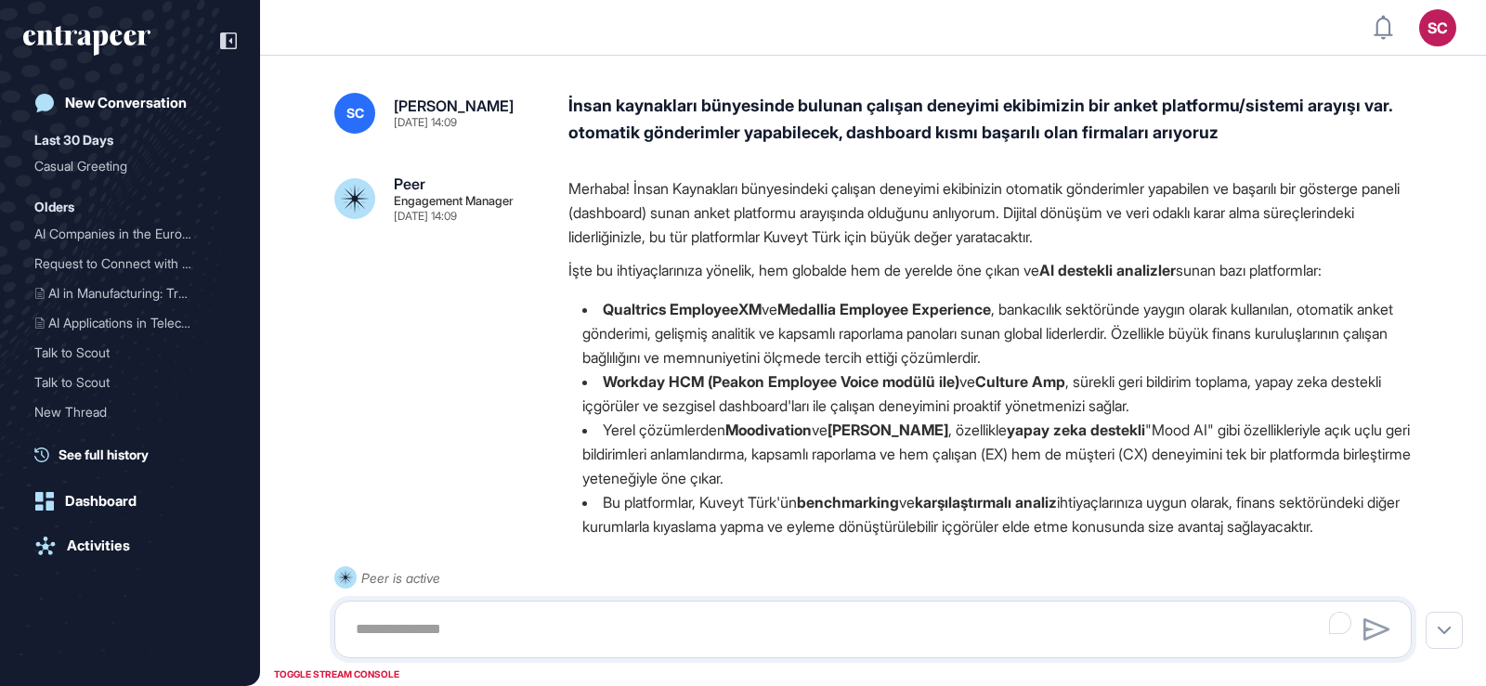
click at [880, 126] on div "İnsan kaynakları bünyesinde bulunan çalışan deneyimi ekibimizin bir anket platf…" at bounding box center [997, 120] width 858 height 54
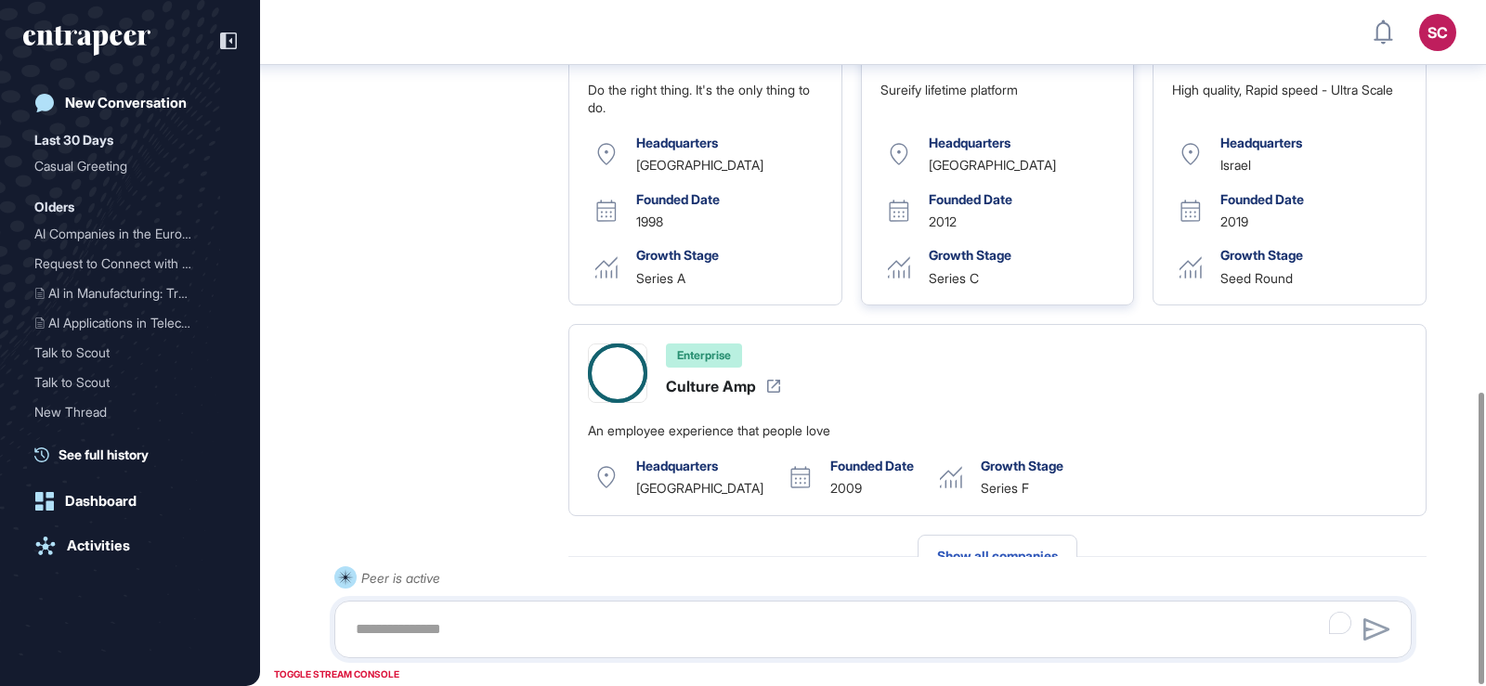
scroll to position [918, 0]
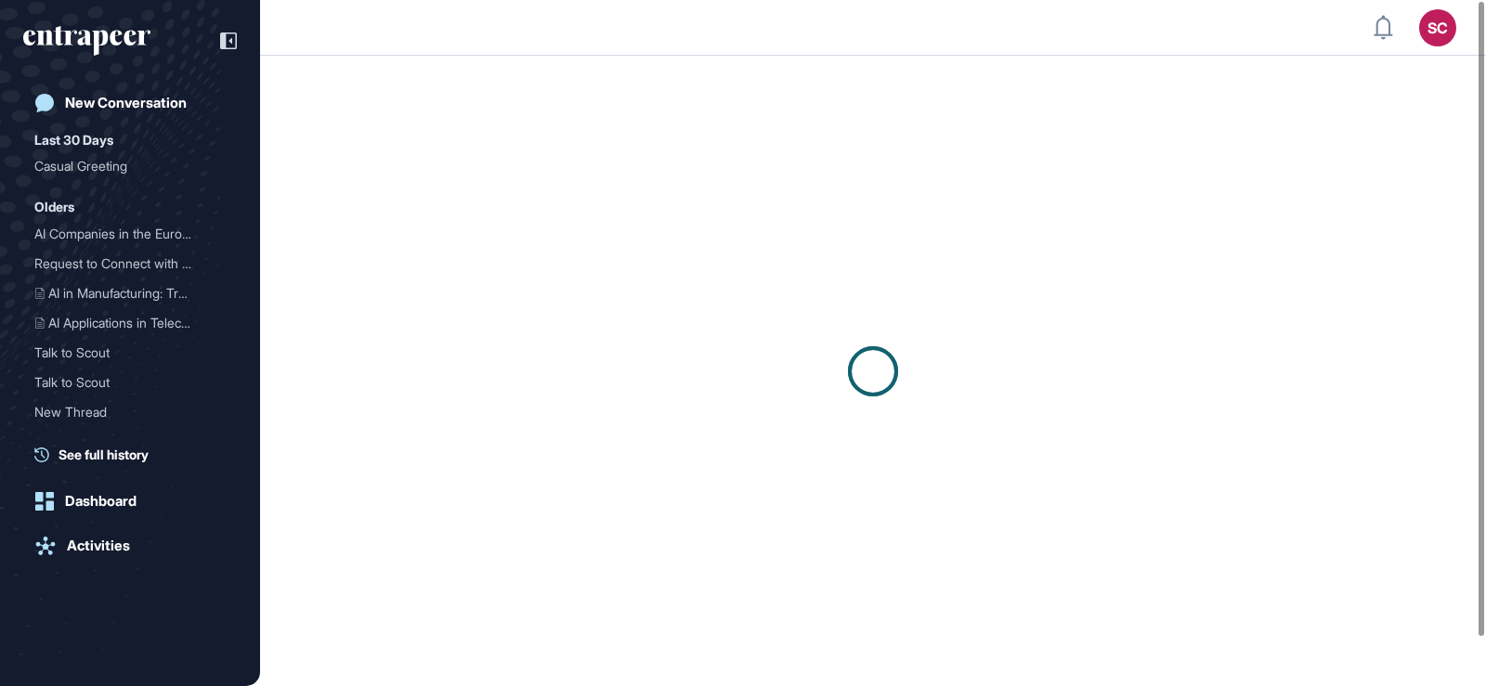
scroll to position [1, 1]
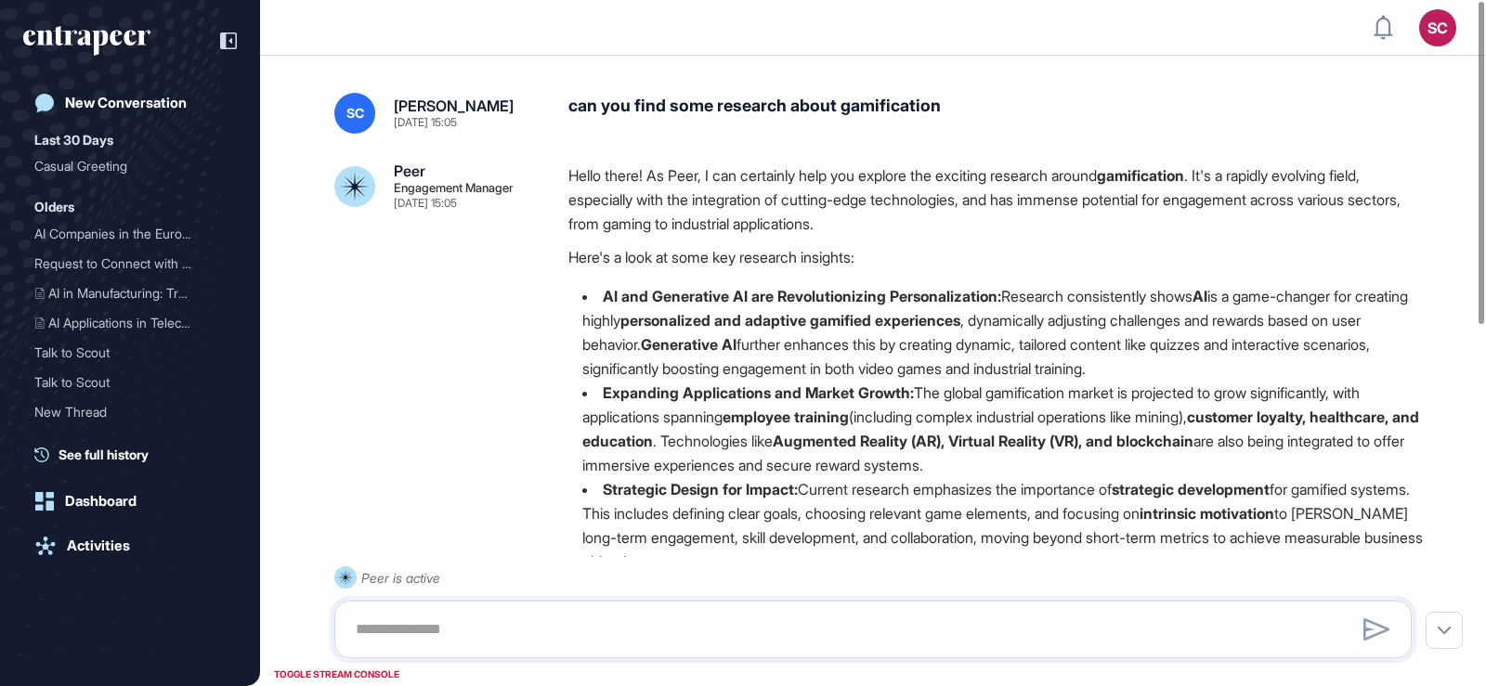
click at [799, 95] on div "can you find some research about gamification" at bounding box center [997, 113] width 858 height 41
click at [799, 104] on div "can you find some research about gamification" at bounding box center [997, 113] width 858 height 41
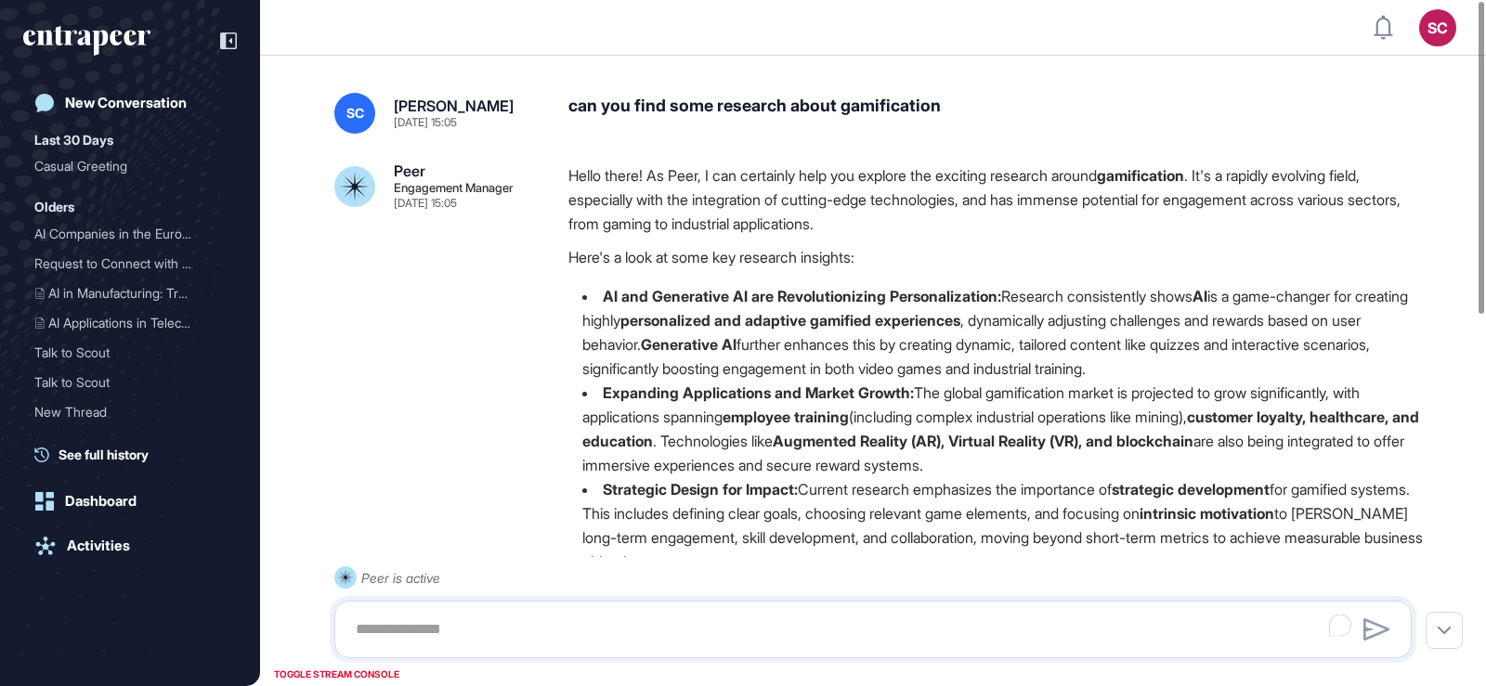
click at [799, 104] on div "can you find some research about gamification" at bounding box center [997, 113] width 858 height 41
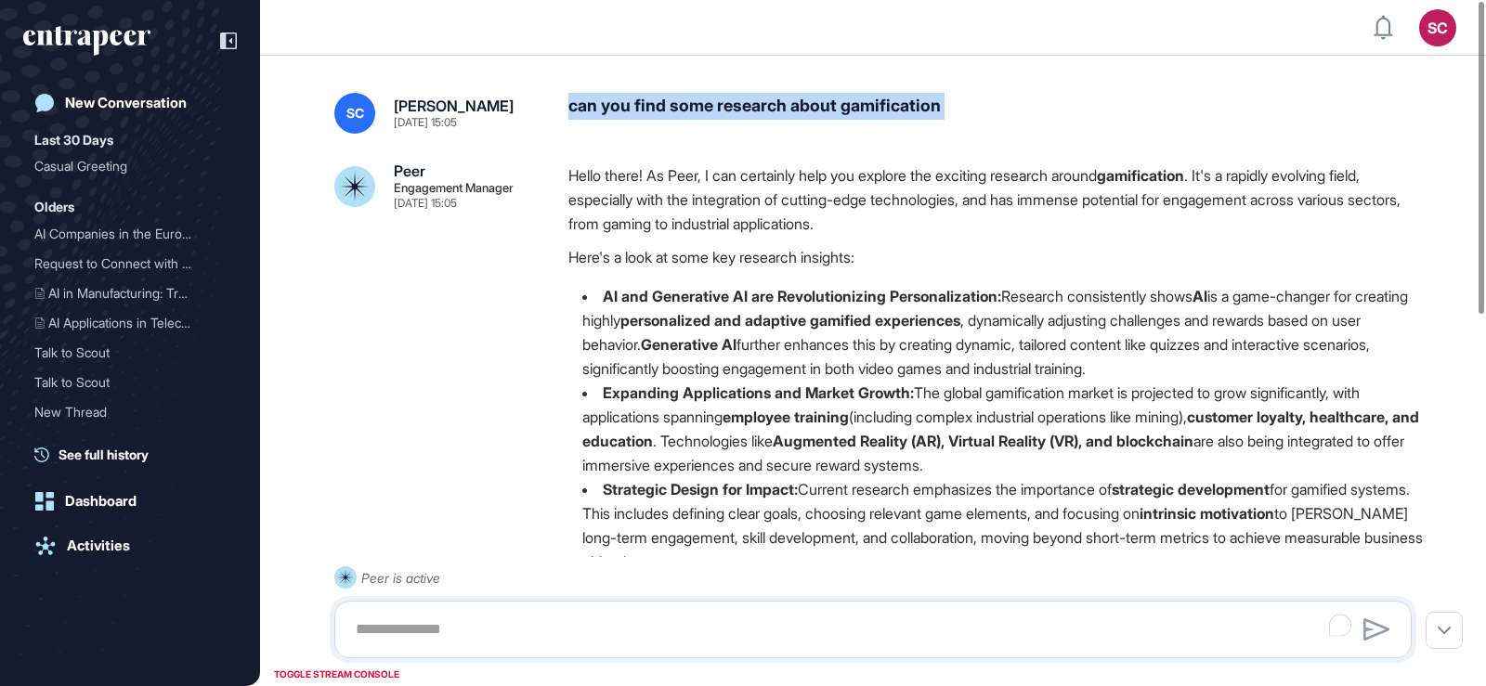
click at [799, 104] on div "can you find some research about gamification" at bounding box center [997, 113] width 858 height 41
copy div "can you find some research about gamification"
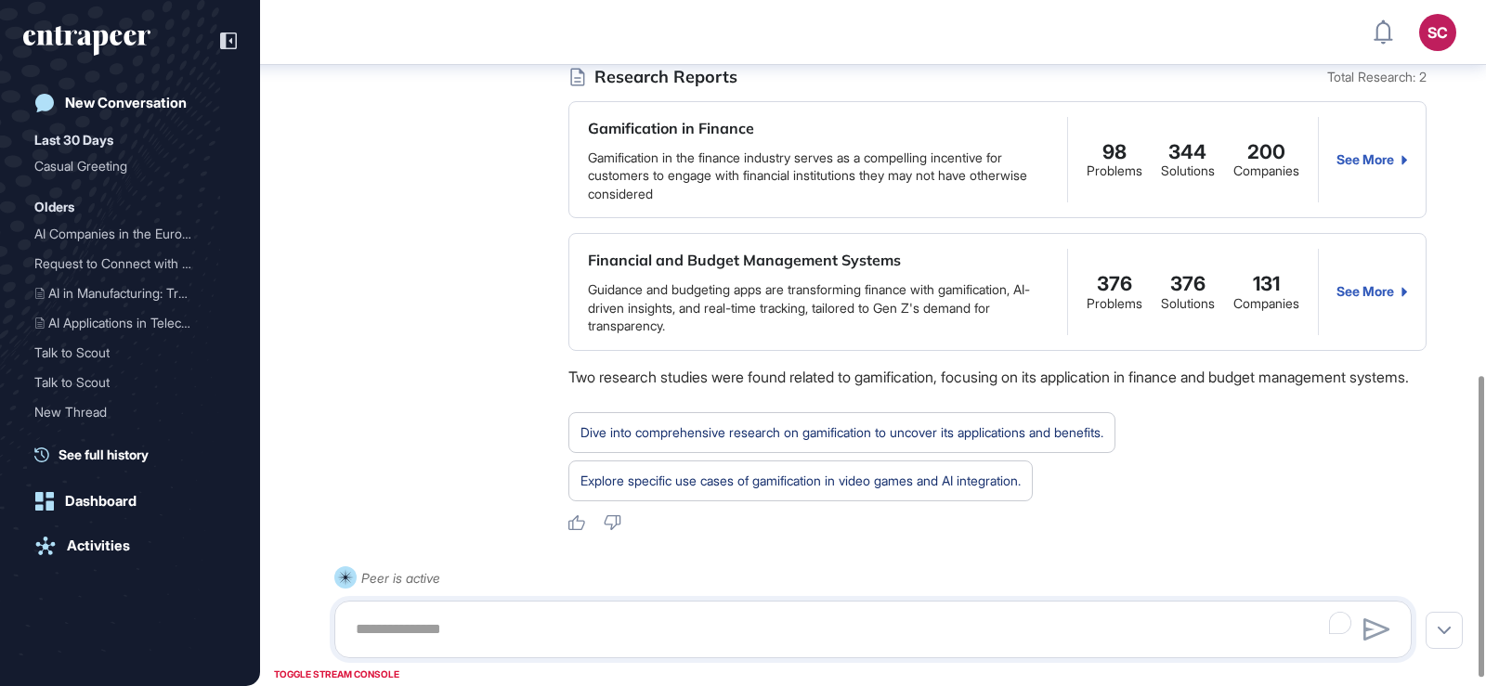
scroll to position [871, 0]
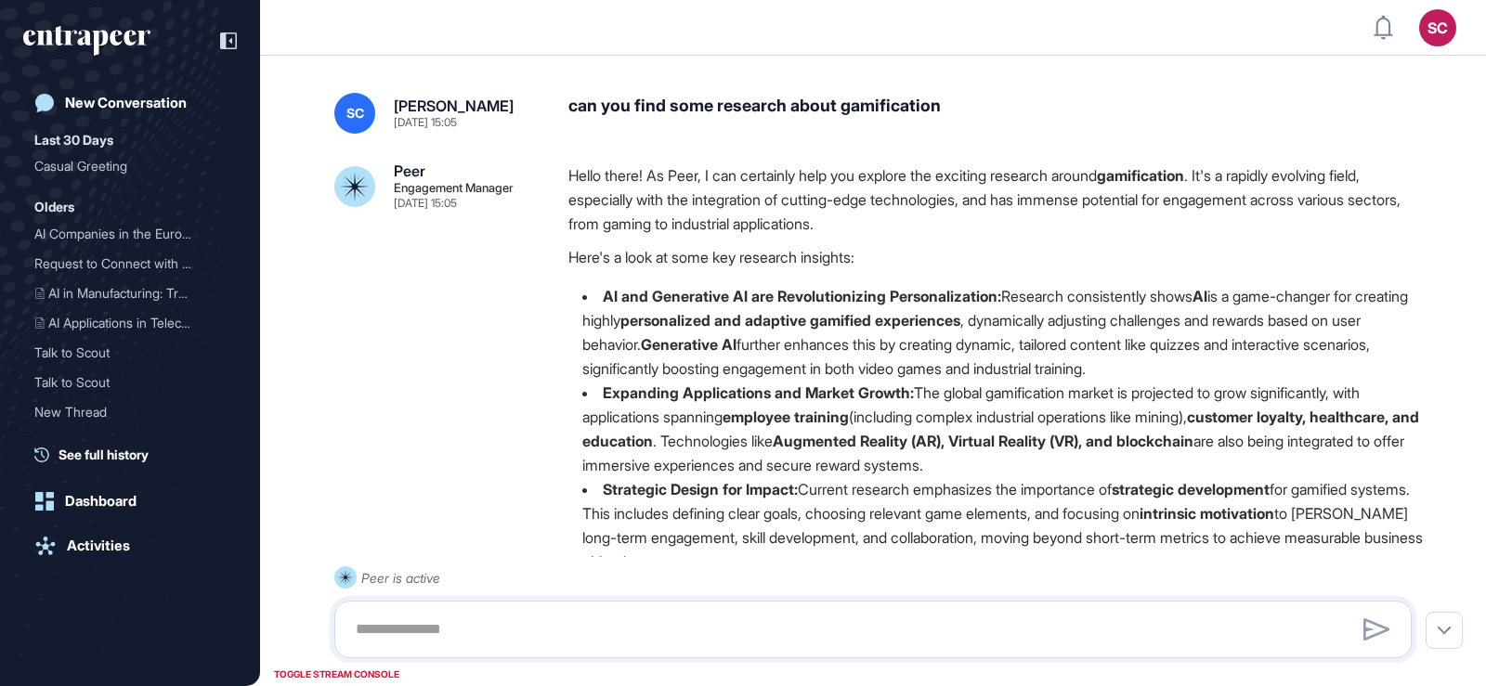
scroll to position [686, 1486]
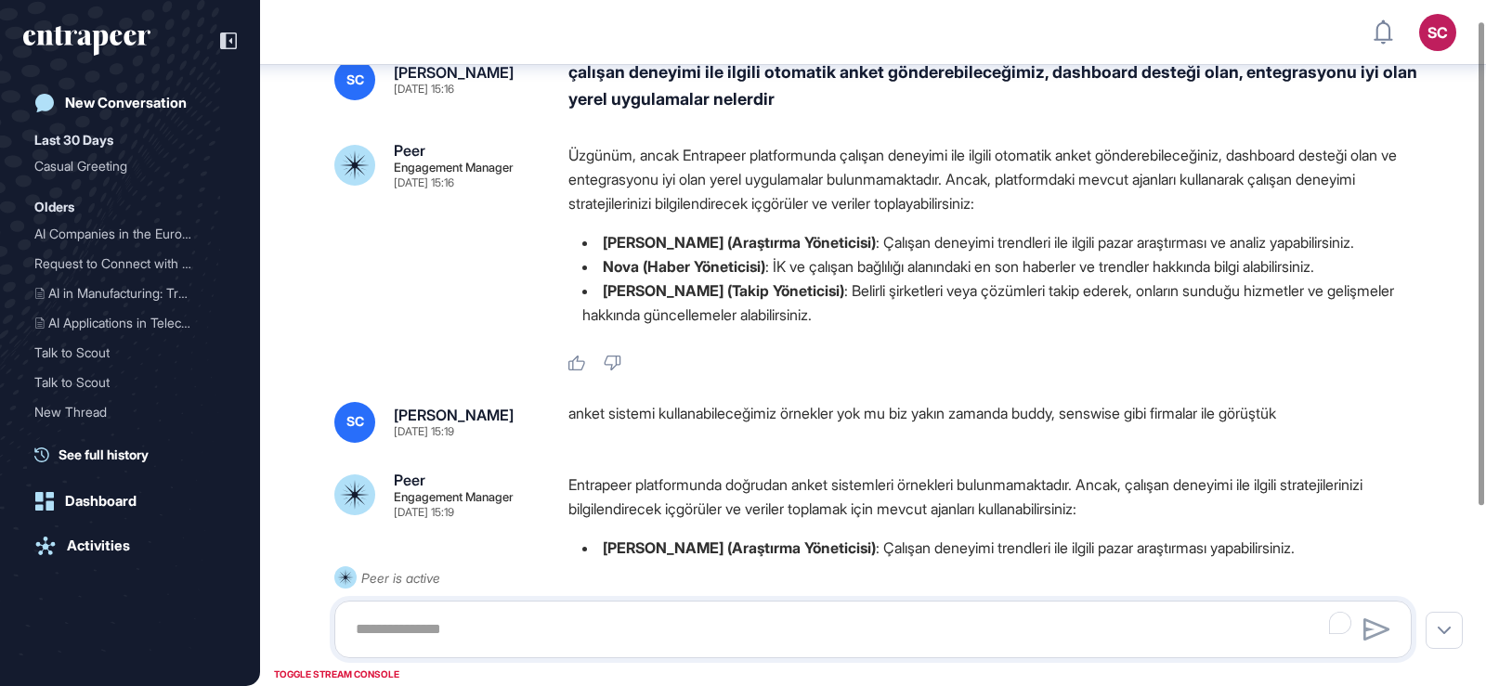
scroll to position [9, 0]
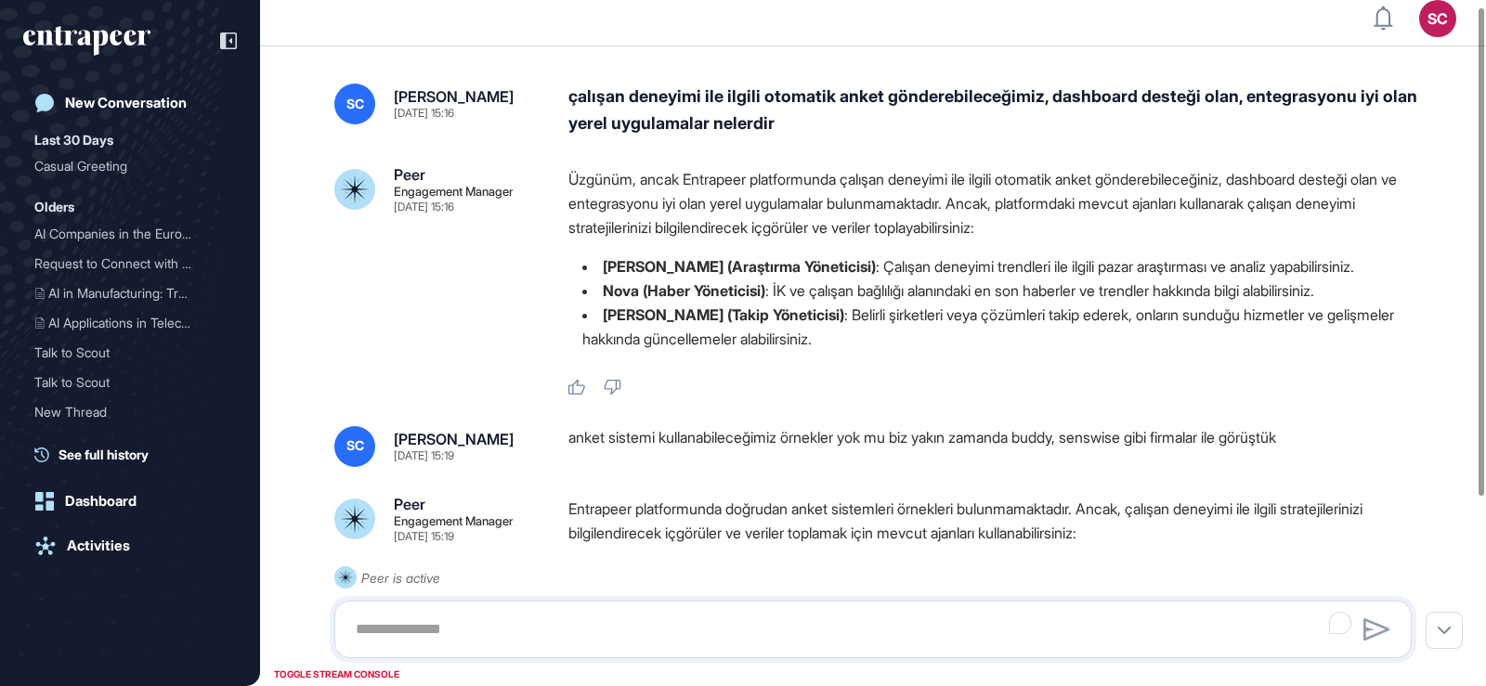
click at [739, 58] on div "SC Serenay Cetinkaya [DATE] 15:16 çalışan deneyimi ile ilgili otomatik anket gö…" at bounding box center [873, 472] width 1226 height 852
click at [731, 96] on div "çalışan deneyimi ile ilgili otomatik anket gönderebileceğimiz, dashboard desteğ…" at bounding box center [997, 111] width 858 height 54
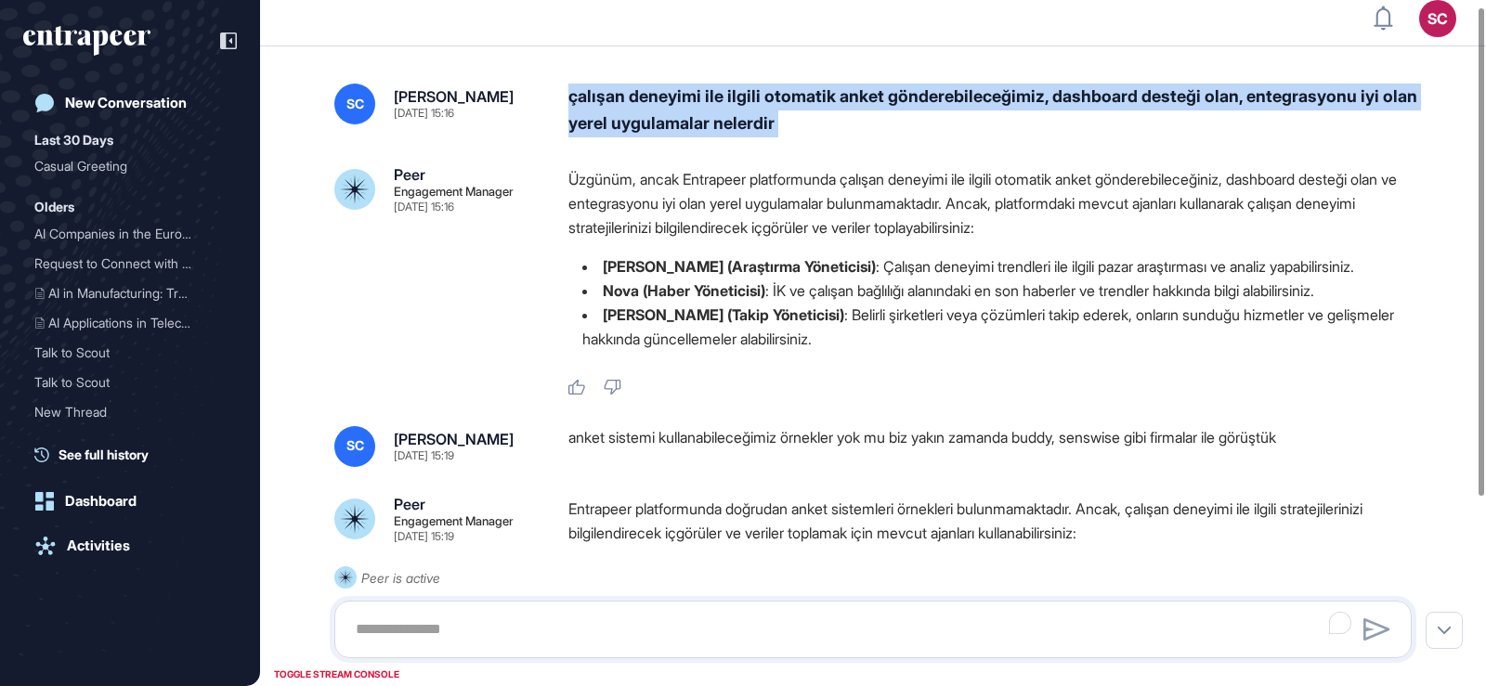
click at [731, 96] on div "çalışan deneyimi ile ilgili otomatik anket gönderebileceğimiz, dashboard desteğ…" at bounding box center [997, 111] width 858 height 54
copy div "çalışan deneyimi ile ilgili otomatik anket gönderebileceğimiz, dashboard desteğ…"
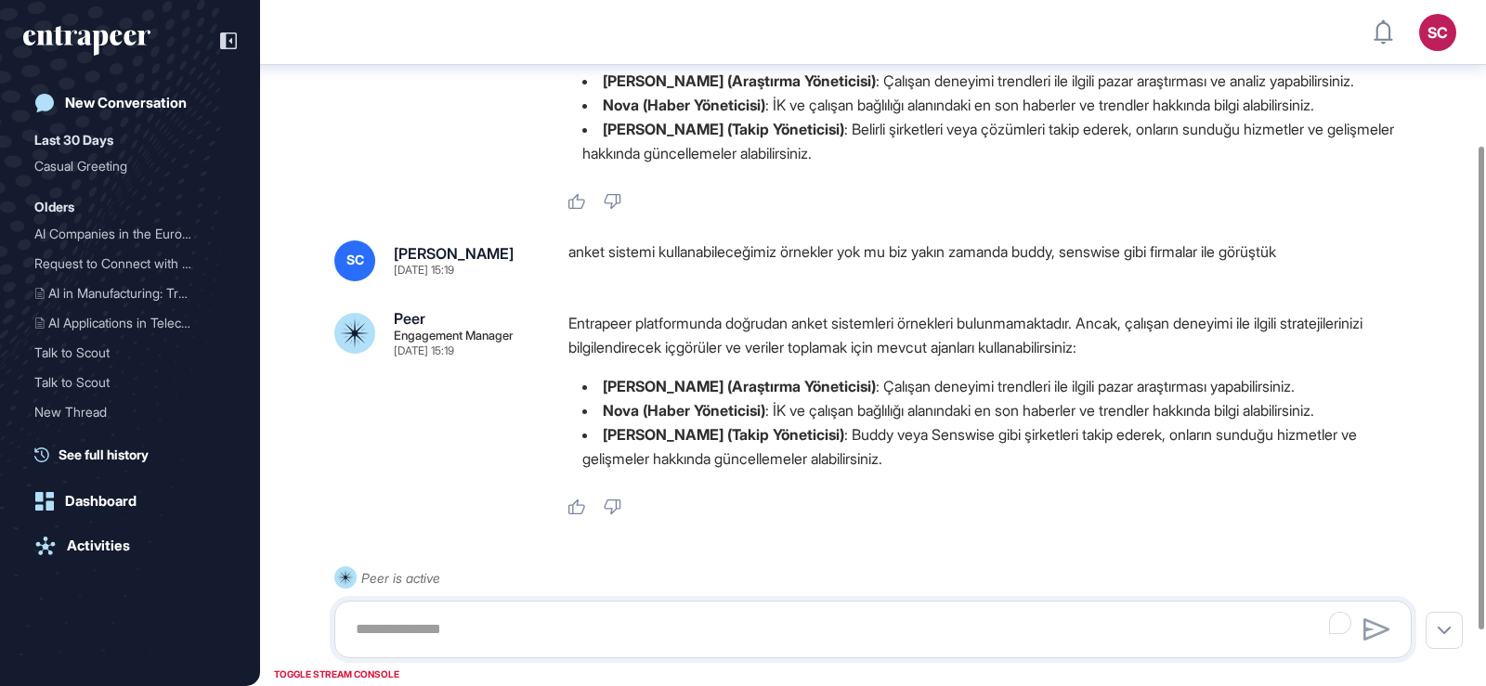
scroll to position [284, 0]
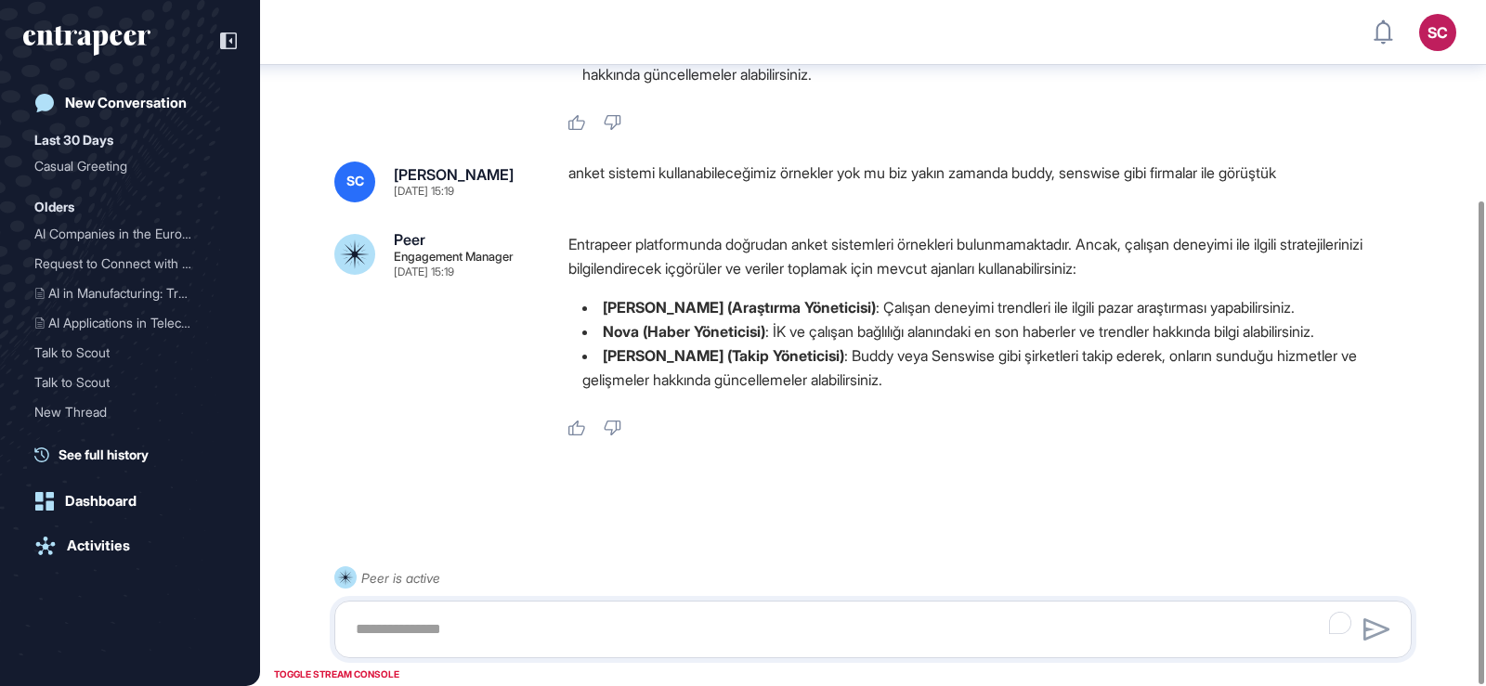
click at [811, 175] on div "anket sistemi kullanabileceğimiz örnekler yok mu biz yakın zamanda buddy, sensw…" at bounding box center [997, 182] width 858 height 41
click at [811, 167] on div "anket sistemi kullanabileceğimiz örnekler yok mu biz yakın zamanda buddy, sensw…" at bounding box center [997, 182] width 858 height 41
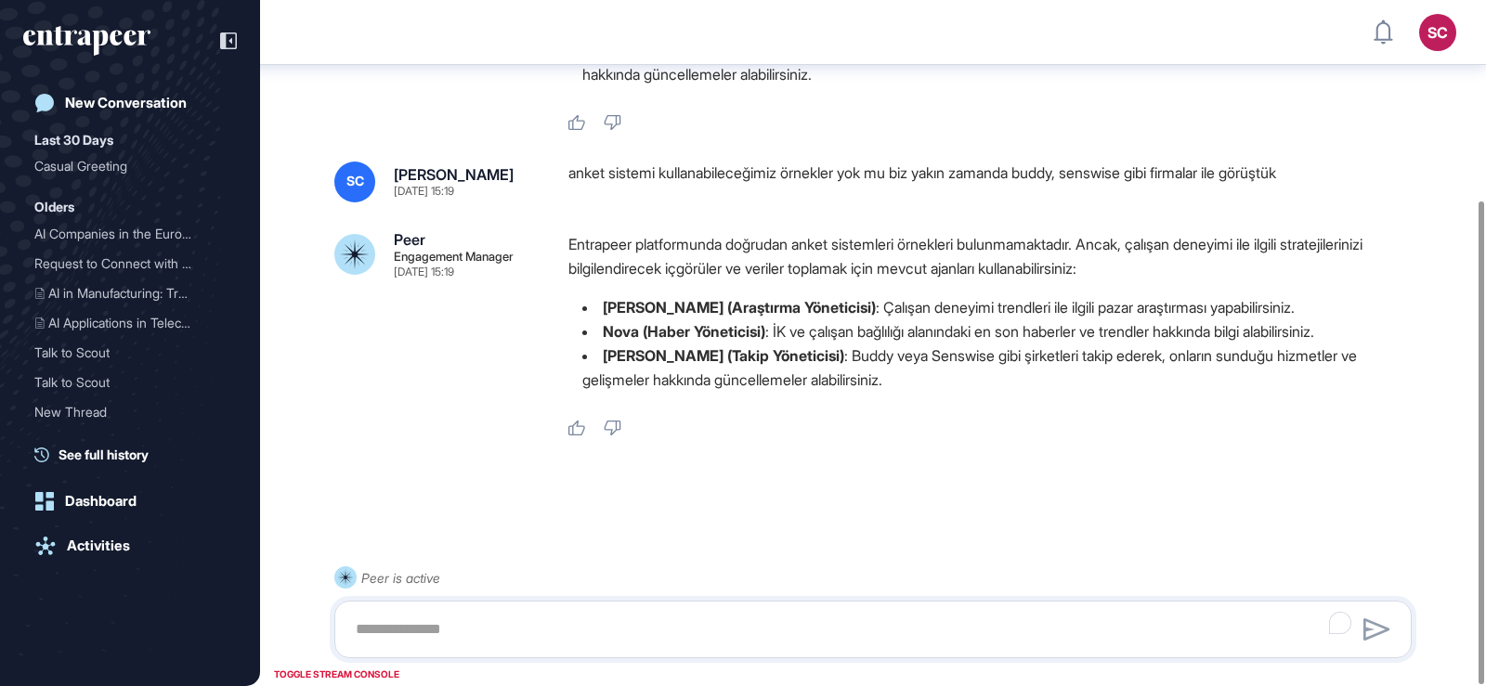
click at [811, 167] on div "anket sistemi kullanabileceğimiz örnekler yok mu biz yakın zamanda buddy, sensw…" at bounding box center [997, 182] width 858 height 41
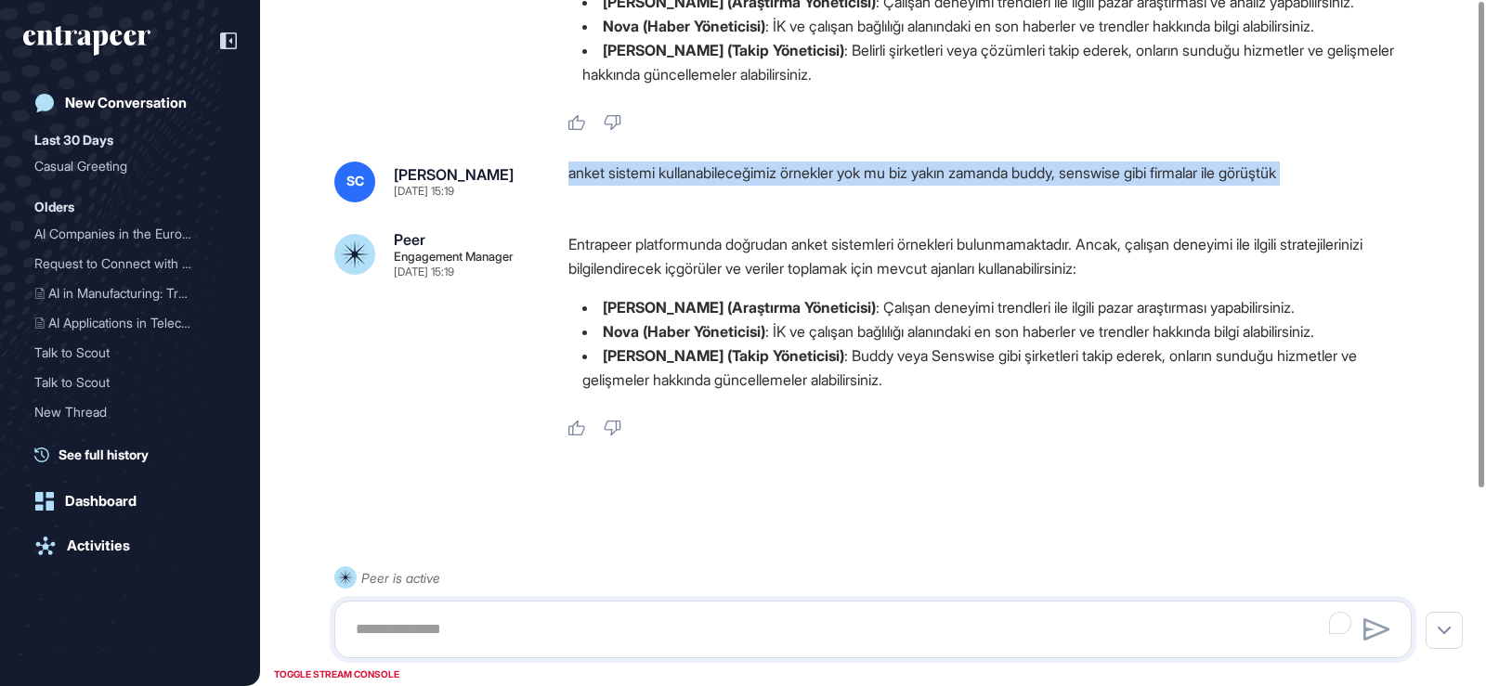
scroll to position [0, 0]
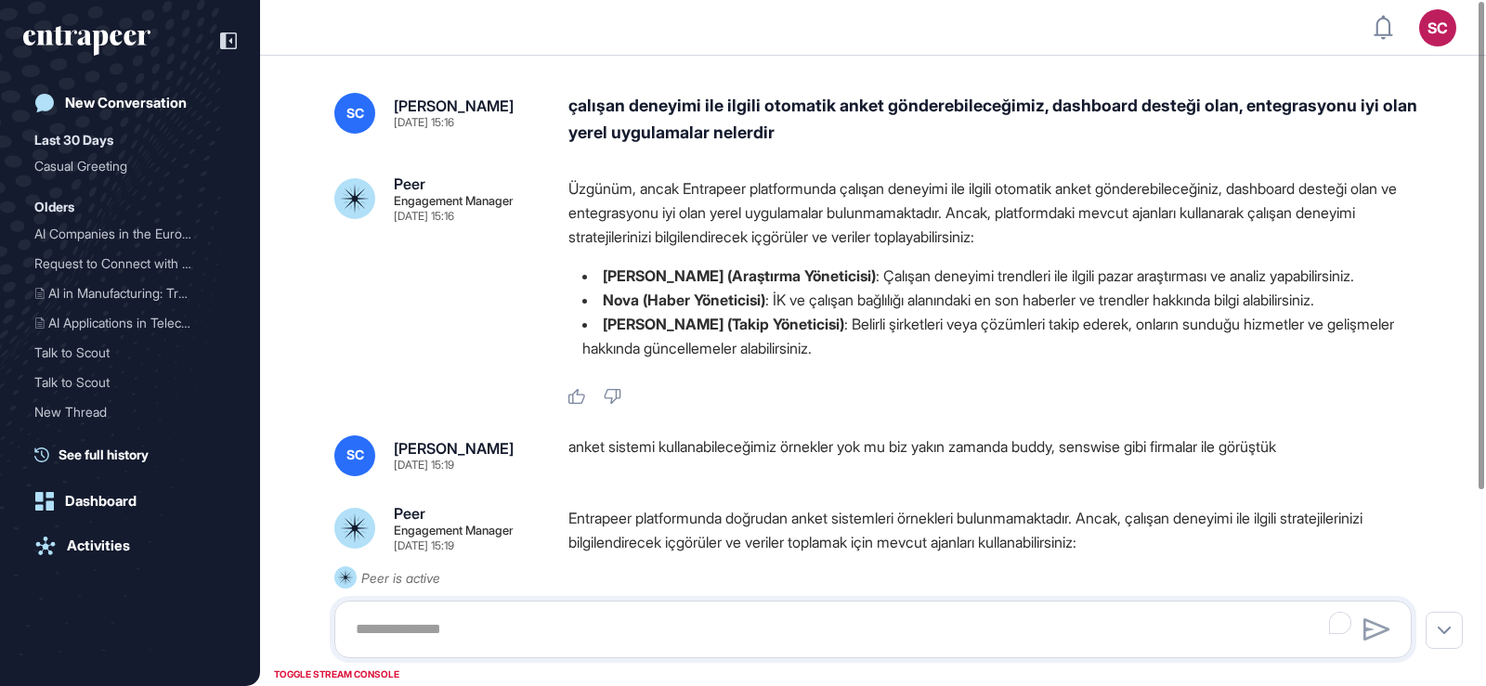
click at [658, 125] on div "çalışan deneyimi ile ilgili otomatik anket gönderebileceğimiz, dashboard desteğ…" at bounding box center [997, 120] width 858 height 54
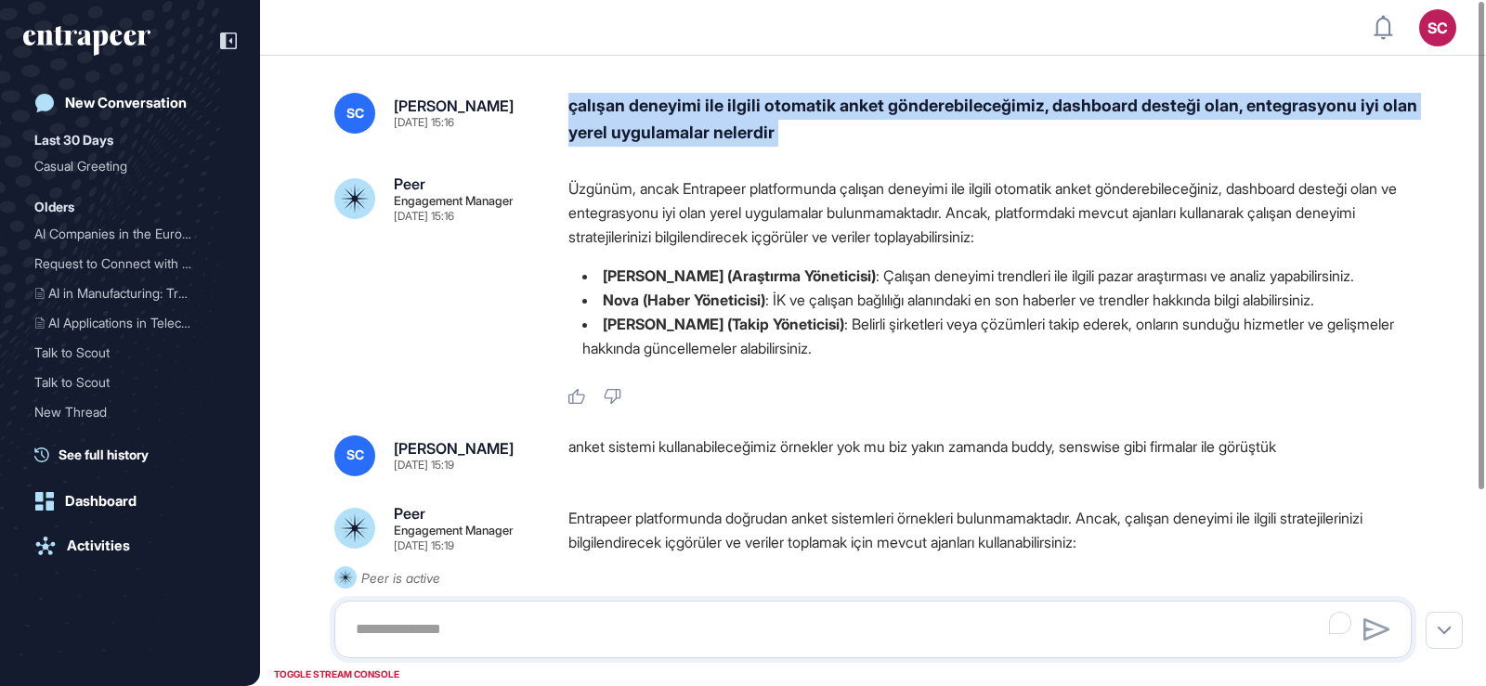
click at [658, 125] on div "çalışan deneyimi ile ilgili otomatik anket gönderebileceğimiz, dashboard desteğ…" at bounding box center [997, 120] width 858 height 54
copy div "çalışan deneyimi ile ilgili otomatik anket gönderebileceğimiz, dashboard desteğ…"
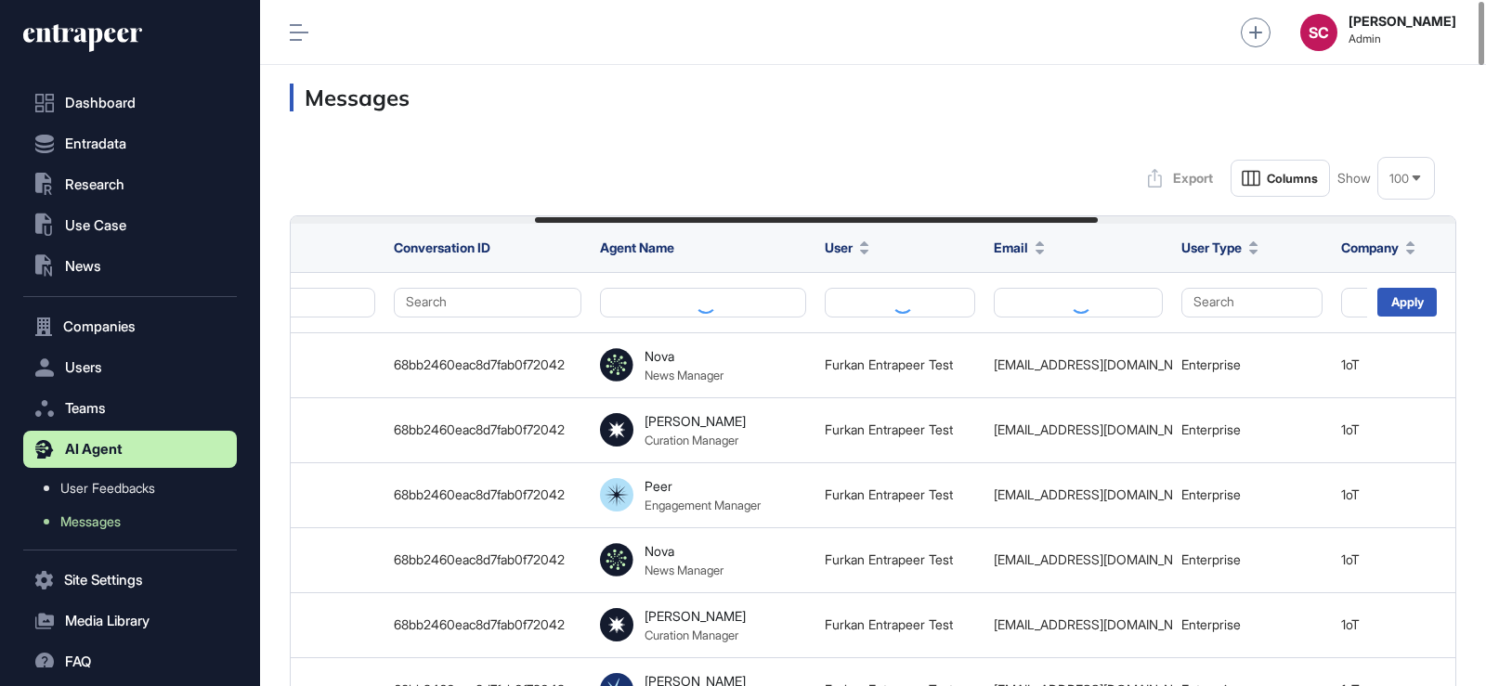
scroll to position [0, 506]
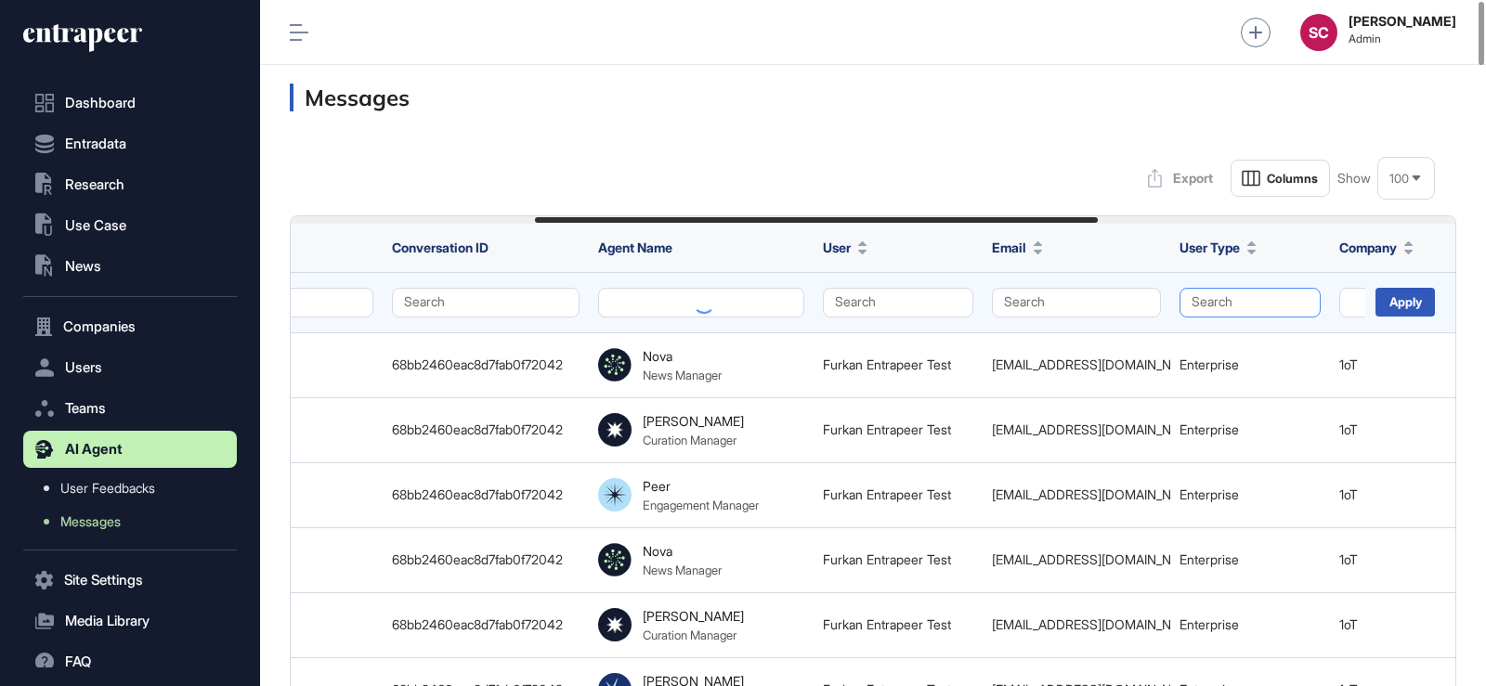
click at [1221, 307] on button "Search" at bounding box center [1249, 303] width 141 height 30
click at [1219, 338] on div "Enterprise" at bounding box center [1246, 339] width 110 height 26
click at [1406, 292] on div "Apply" at bounding box center [1404, 302] width 59 height 29
click at [1404, 300] on div "Apply" at bounding box center [1404, 302] width 59 height 29
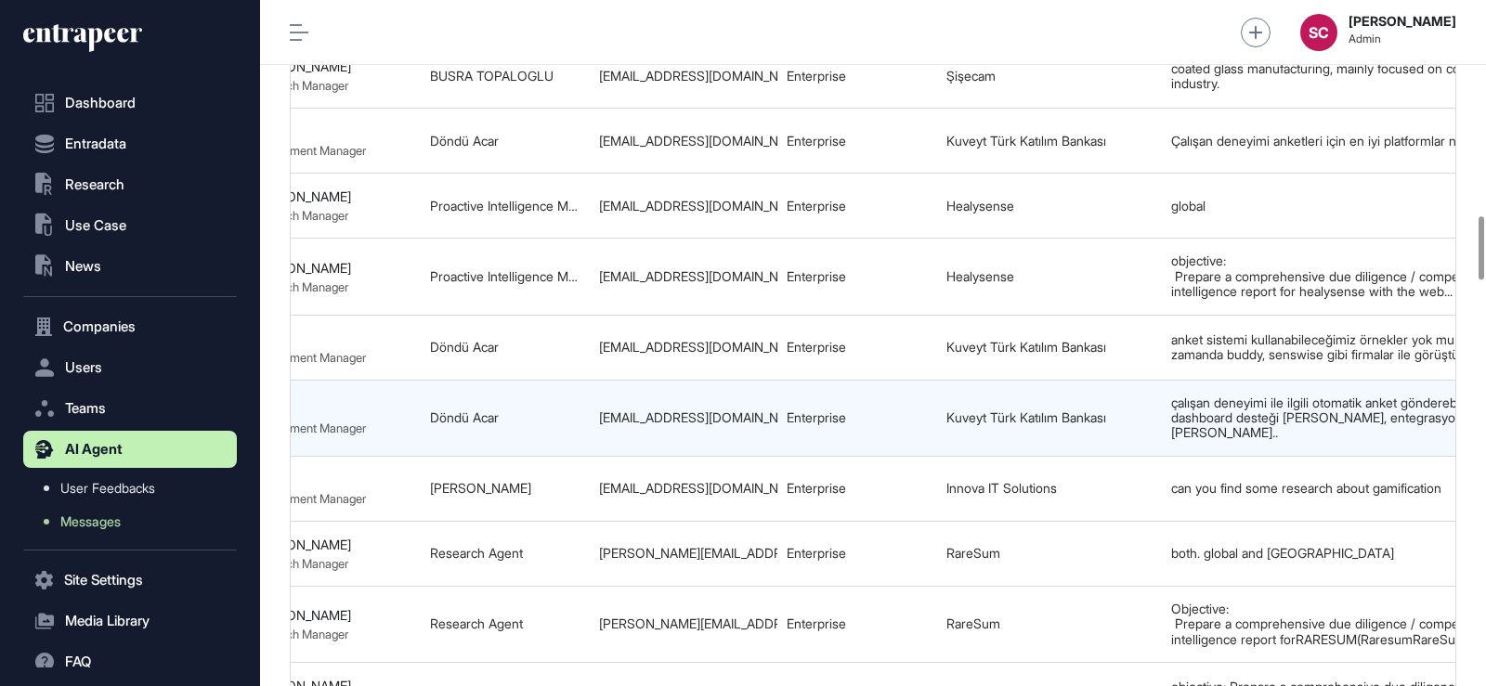
scroll to position [0, 1247]
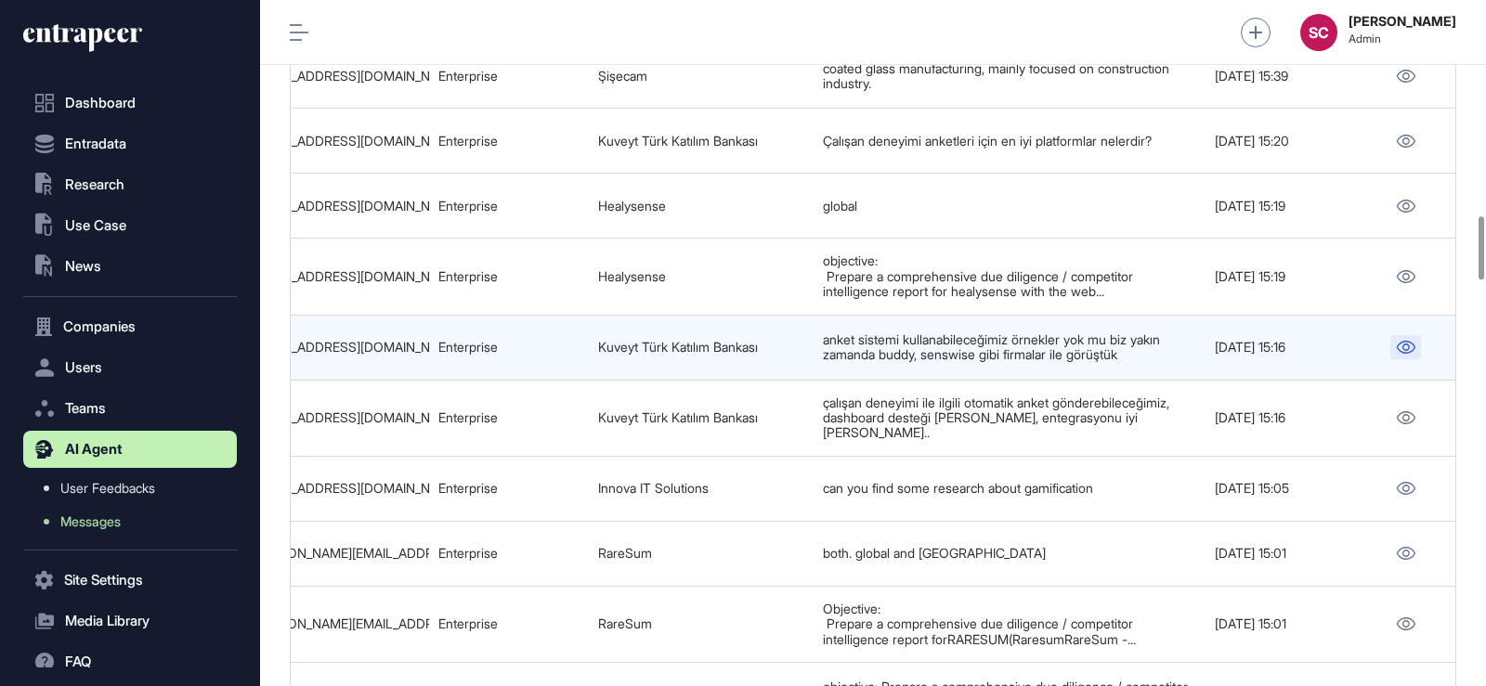
click at [1403, 354] on icon at bounding box center [1405, 347] width 19 height 13
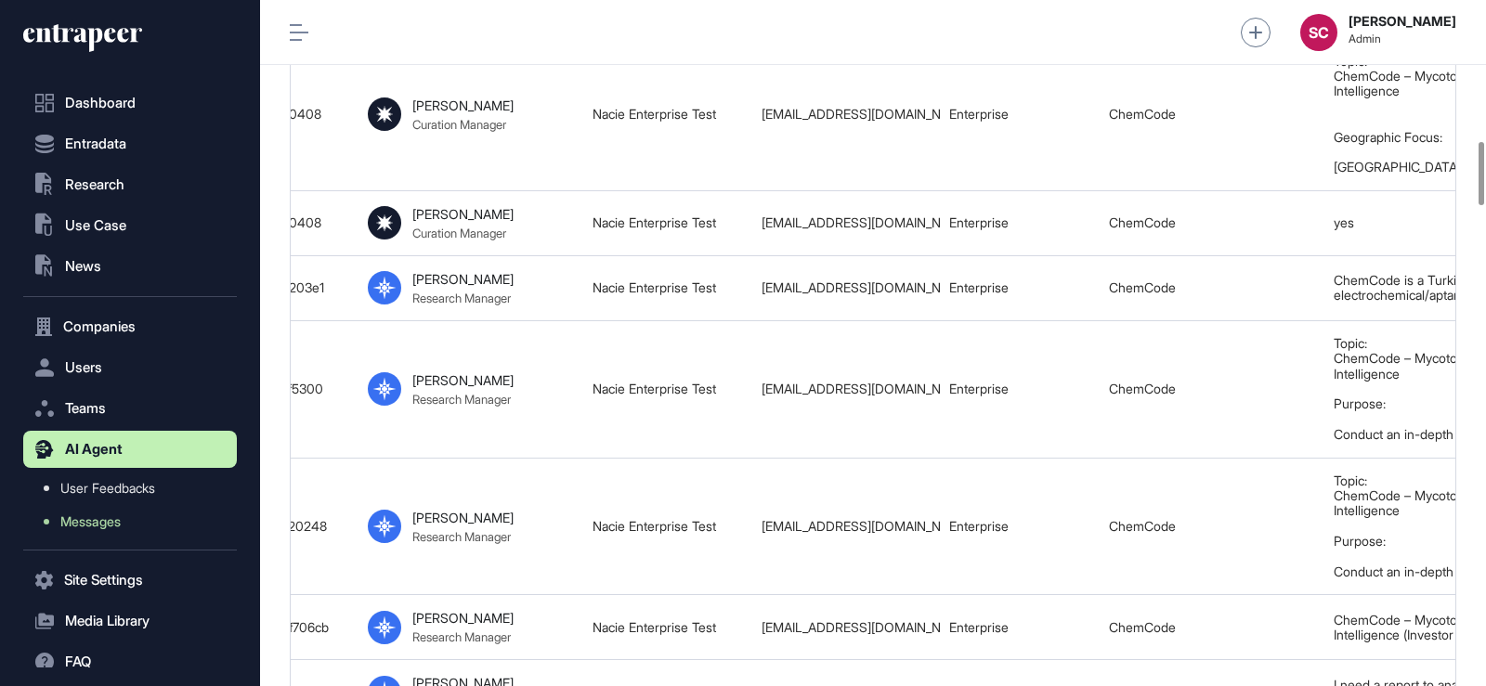
scroll to position [1530, 0]
